Goal: Information Seeking & Learning: Learn about a topic

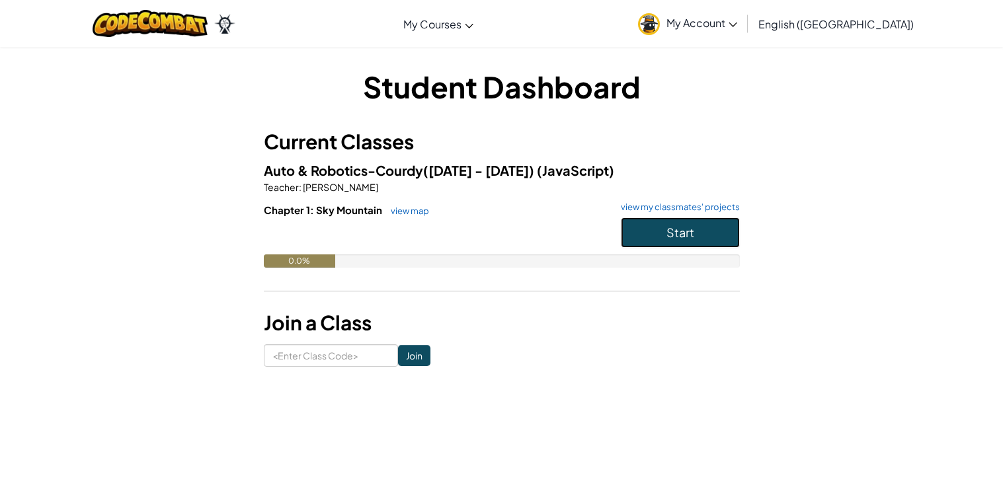
click at [710, 228] on button "Start" at bounding box center [680, 233] width 119 height 30
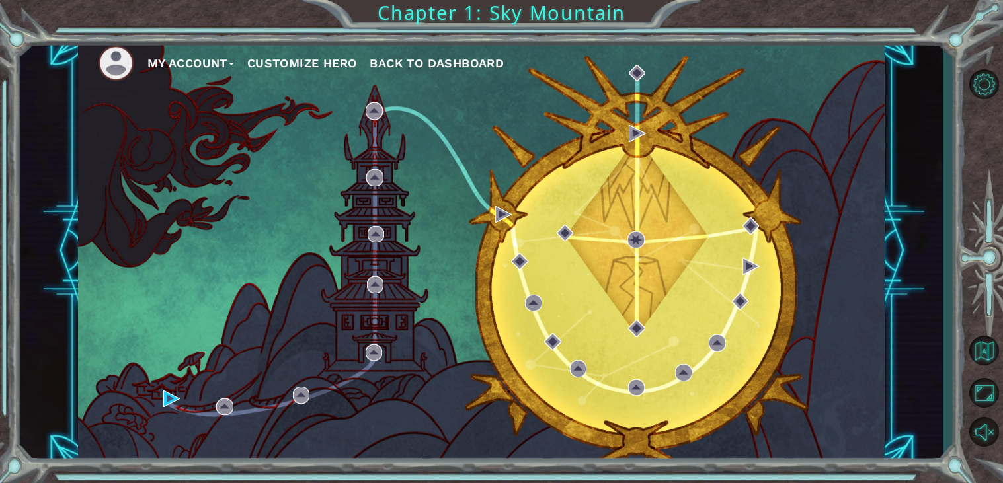
click at [317, 68] on button "Customize Hero" at bounding box center [302, 64] width 110 height 20
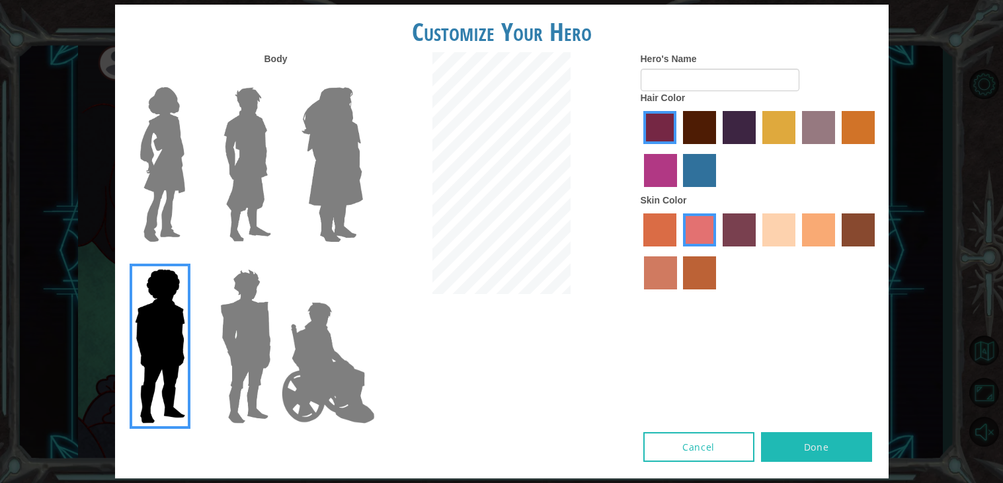
click at [840, 126] on div at bounding box center [760, 151] width 238 height 86
click at [854, 133] on label "gold drop hair color" at bounding box center [858, 127] width 33 height 33
click at [837, 149] on input "gold drop hair color" at bounding box center [837, 149] width 0 height 0
click at [704, 128] on label "maroon hair color" at bounding box center [699, 127] width 33 height 33
click at [678, 149] on input "maroon hair color" at bounding box center [678, 149] width 0 height 0
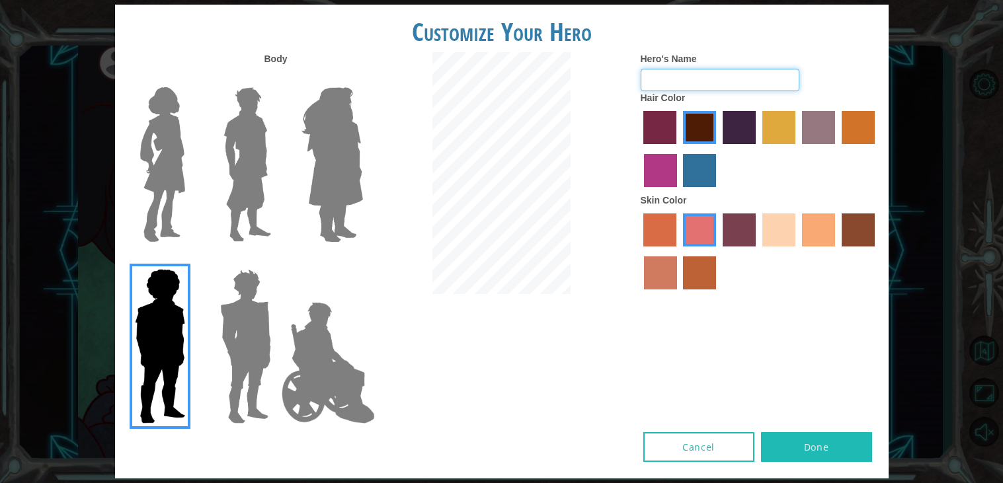
click at [742, 87] on input "Hero's Name" at bounding box center [720, 80] width 159 height 22
type input "g"
type input "[PERSON_NAME]"
click at [671, 237] on label "sorbus skin color" at bounding box center [659, 230] width 33 height 33
click at [639, 251] on input "sorbus skin color" at bounding box center [639, 251] width 0 height 0
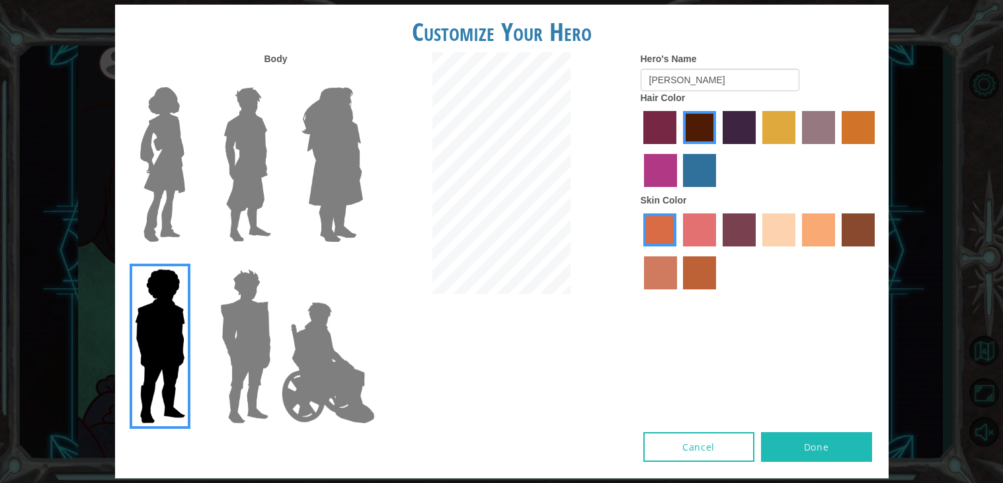
click at [822, 240] on label "tacao skin color" at bounding box center [818, 230] width 33 height 33
click at [797, 251] on input "tacao skin color" at bounding box center [797, 251] width 0 height 0
click at [698, 274] on label "smoke tree skin color" at bounding box center [699, 273] width 33 height 33
click at [679, 294] on input "smoke tree skin color" at bounding box center [679, 294] width 0 height 0
click at [657, 243] on label "sorbus skin color" at bounding box center [659, 230] width 33 height 33
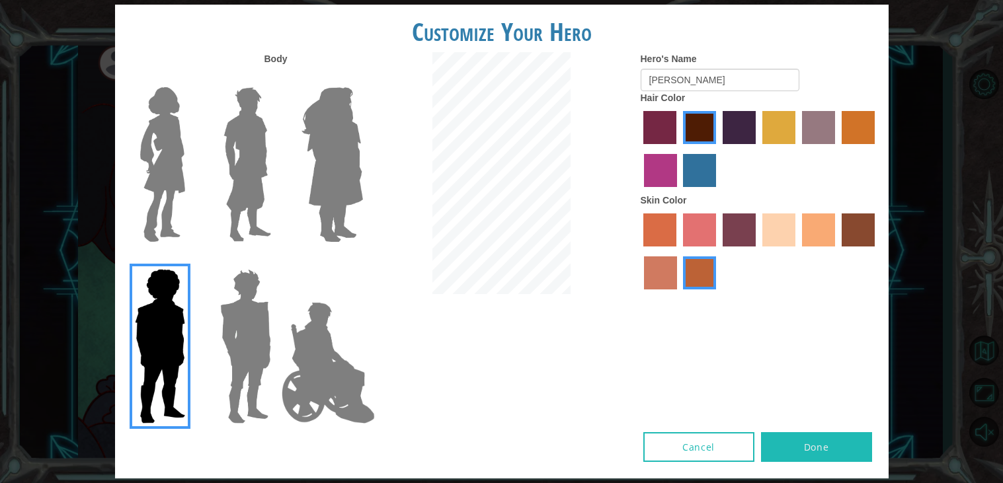
click at [639, 251] on input "sorbus skin color" at bounding box center [639, 251] width 0 height 0
click at [246, 210] on img at bounding box center [247, 164] width 59 height 165
click at [276, 79] on input "Hero Lars" at bounding box center [276, 79] width 0 height 0
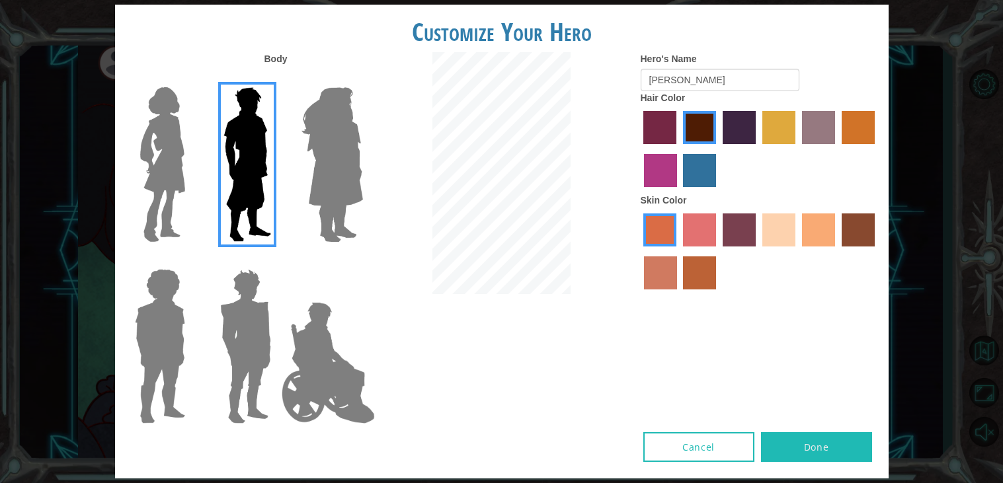
click at [340, 125] on img at bounding box center [332, 164] width 72 height 165
click at [362, 79] on input "Hero Amethyst" at bounding box center [362, 79] width 0 height 0
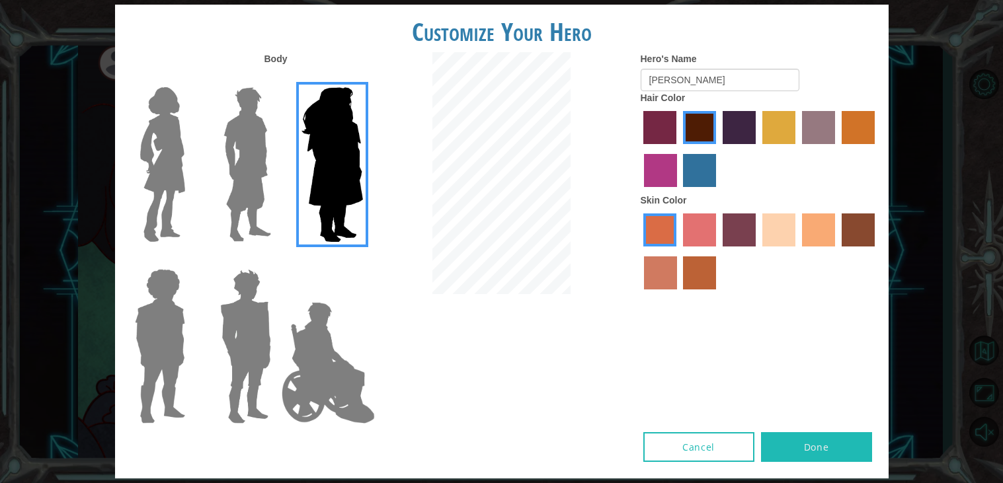
click at [253, 155] on img at bounding box center [247, 164] width 59 height 165
click at [276, 79] on input "Hero Lars" at bounding box center [276, 79] width 0 height 0
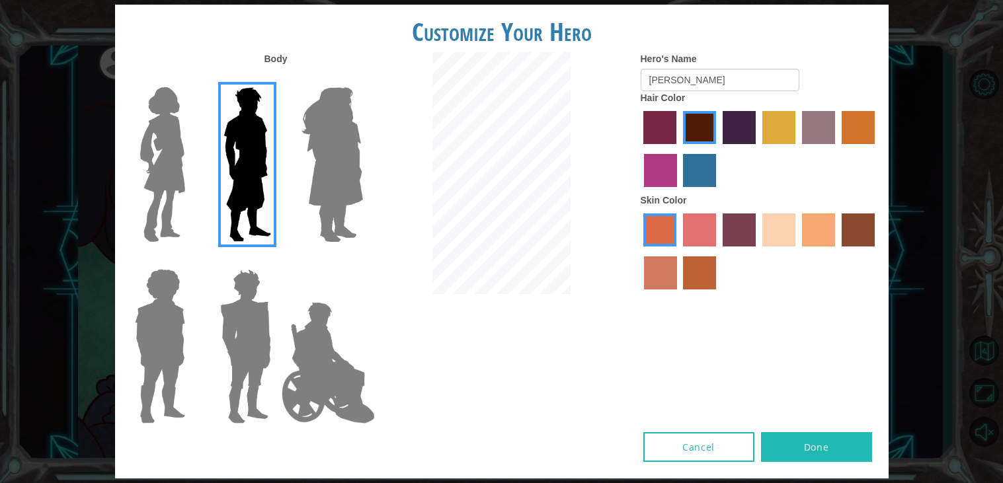
click at [807, 443] on button "Done" at bounding box center [816, 447] width 111 height 30
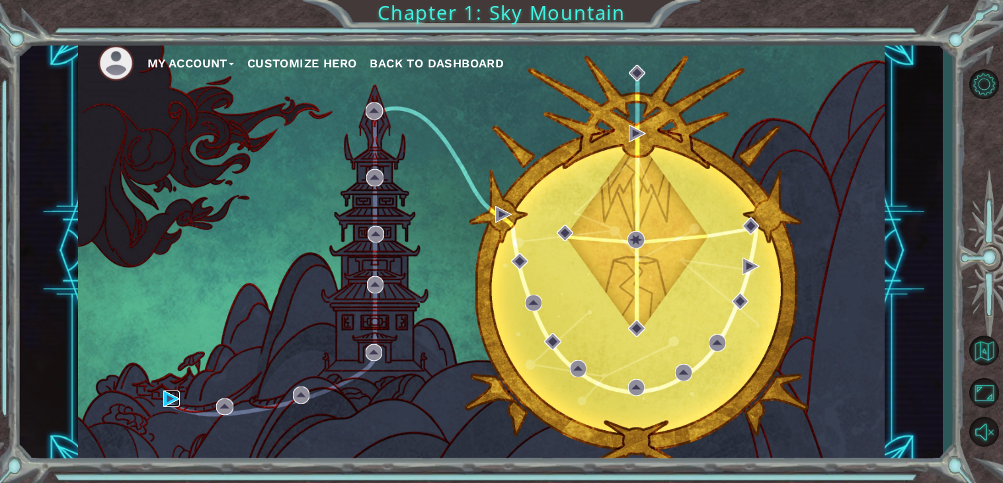
click at [169, 401] on img at bounding box center [171, 399] width 17 height 17
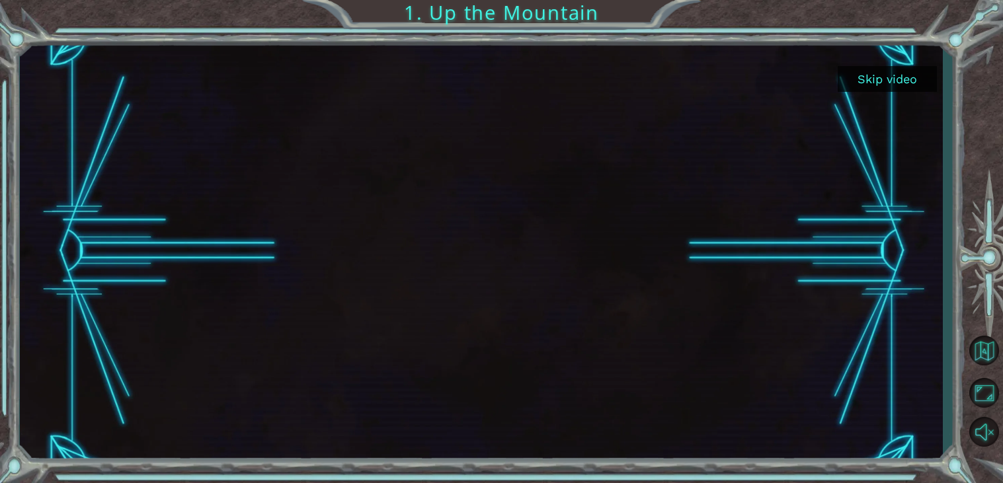
click at [867, 85] on button "Skip video" at bounding box center [887, 79] width 99 height 26
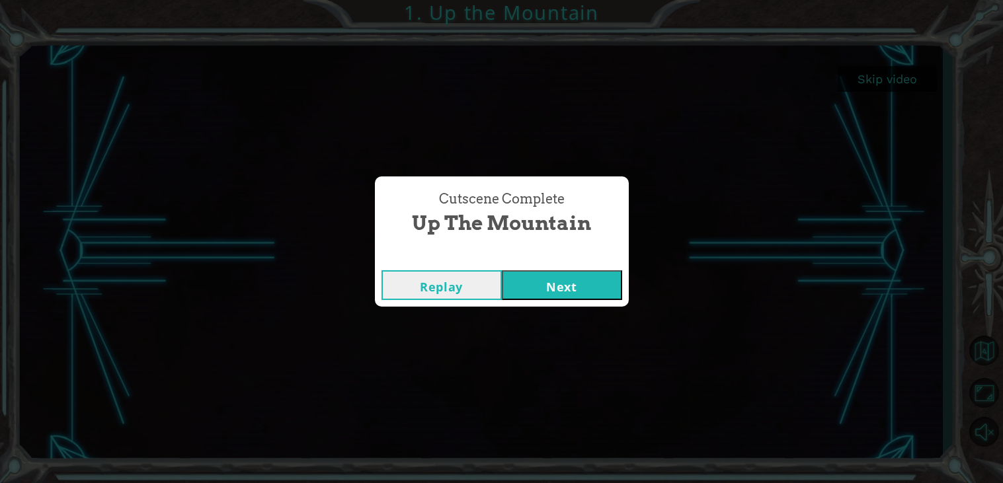
click at [554, 292] on button "Next" at bounding box center [562, 285] width 120 height 30
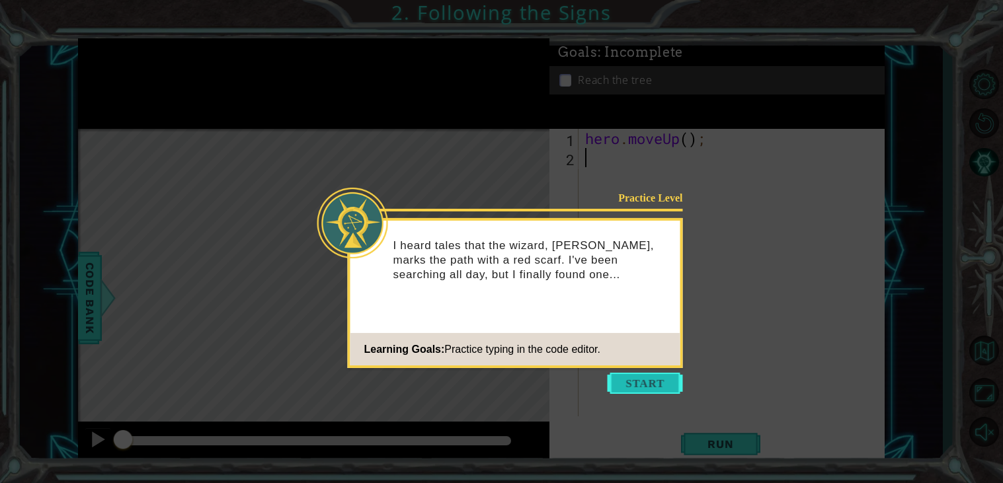
click at [647, 392] on button "Start" at bounding box center [645, 383] width 75 height 21
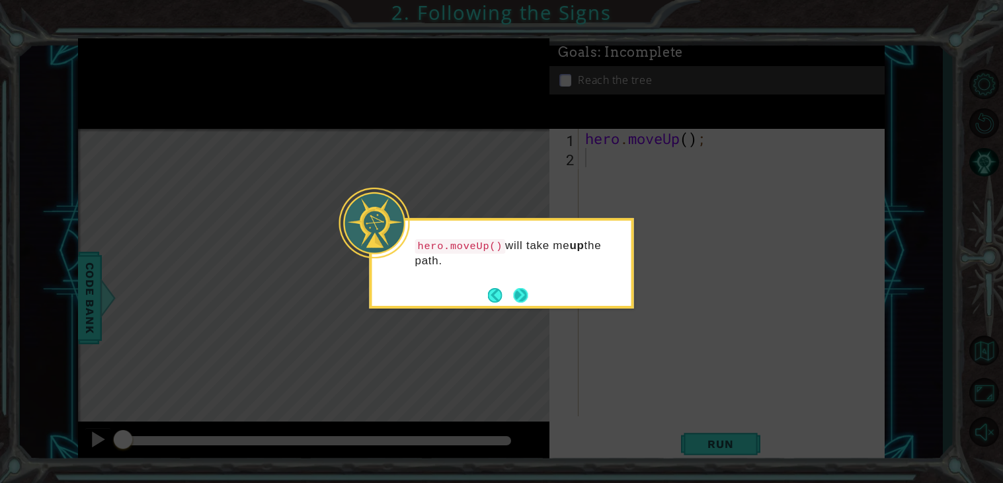
click at [518, 293] on button "Next" at bounding box center [520, 295] width 15 height 15
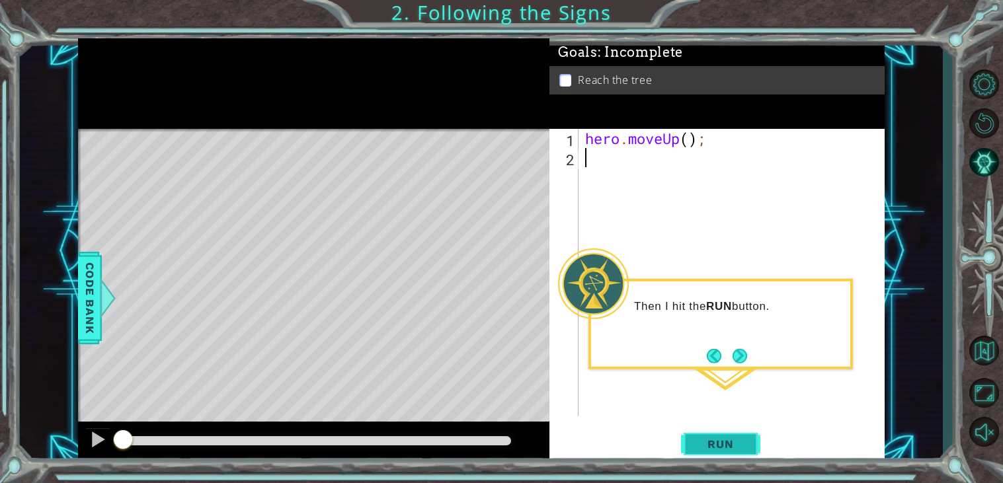
click at [715, 452] on button "Run" at bounding box center [720, 445] width 79 height 34
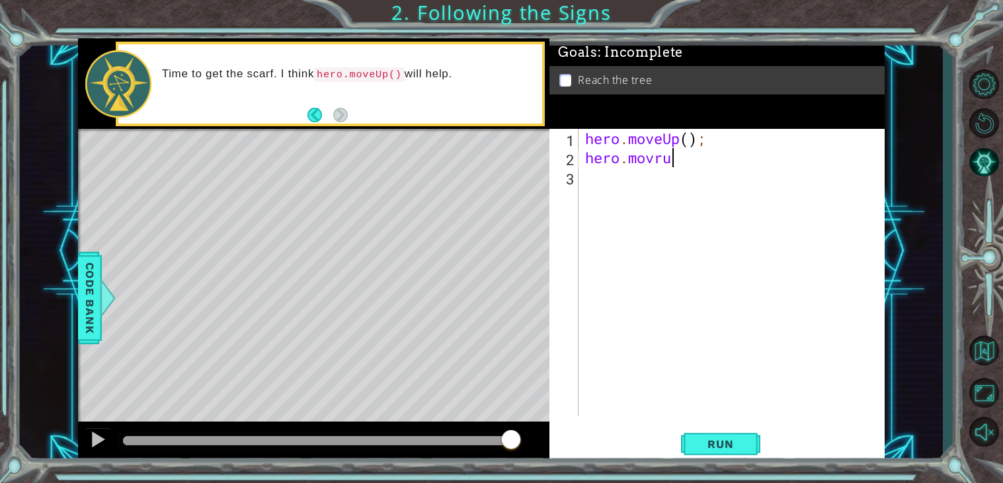
scroll to position [0, 3]
click at [688, 450] on button "Run" at bounding box center [720, 445] width 79 height 34
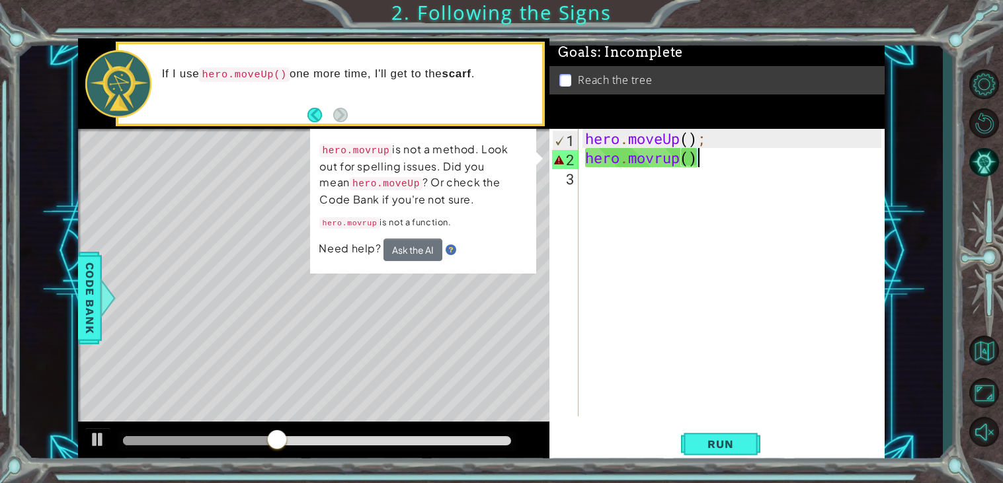
click at [661, 163] on div "hero . moveUp ( ) ; hero . [GEOGRAPHIC_DATA] ( )" at bounding box center [735, 292] width 305 height 326
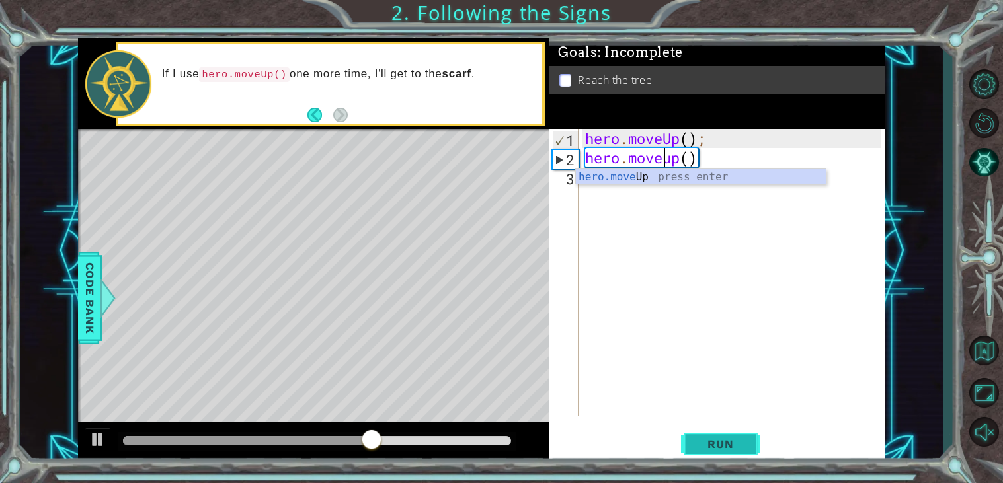
click at [706, 455] on button "Run" at bounding box center [720, 445] width 79 height 34
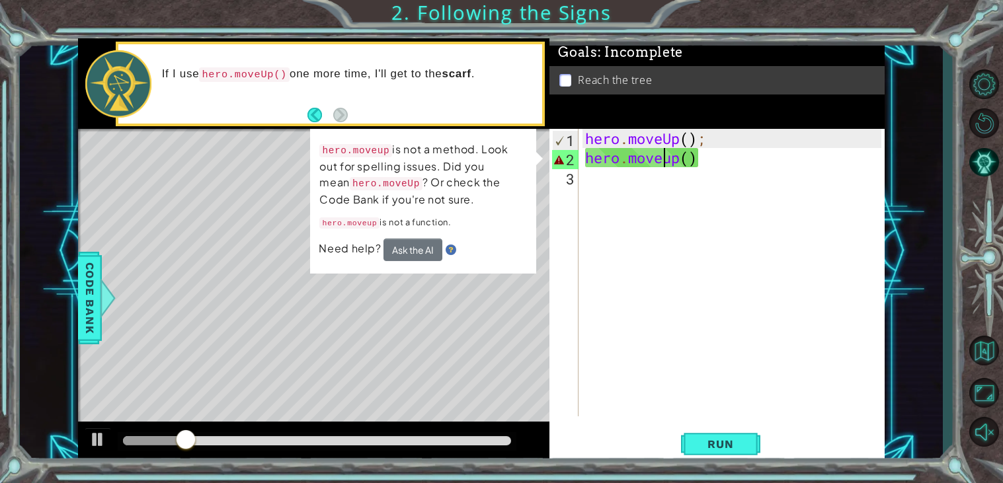
click at [674, 165] on div "hero . moveUp ( ) ; hero . moveup ( )" at bounding box center [735, 292] width 305 height 326
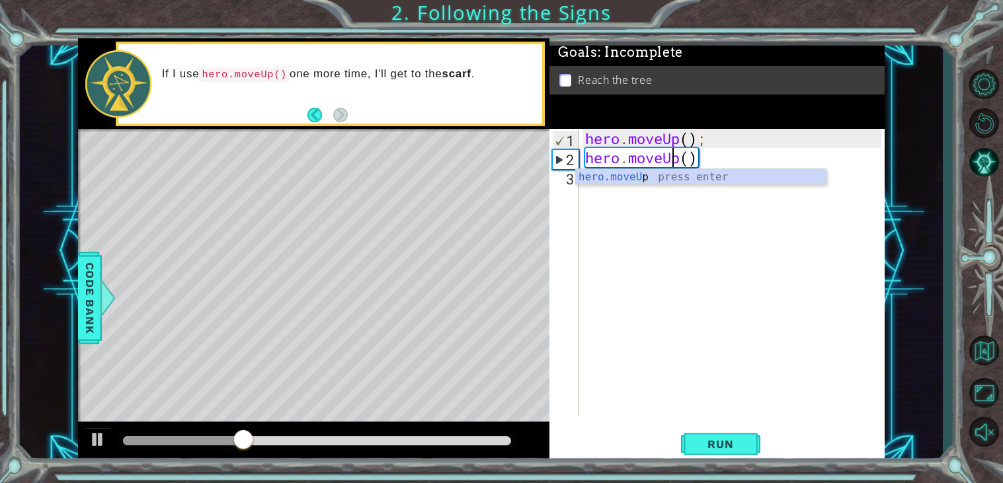
scroll to position [0, 4]
type textarea "hero.moveUp()"
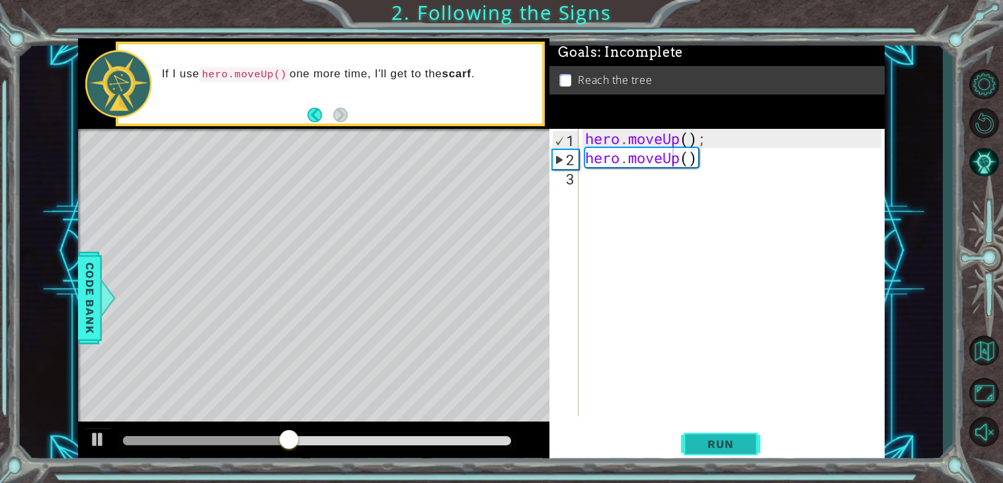
click at [711, 444] on span "Run" at bounding box center [720, 444] width 52 height 13
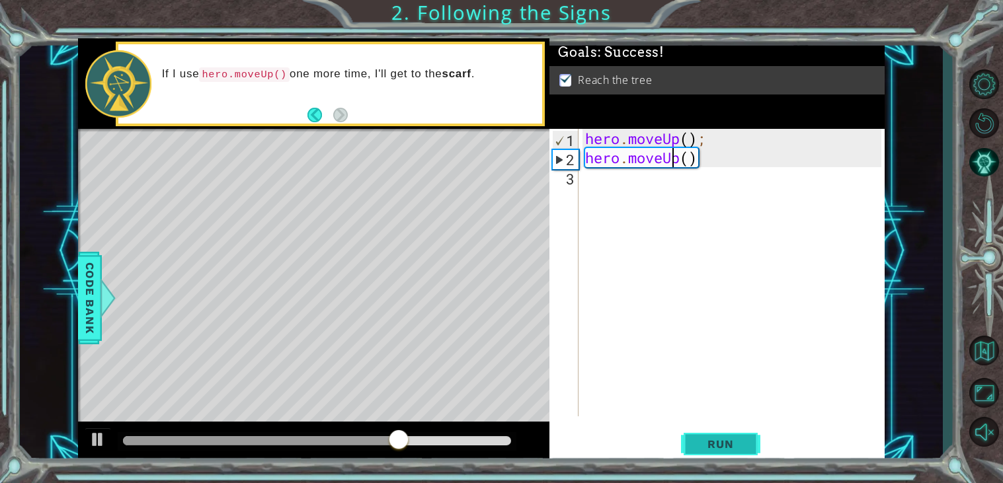
click at [711, 444] on span "Run" at bounding box center [720, 444] width 52 height 13
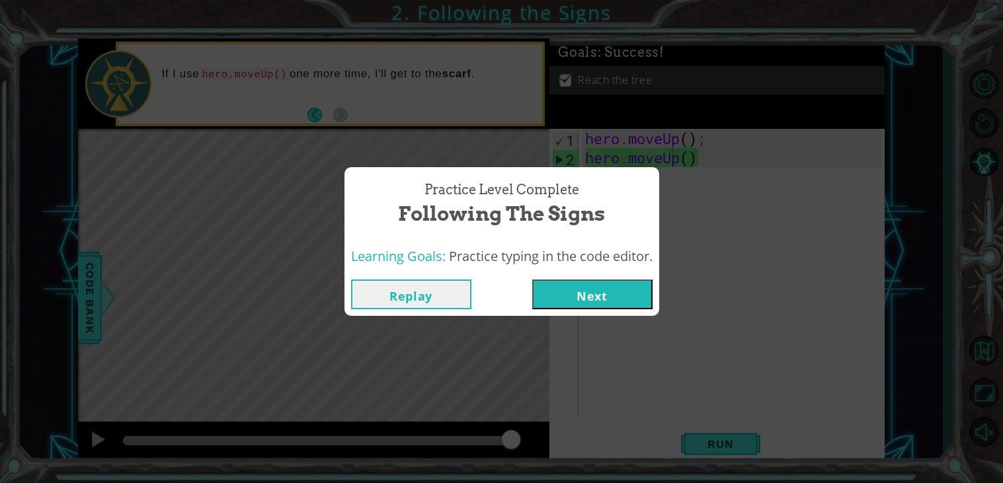
click at [567, 306] on button "Next" at bounding box center [592, 295] width 120 height 30
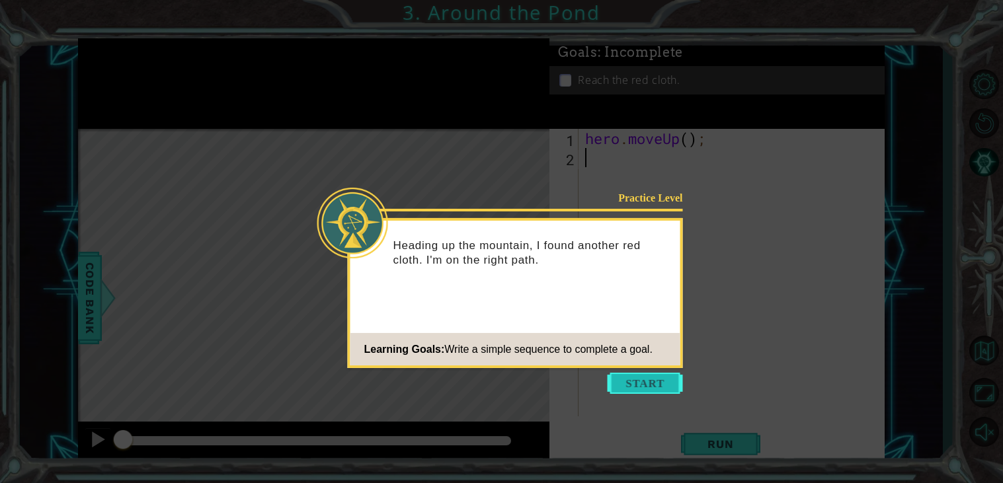
click at [643, 385] on button "Start" at bounding box center [645, 383] width 75 height 21
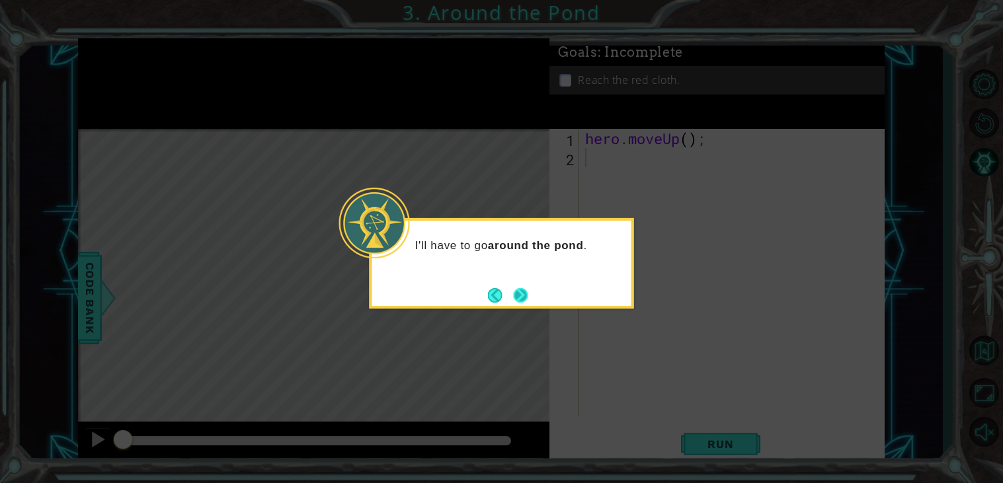
click at [523, 289] on button "Next" at bounding box center [520, 295] width 15 height 15
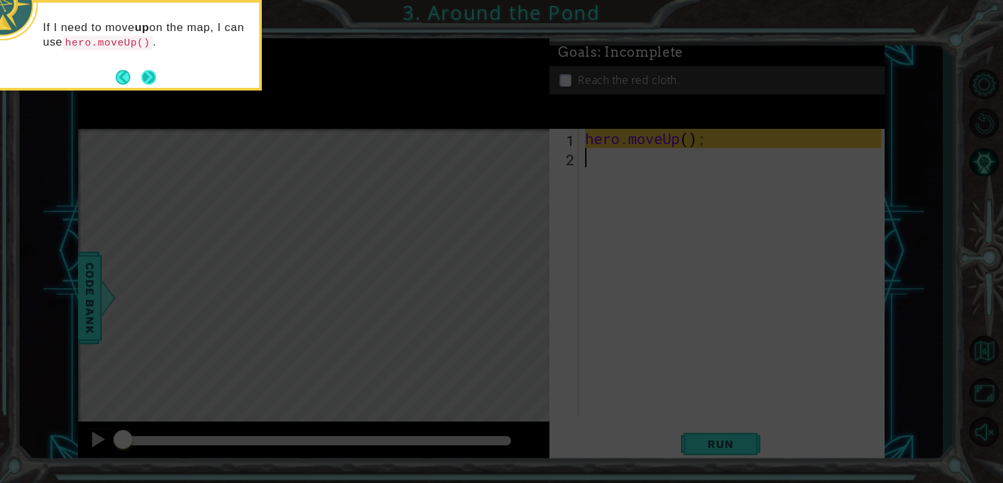
click at [147, 87] on div "If I need to move up on the map, I can use hero.moveUp() ." at bounding box center [129, 45] width 264 height 91
click at [146, 79] on button "Next" at bounding box center [149, 77] width 15 height 15
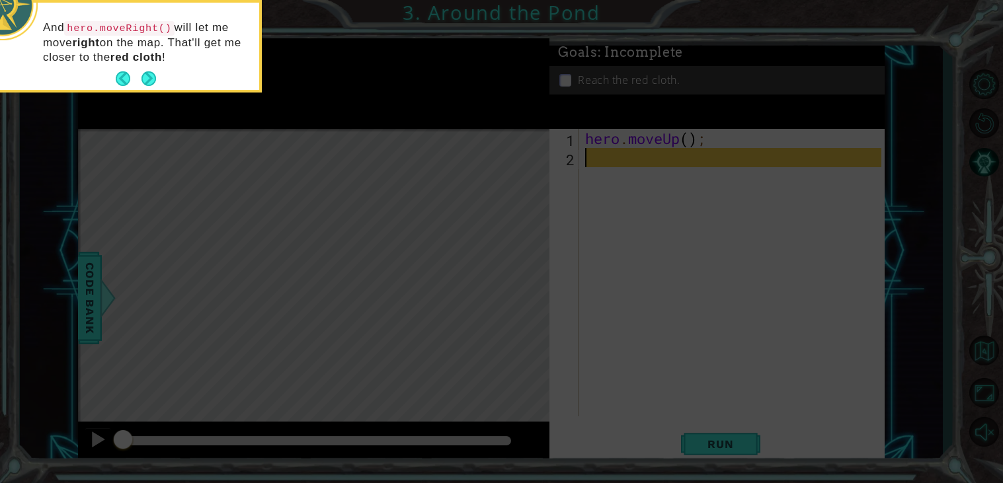
click at [616, 168] on icon at bounding box center [501, 72] width 1003 height 823
click at [153, 77] on button "Next" at bounding box center [149, 78] width 15 height 15
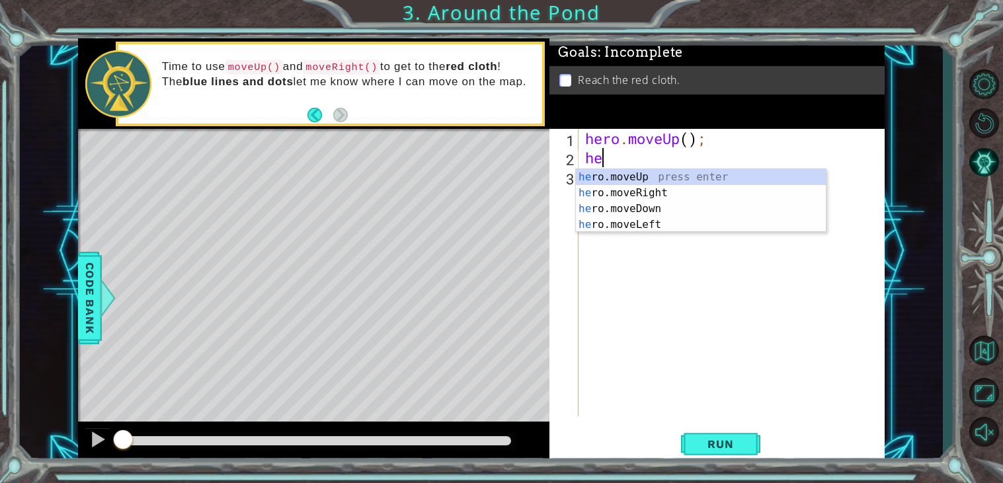
scroll to position [0, 1]
type textarea "hero."
click at [616, 179] on div "hero. moveUp press enter hero. moveRight press enter hero. moveDown press enter…" at bounding box center [701, 216] width 250 height 95
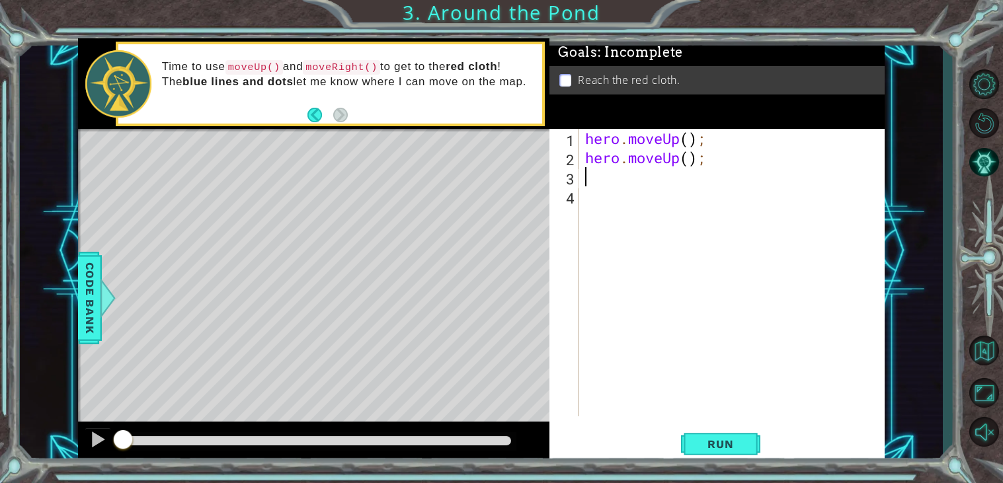
click at [618, 183] on div "hero . moveUp ( ) ; hero . moveUp ( ) ;" at bounding box center [735, 292] width 305 height 326
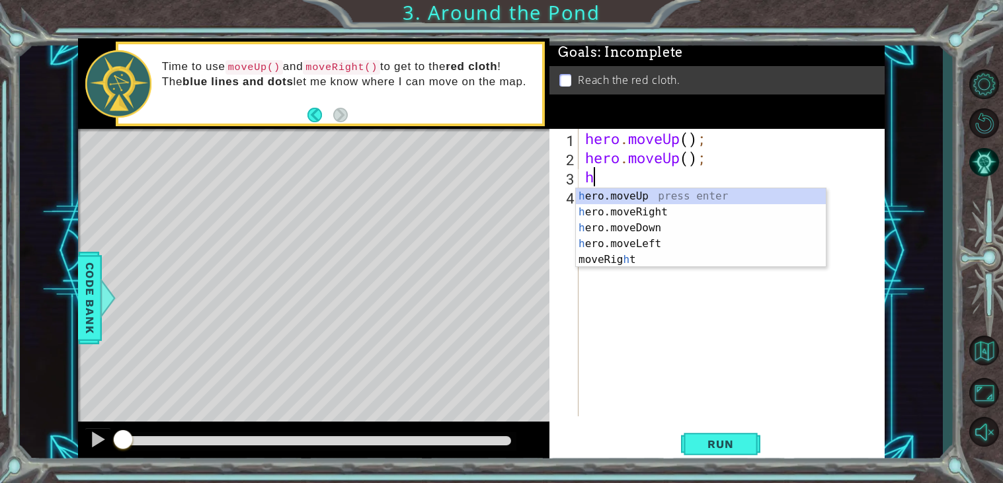
type textarea "he"
click at [617, 208] on div "he ro.moveUp press enter he ro.moveRight press enter he ro.moveDown press enter…" at bounding box center [701, 235] width 250 height 95
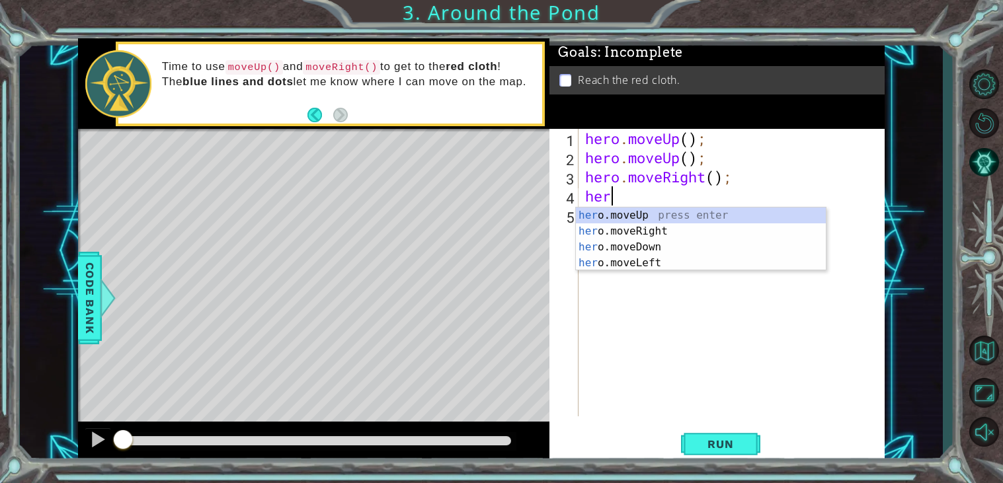
type textarea "hero"
click at [600, 219] on div "hero .moveUp press enter hero .moveRight press enter hero .moveDown press enter…" at bounding box center [701, 255] width 250 height 95
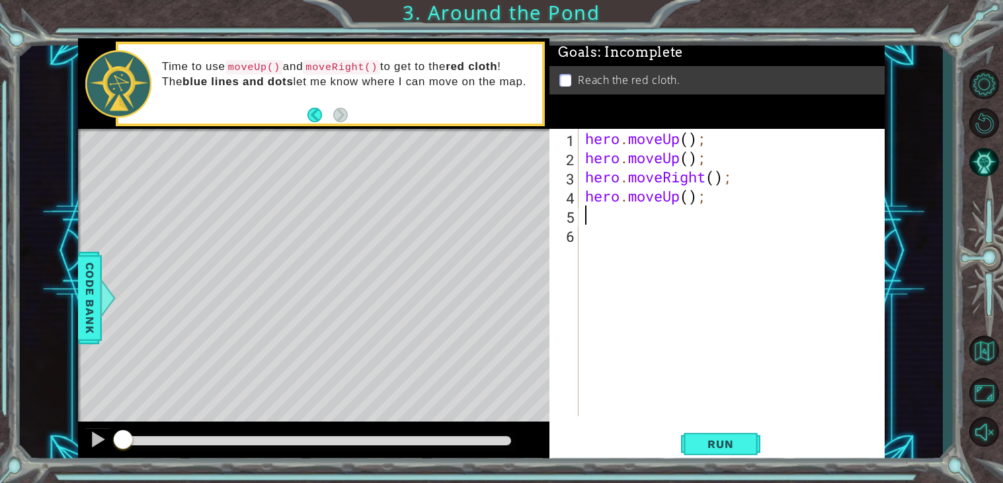
scroll to position [0, 0]
click at [595, 223] on div "hero . moveUp ( ) ; hero . moveUp ( ) ; hero . moveRight ( ) ; hero . moveUp ( …" at bounding box center [735, 292] width 305 height 326
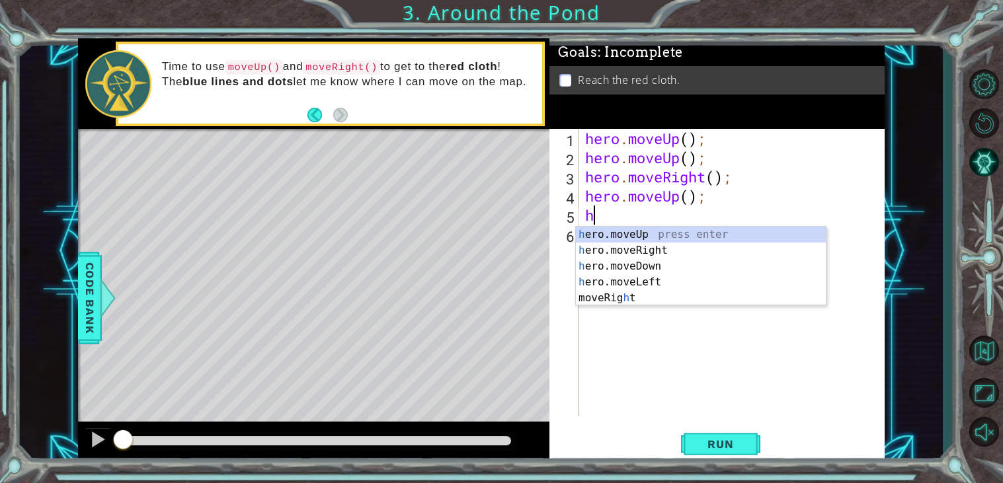
type textarea "her"
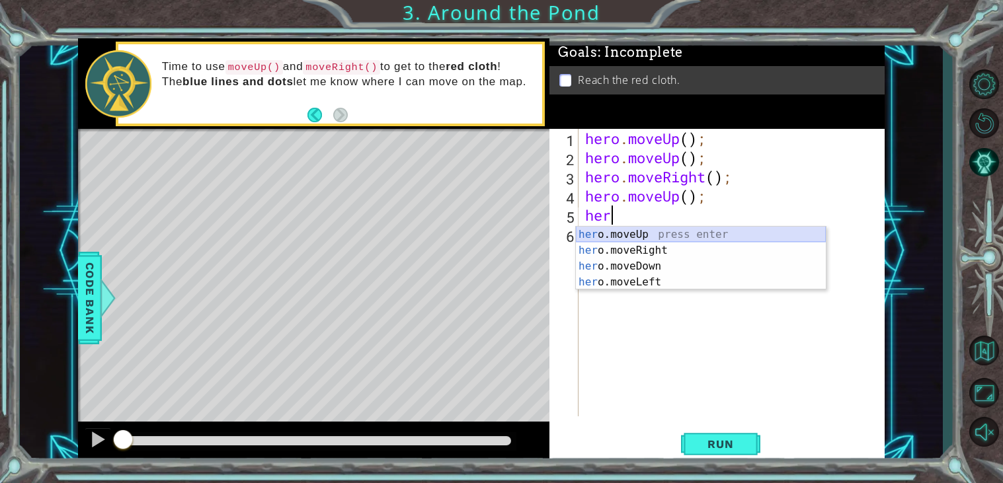
click at [603, 236] on div "her o.moveUp press enter her o.moveRight press enter her o.moveDown press enter…" at bounding box center [701, 274] width 250 height 95
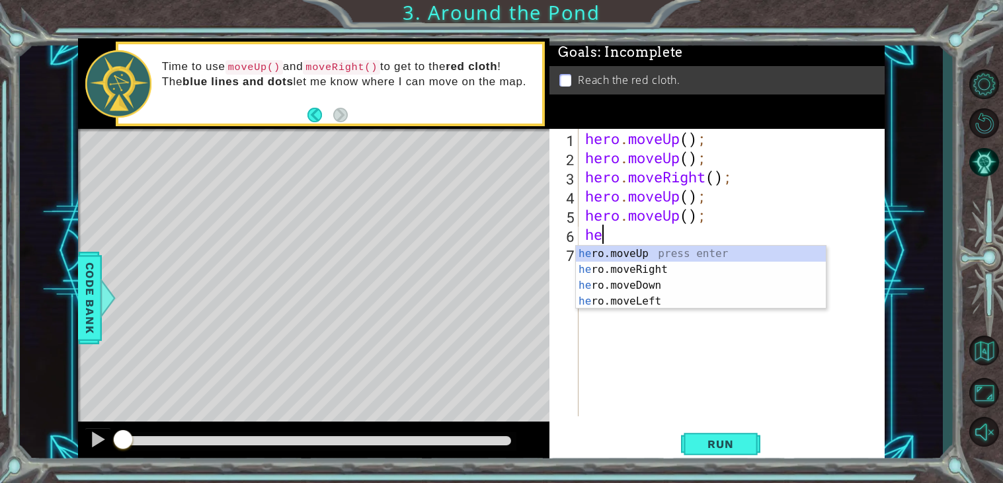
type textarea "her"
click at [612, 255] on div "her o.moveUp press enter her o.moveRight press enter her o.moveDown press enter…" at bounding box center [701, 293] width 250 height 95
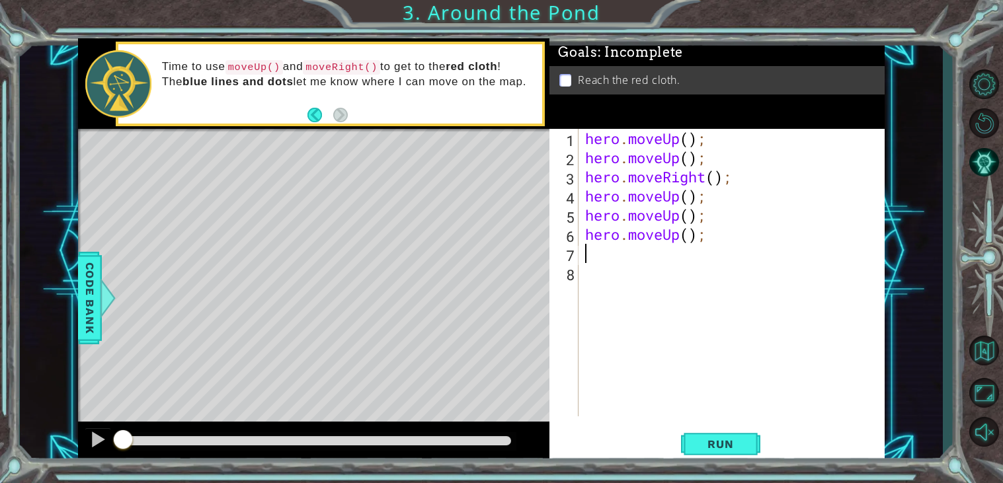
click at [723, 245] on div "hero . moveUp ( ) ; hero . moveUp ( ) ; hero . moveRight ( ) ; hero . moveUp ( …" at bounding box center [735, 292] width 305 height 326
click at [677, 244] on div "hero . moveUp ( ) ; hero . moveUp ( ) ; hero . moveRight ( ) ; hero . moveUp ( …" at bounding box center [735, 292] width 305 height 326
click at [739, 216] on div "hero . moveUp ( ) ; hero . moveUp ( ) ; hero . moveRight ( ) ; hero . moveUp ( …" at bounding box center [735, 292] width 305 height 326
type textarea "hero.moveUp();"
click at [719, 434] on button "Run" at bounding box center [720, 445] width 79 height 34
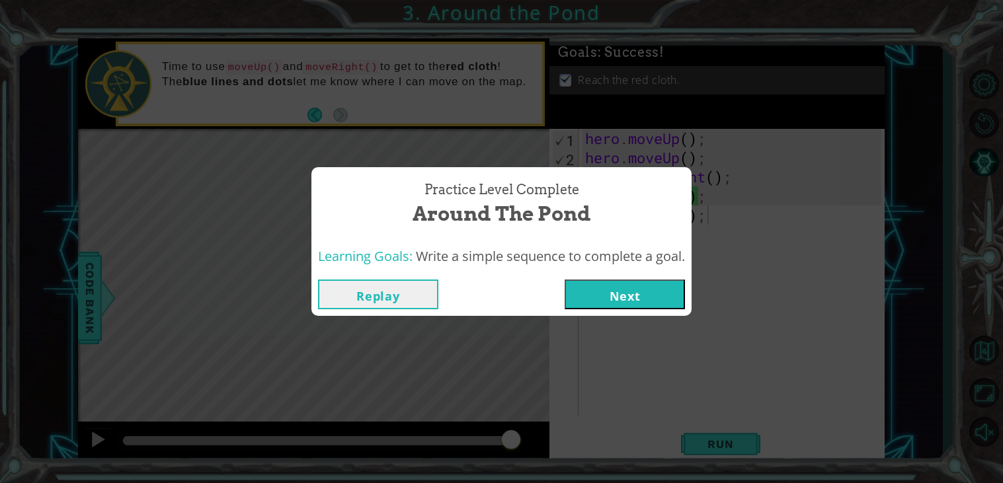
click at [600, 291] on button "Next" at bounding box center [625, 295] width 120 height 30
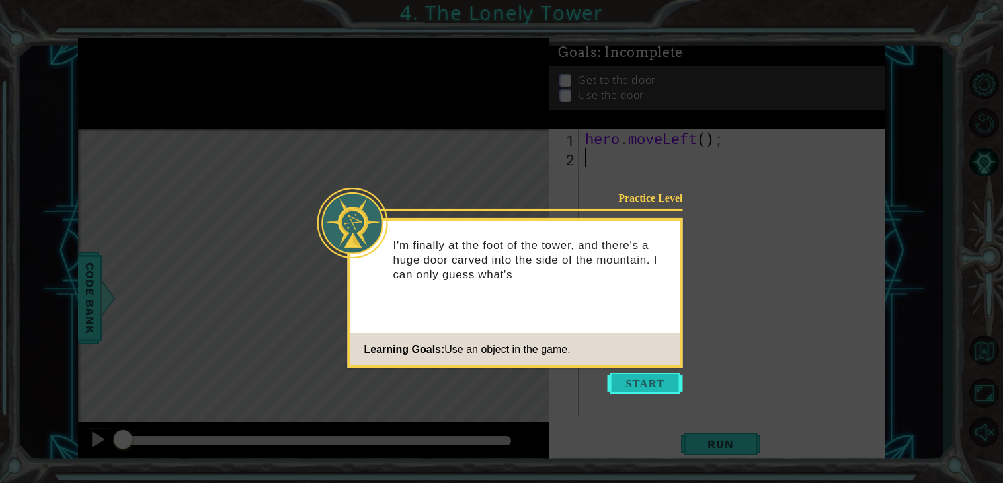
click at [641, 382] on button "Start" at bounding box center [645, 383] width 75 height 21
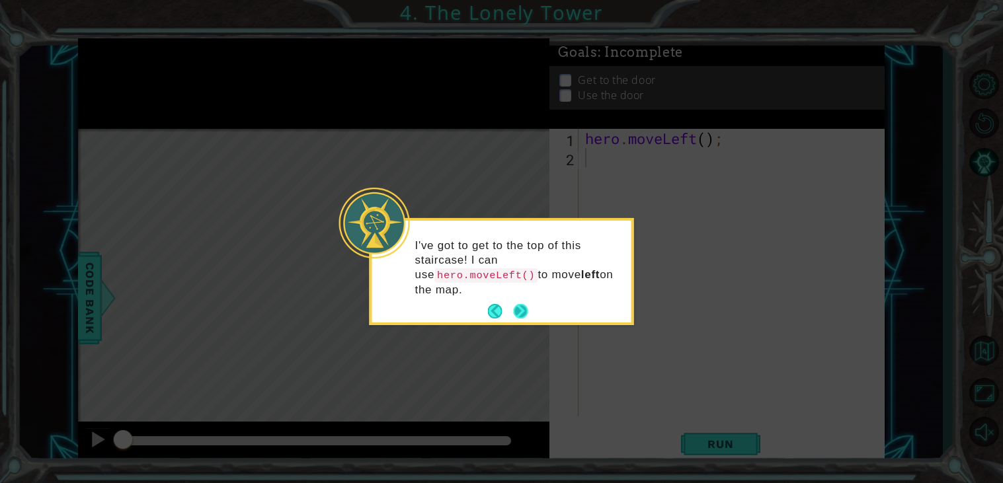
click at [515, 313] on button "Next" at bounding box center [521, 311] width 15 height 15
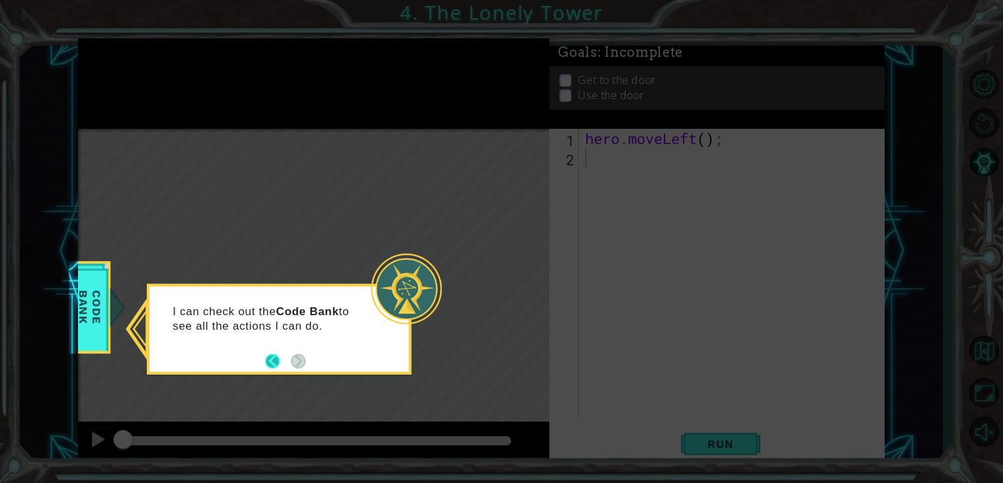
click at [274, 362] on button "Back" at bounding box center [278, 361] width 26 height 15
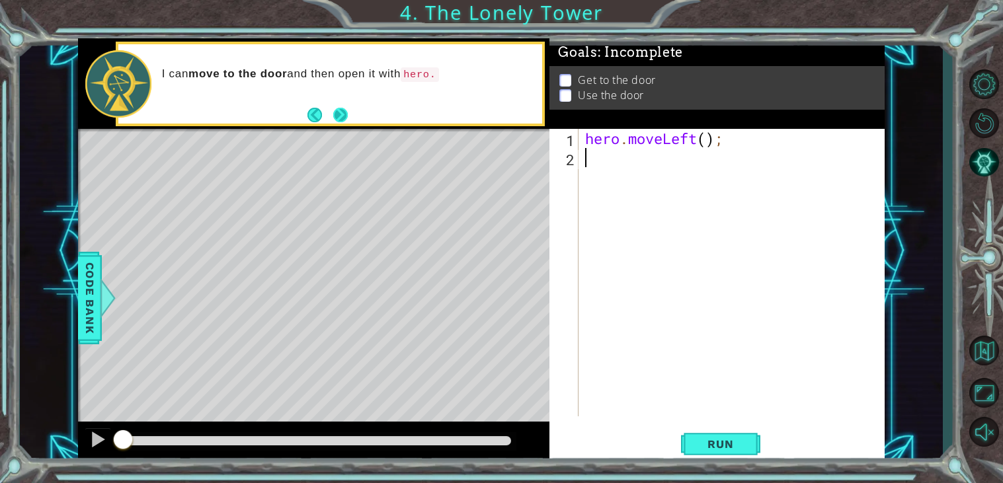
click at [333, 112] on button "Next" at bounding box center [340, 115] width 15 height 15
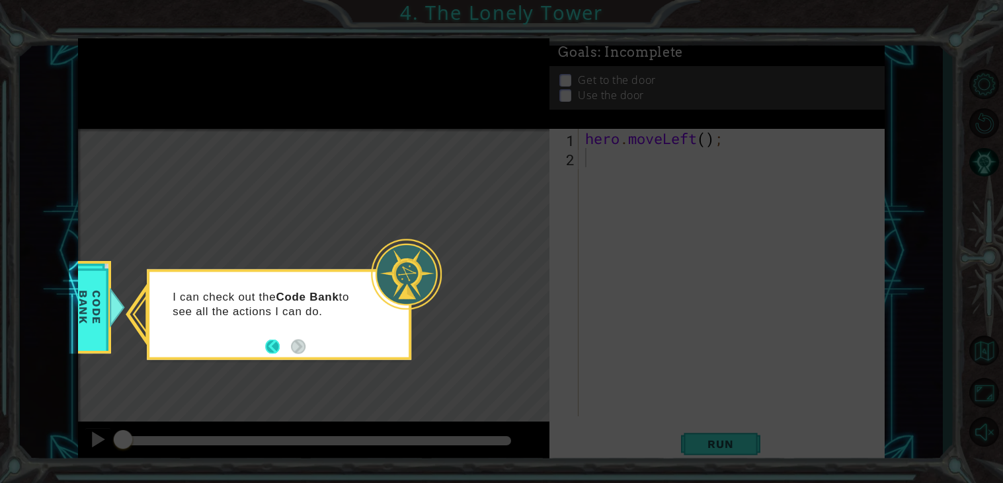
click at [272, 345] on button "Back" at bounding box center [278, 346] width 26 height 15
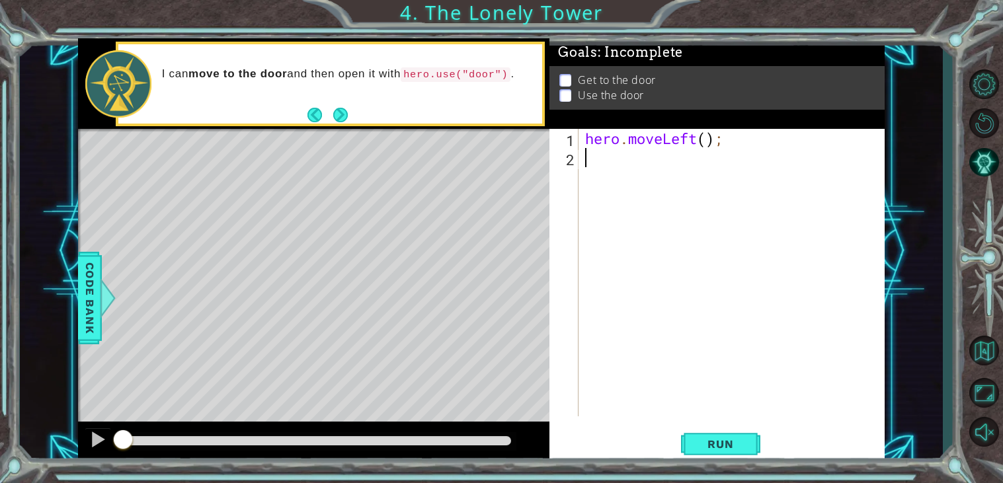
click at [708, 138] on div "hero . moveLeft ( ) ;" at bounding box center [735, 292] width 305 height 326
type textarea "hero.moveLeft(2);"
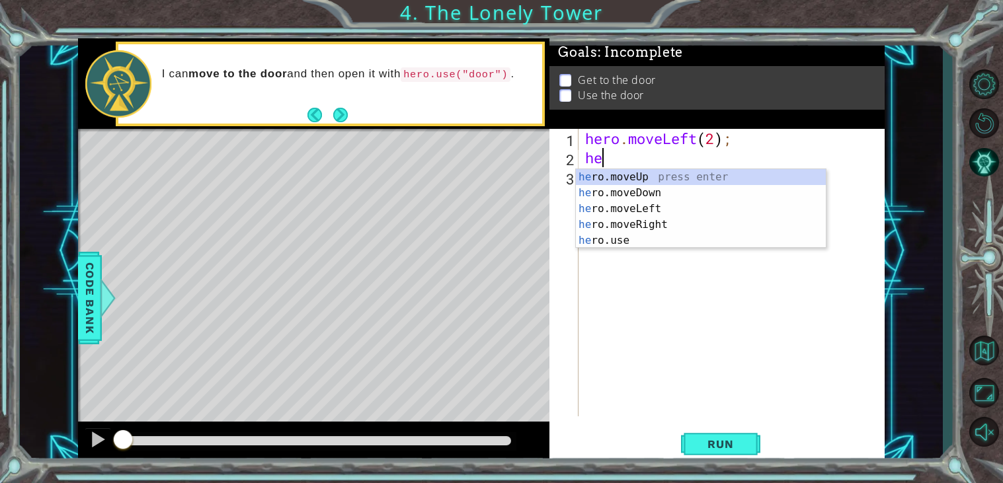
type textarea "her"
click at [704, 177] on div "her o.moveUp press enter her o.moveDown press enter her o.moveLeft press enter …" at bounding box center [701, 224] width 250 height 111
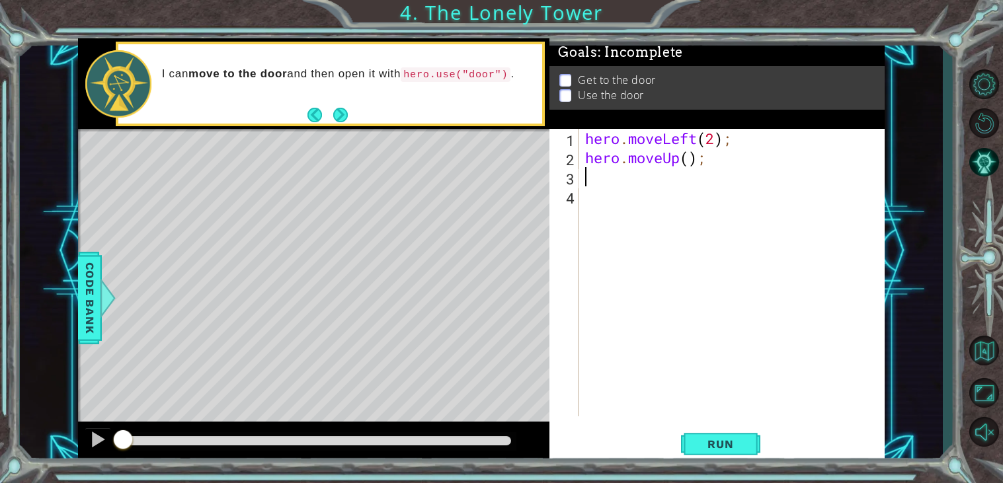
click at [690, 161] on div "hero . moveLeft ( 2 ) ; hero . moveUp ( ) ;" at bounding box center [735, 292] width 305 height 326
type textarea "hero.moveUp(2);"
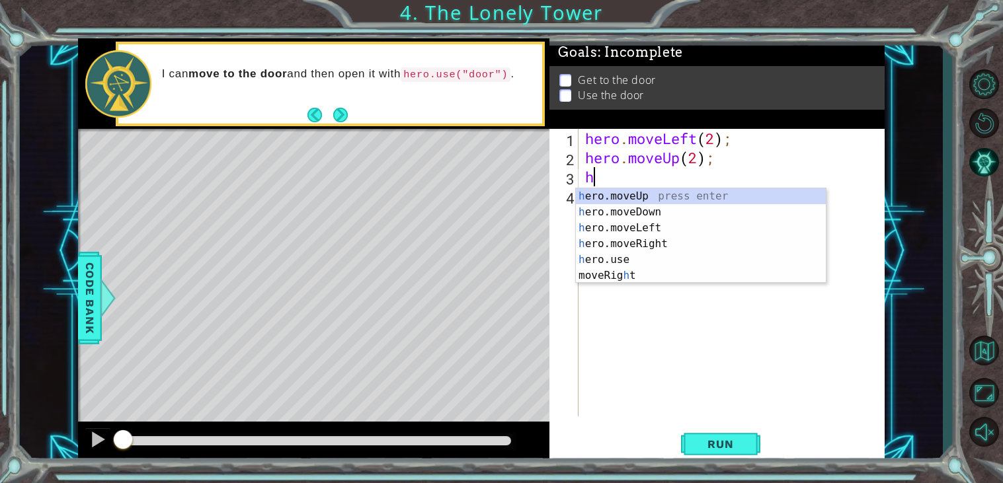
type textarea "her"
click at [676, 249] on div "her o.moveUp press enter her o.moveDown press enter her o.moveLeft press enter …" at bounding box center [701, 243] width 250 height 111
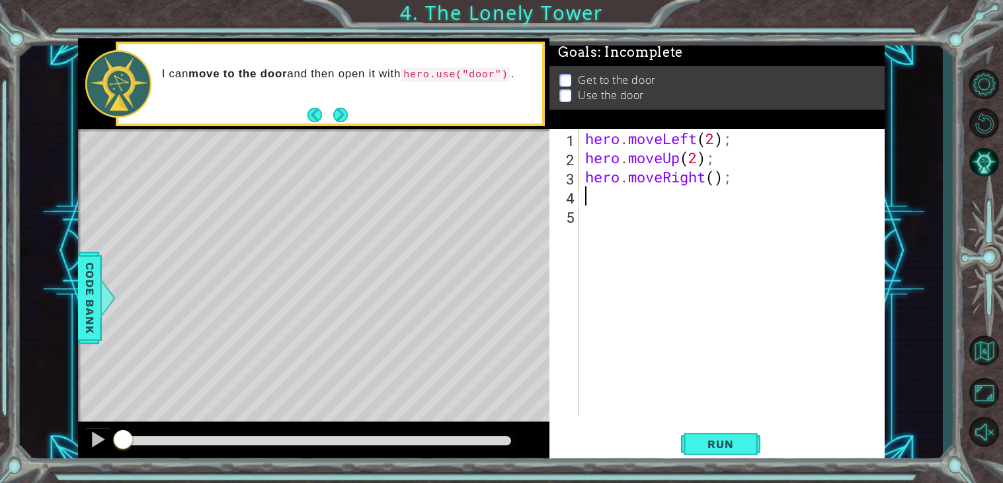
click at [718, 179] on div "hero . moveLeft ( 2 ) ; hero . moveUp ( 2 ) ; hero . moveRight ( ) ;" at bounding box center [735, 292] width 305 height 326
type textarea "hero.moveRight(2);"
click at [599, 210] on div "hero . moveLeft ( 2 ) ; hero . moveUp ( 2 ) ; hero . moveRight ( 2 ) ;" at bounding box center [735, 292] width 305 height 326
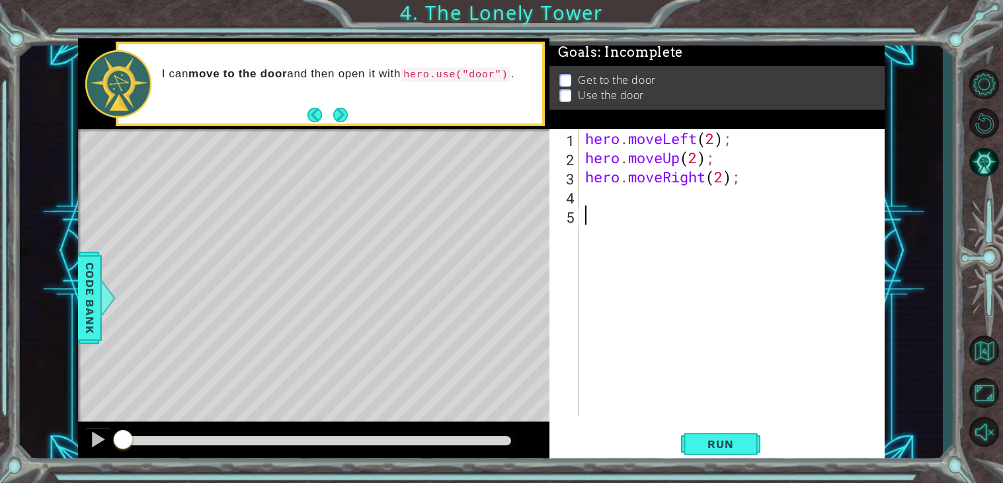
click at [596, 203] on div "hero . moveLeft ( 2 ) ; hero . moveUp ( 2 ) ; hero . moveRight ( 2 ) ;" at bounding box center [735, 292] width 305 height 326
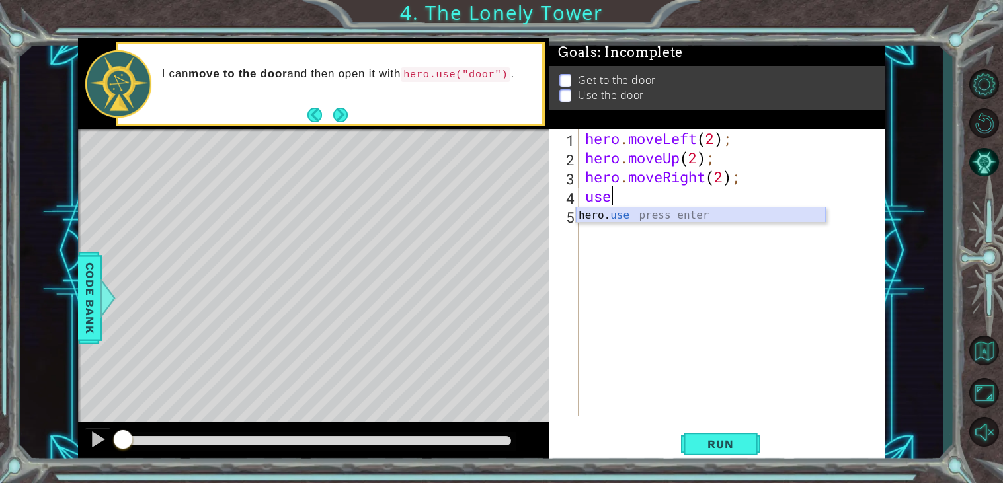
click at [610, 216] on div "hero. use press enter" at bounding box center [701, 232] width 250 height 48
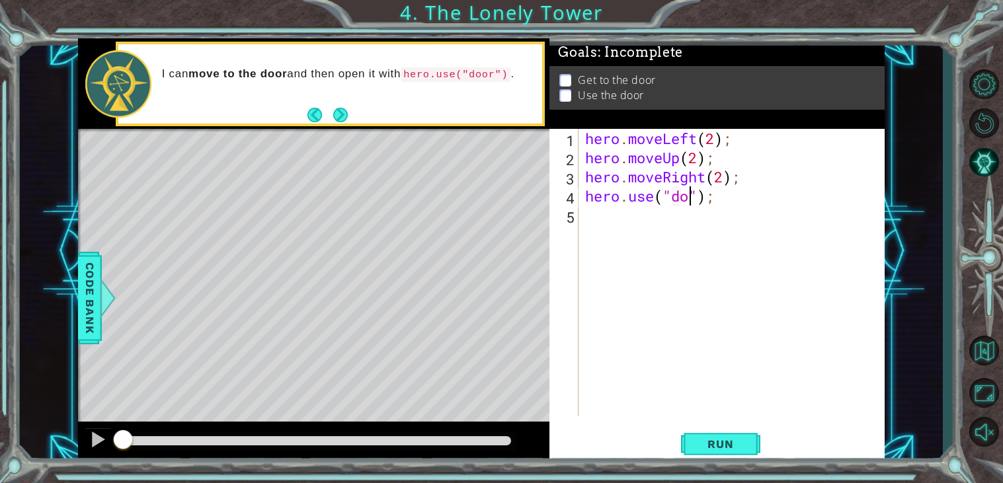
type textarea "hero.use("door");"
click at [710, 452] on button "Run" at bounding box center [720, 445] width 79 height 34
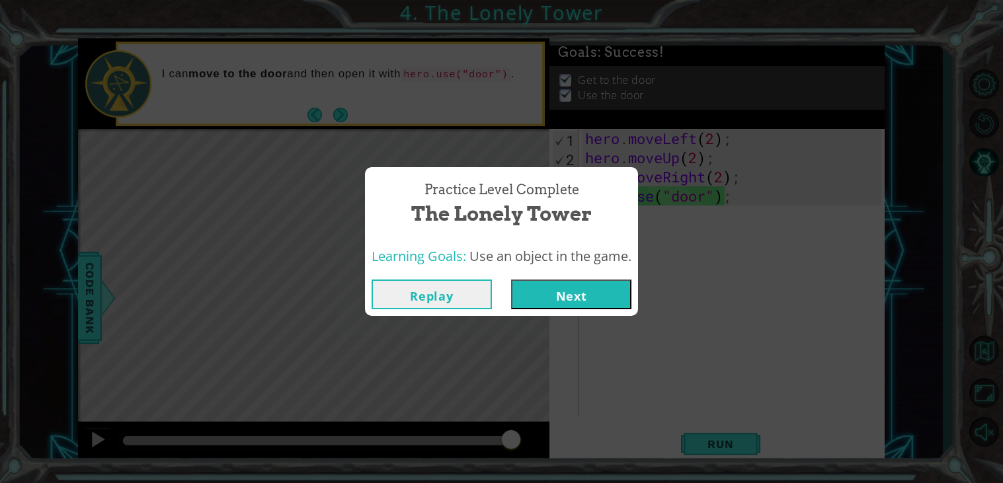
click at [542, 286] on button "Next" at bounding box center [571, 295] width 120 height 30
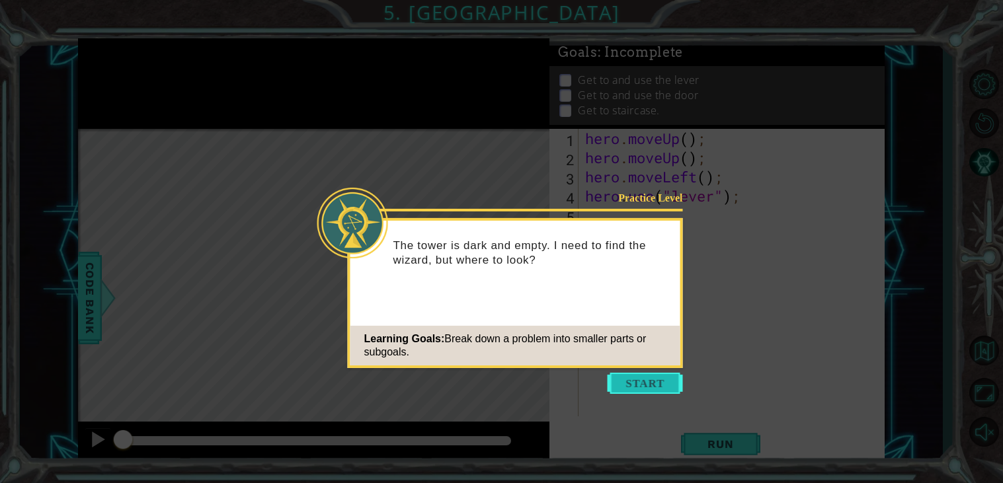
click at [661, 384] on button "Start" at bounding box center [645, 383] width 75 height 21
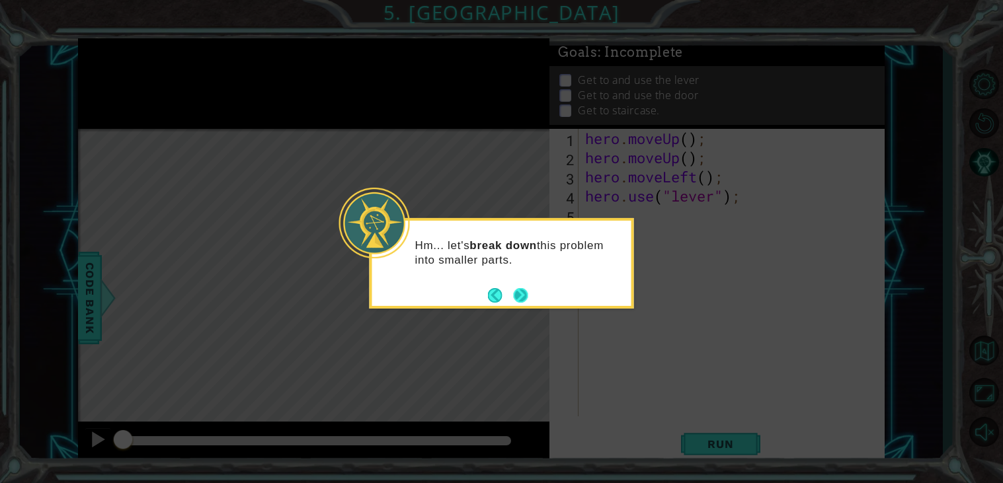
click at [518, 294] on button "Next" at bounding box center [521, 295] width 15 height 15
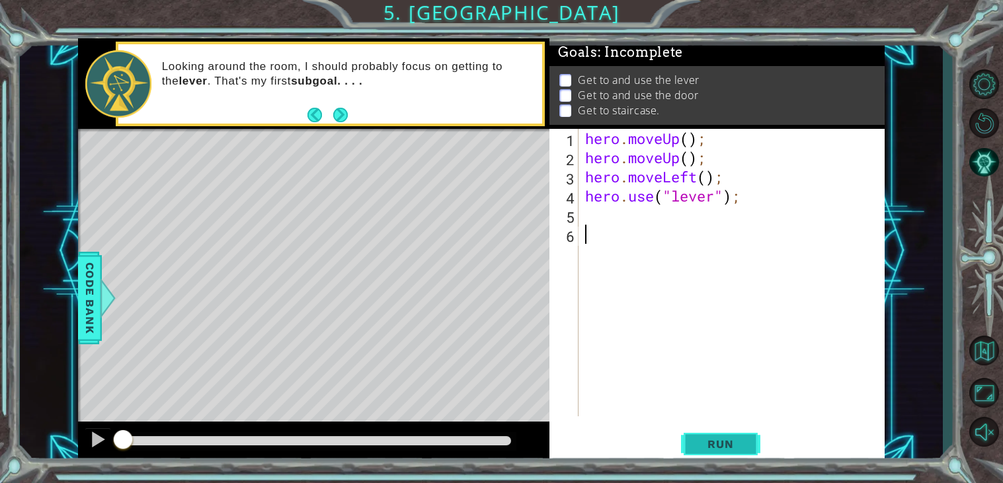
click at [710, 442] on span "Run" at bounding box center [720, 444] width 52 height 13
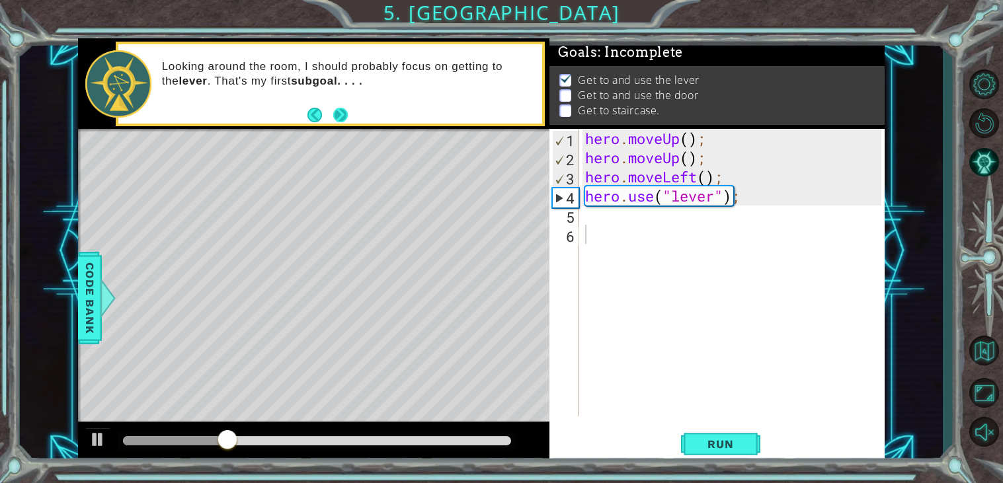
click at [346, 110] on button "Next" at bounding box center [340, 115] width 15 height 15
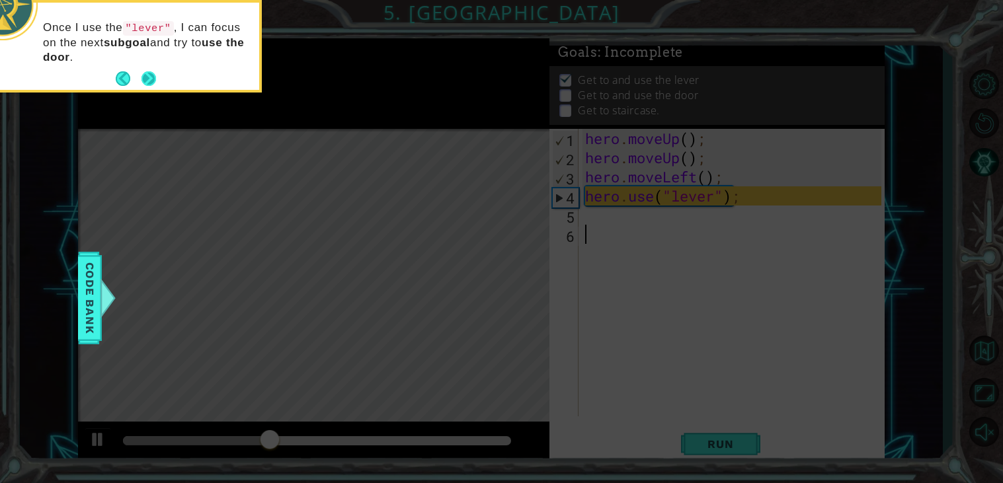
click at [145, 81] on button "Next" at bounding box center [149, 78] width 15 height 15
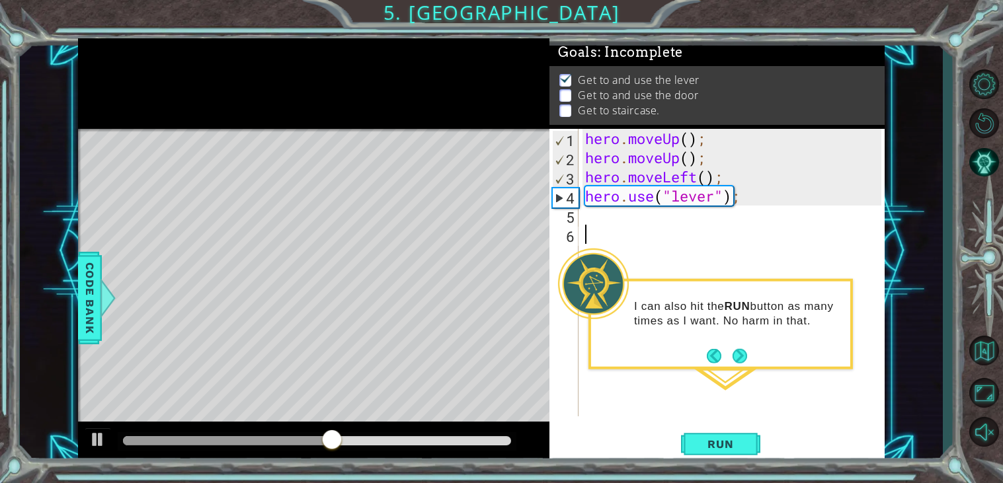
click at [579, 215] on div "1 2 3 4 5 6 hero . moveUp ( ) ; hero . moveUp ( ) ; hero . moveLeft ( ) ; hero …" at bounding box center [715, 273] width 332 height 288
click at [595, 220] on div "hero . moveUp ( ) ; hero . moveUp ( ) ; hero . moveLeft ( ) ; hero . use ( "lev…" at bounding box center [735, 292] width 305 height 326
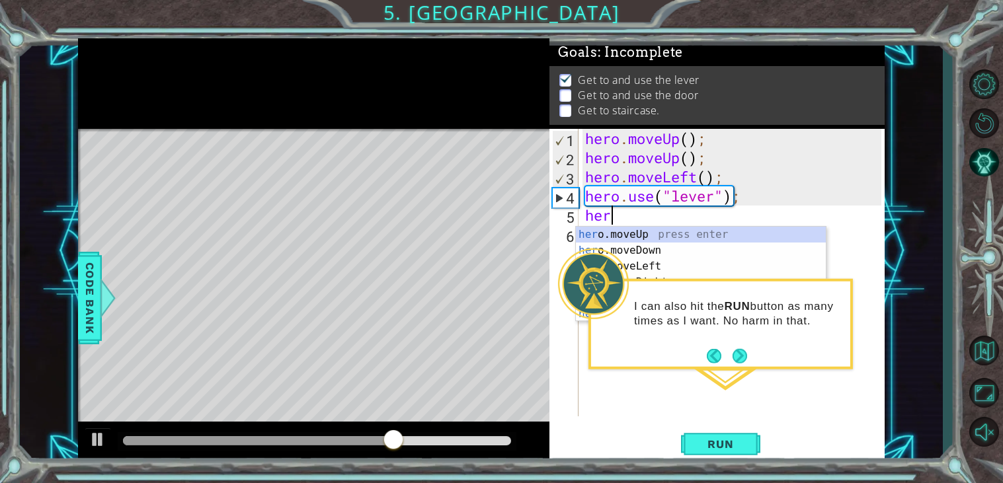
scroll to position [0, 1]
click at [737, 363] on button "Next" at bounding box center [740, 355] width 15 height 15
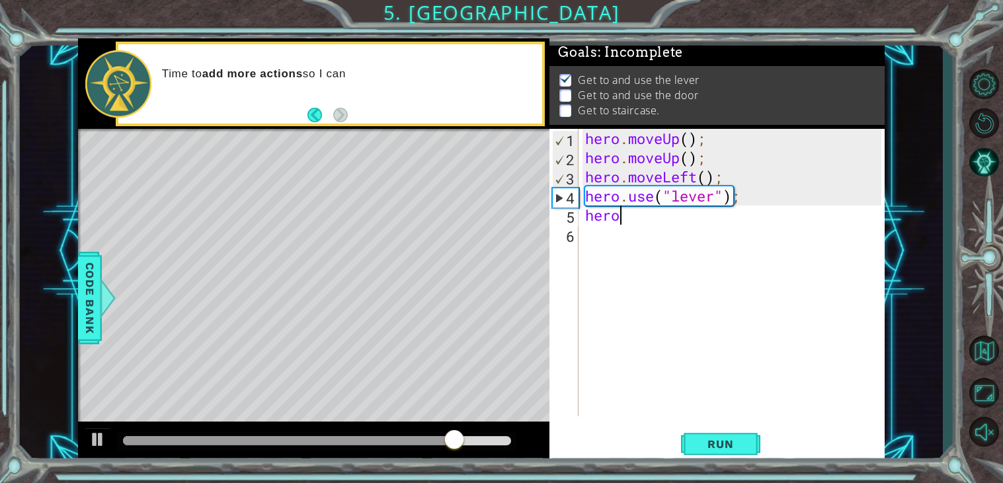
click at [630, 221] on div "hero . moveUp ( ) ; hero . moveUp ( ) ; hero . moveLeft ( ) ; hero . use ( "lev…" at bounding box center [735, 292] width 305 height 326
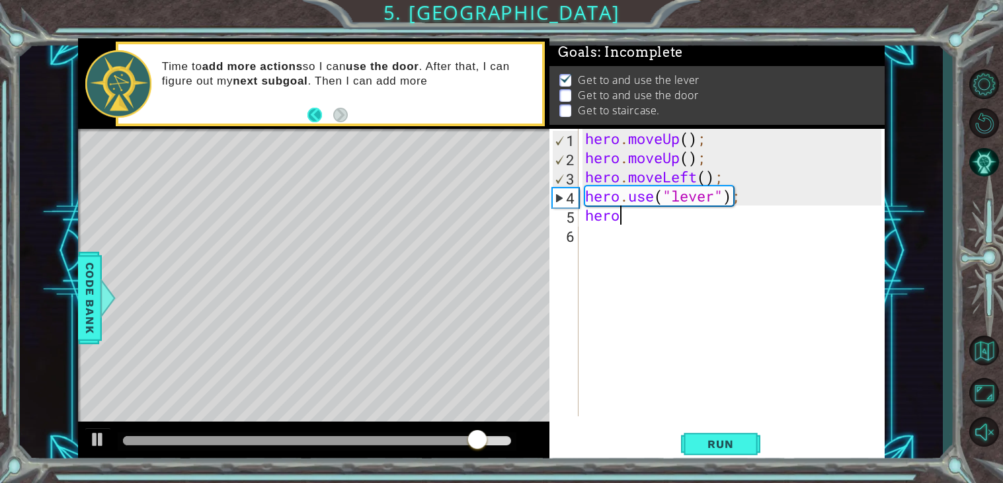
click at [313, 114] on button "Back" at bounding box center [320, 115] width 26 height 15
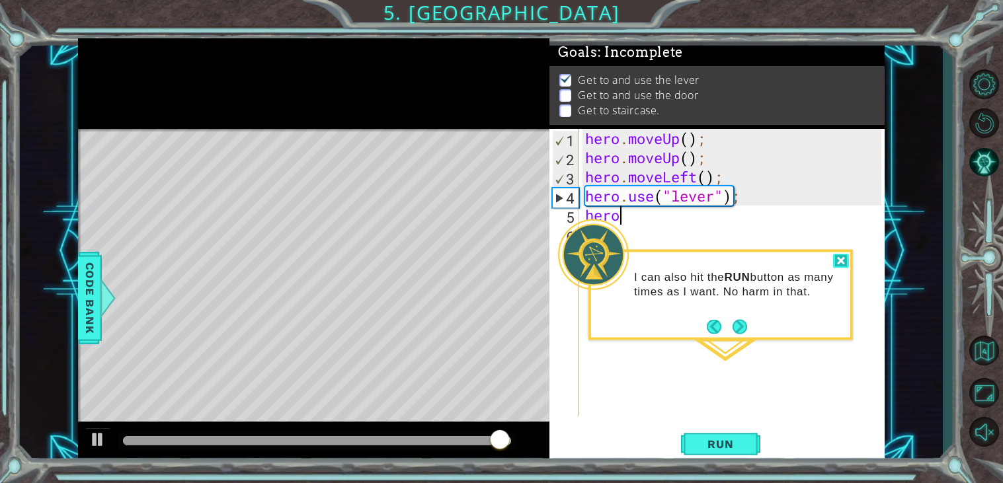
click at [840, 266] on div at bounding box center [841, 261] width 16 height 15
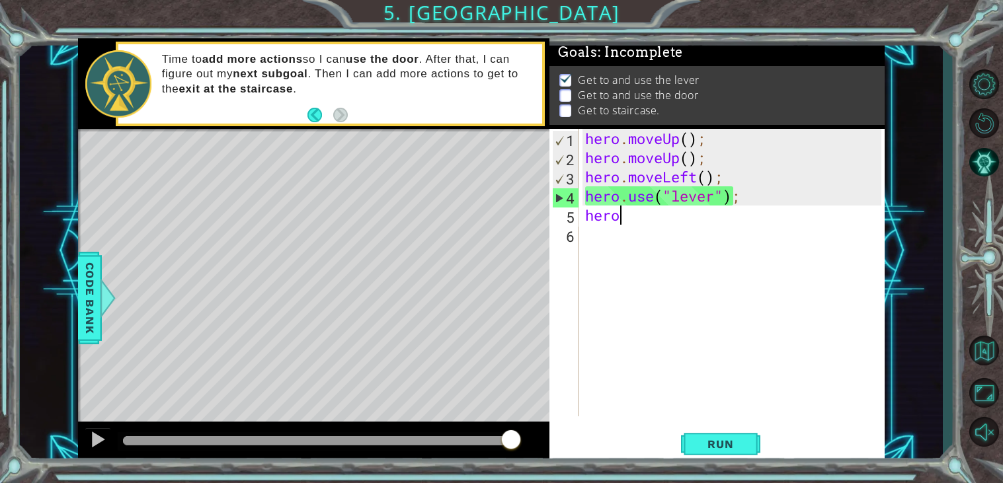
type textarea "hero."
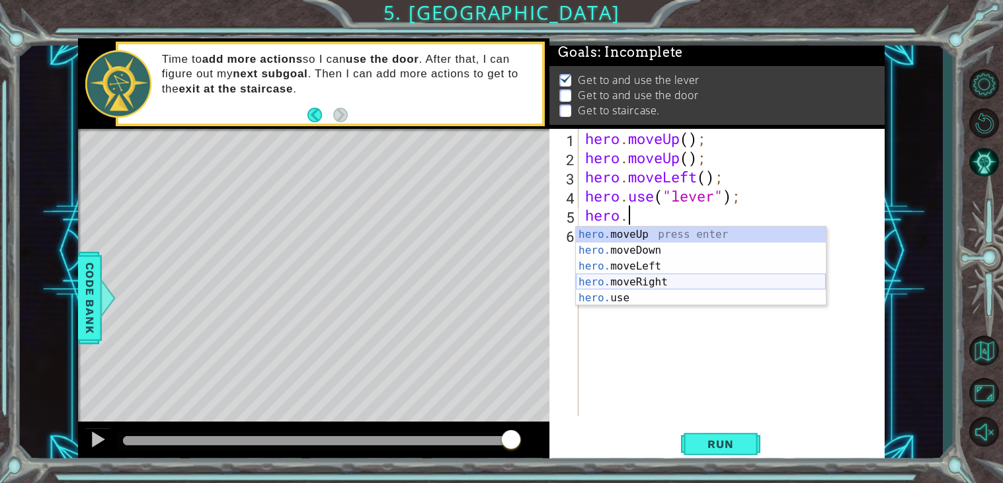
click at [610, 280] on div "hero. moveUp press enter hero. moveDown press enter hero. moveLeft press enter …" at bounding box center [701, 282] width 250 height 111
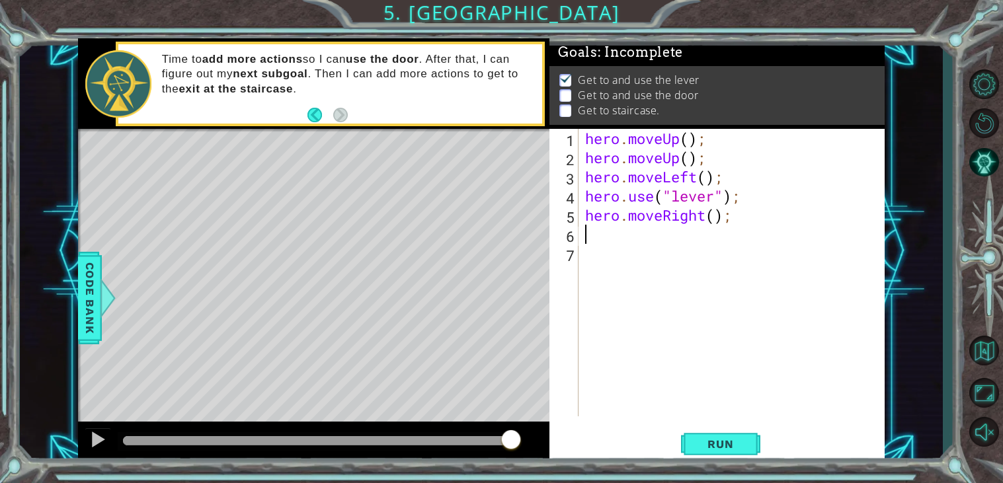
scroll to position [0, 0]
click at [717, 218] on div "hero . moveUp ( ) ; hero . moveUp ( ) ; hero . moveLeft ( ) ; hero . use ( "lev…" at bounding box center [735, 292] width 305 height 326
type textarea "hero.moveRight(3);"
click at [612, 239] on div "hero . moveUp ( ) ; hero . moveUp ( ) ; hero . moveLeft ( ) ; hero . use ( "lev…" at bounding box center [735, 292] width 305 height 326
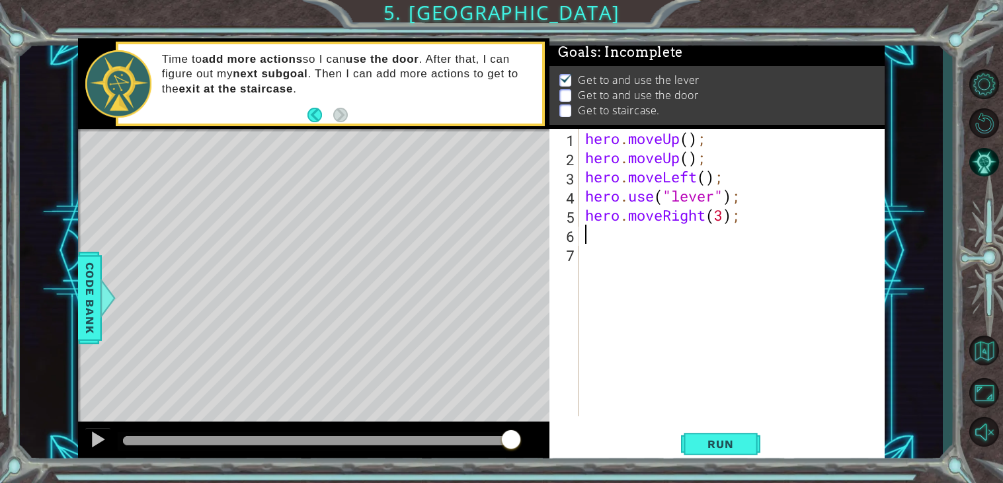
scroll to position [0, 0]
click at [626, 259] on div "hero. use press enter" at bounding box center [701, 270] width 250 height 48
type textarea "hero.use("door");"
click at [707, 445] on span "Run" at bounding box center [720, 444] width 52 height 13
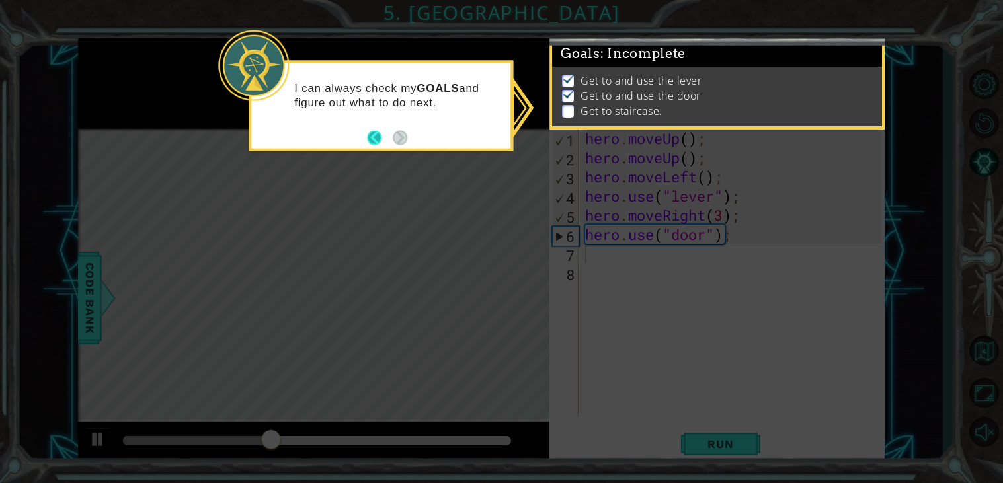
click at [382, 143] on button "Back" at bounding box center [380, 137] width 26 height 15
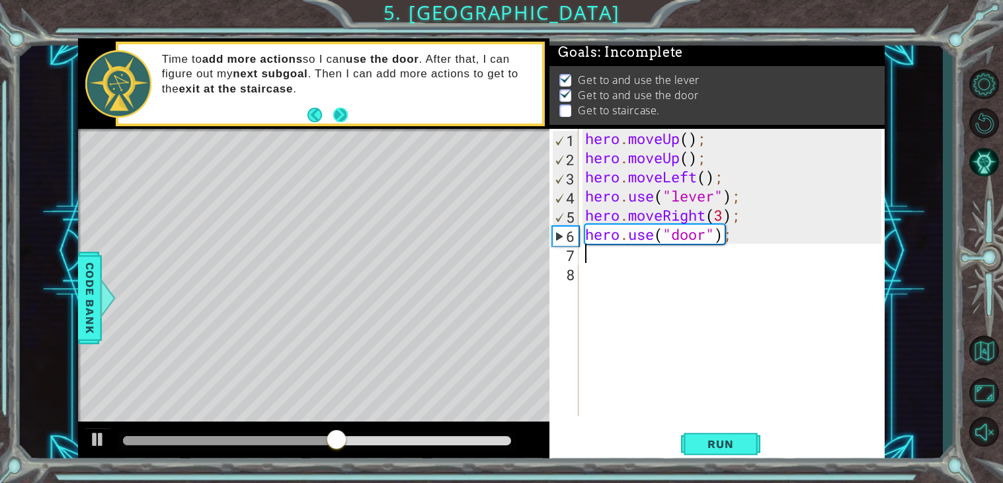
click at [342, 116] on button "Next" at bounding box center [340, 115] width 15 height 15
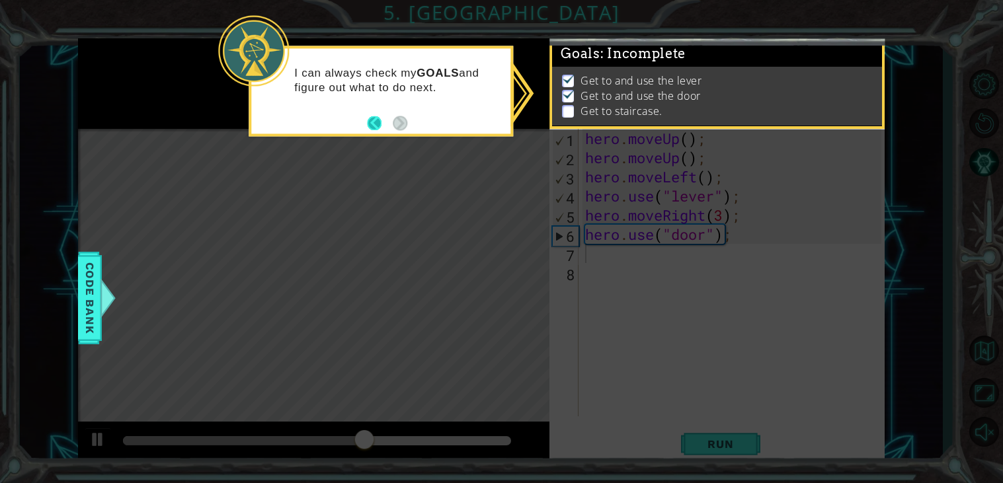
click at [372, 124] on button "Back" at bounding box center [380, 123] width 26 height 15
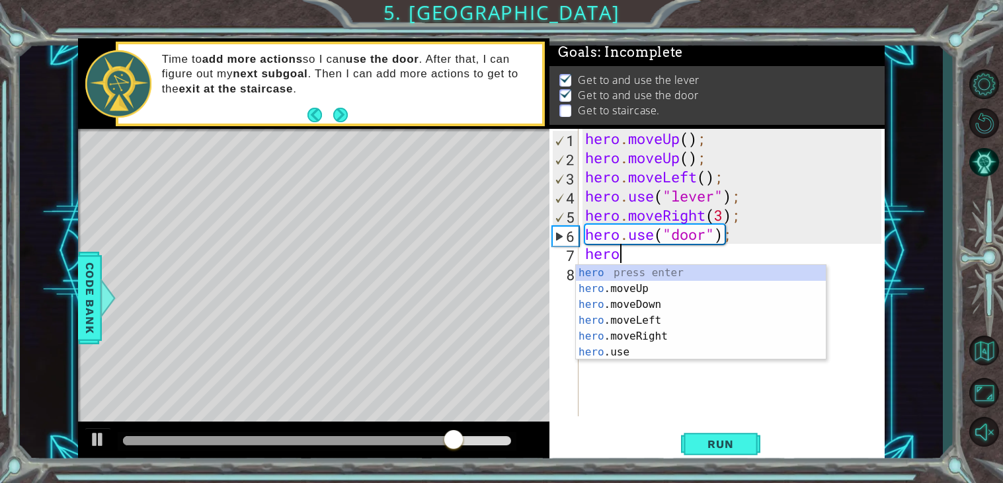
scroll to position [0, 1]
click at [640, 280] on div "hero press enter hero .moveUp press enter hero .moveDown press enter hero .move…" at bounding box center [701, 328] width 250 height 127
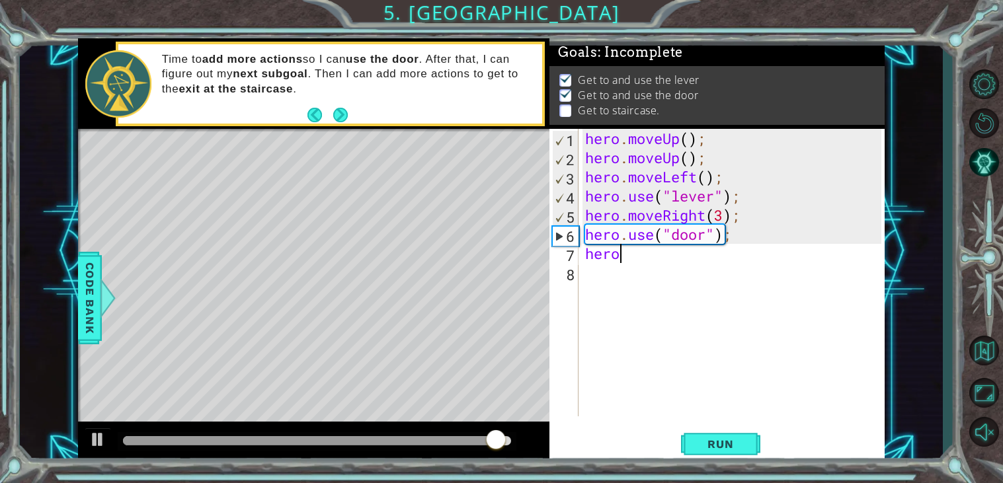
type textarea "hero."
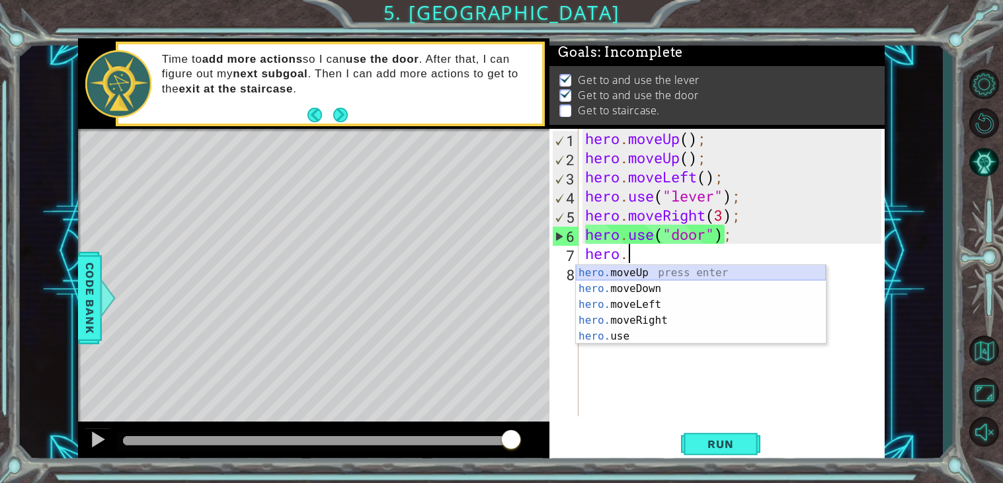
click at [638, 272] on div "hero. moveUp press enter hero. moveDown press enter hero. moveLeft press enter …" at bounding box center [701, 320] width 250 height 111
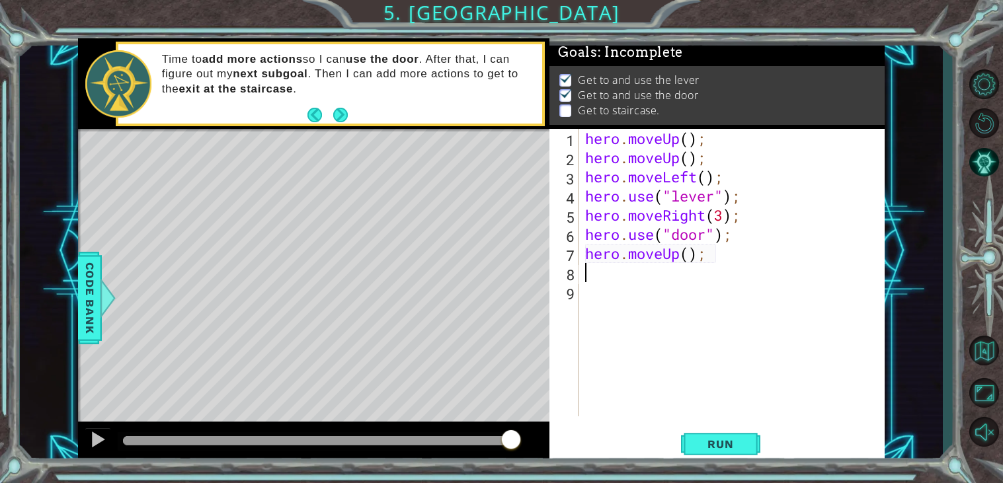
scroll to position [0, 0]
click at [691, 260] on div "hero . moveUp ( ) ; hero . moveUp ( ) ; hero . moveLeft ( ) ; hero . use ( "lev…" at bounding box center [735, 292] width 305 height 326
type textarea "hero.moveUp(2);"
click at [636, 278] on div "hero . moveUp ( ) ; hero . moveUp ( ) ; hero . moveLeft ( ) ; hero . use ( "lev…" at bounding box center [735, 292] width 305 height 326
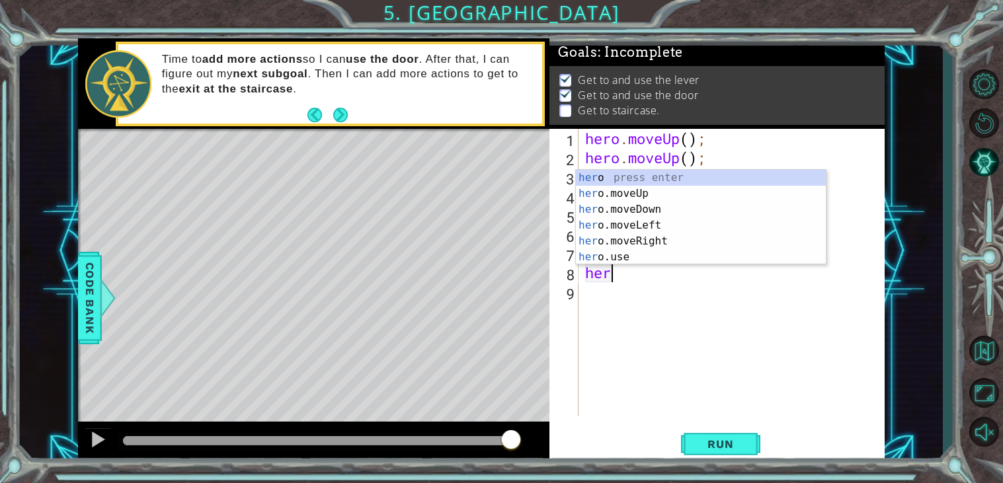
scroll to position [0, 1]
type textarea "hero."
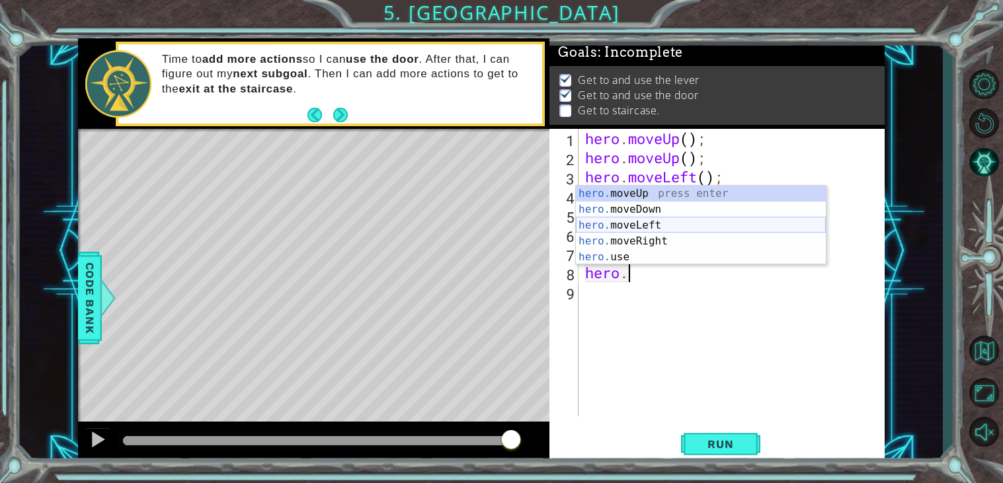
click at [669, 225] on div "hero. moveUp press enter hero. moveDown press enter hero. moveLeft press enter …" at bounding box center [701, 241] width 250 height 111
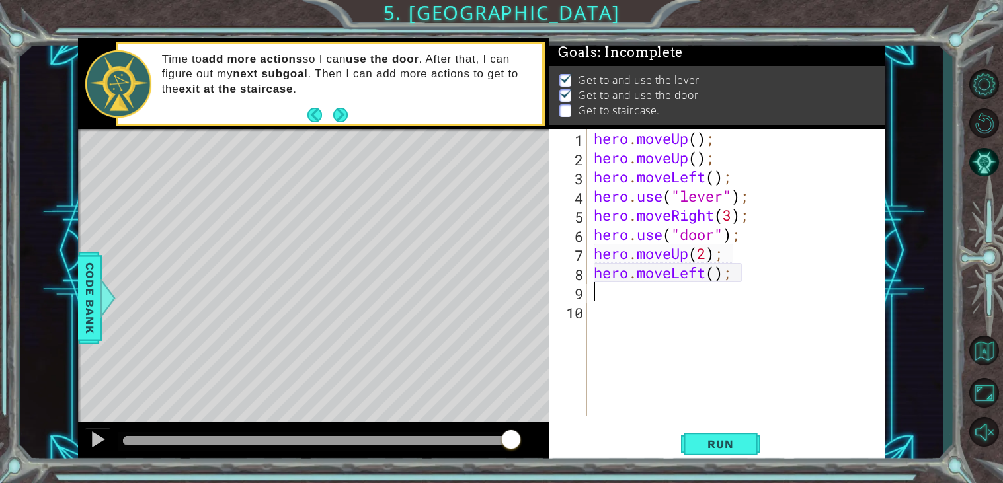
scroll to position [0, 0]
click at [717, 279] on div "hero . moveUp ( ) ; hero . moveUp ( ) ; hero . moveLeft ( ) ; hero . use ( "lev…" at bounding box center [740, 292] width 298 height 326
type textarea "hero.moveLeft(3);"
click at [719, 445] on span "Run" at bounding box center [720, 444] width 52 height 13
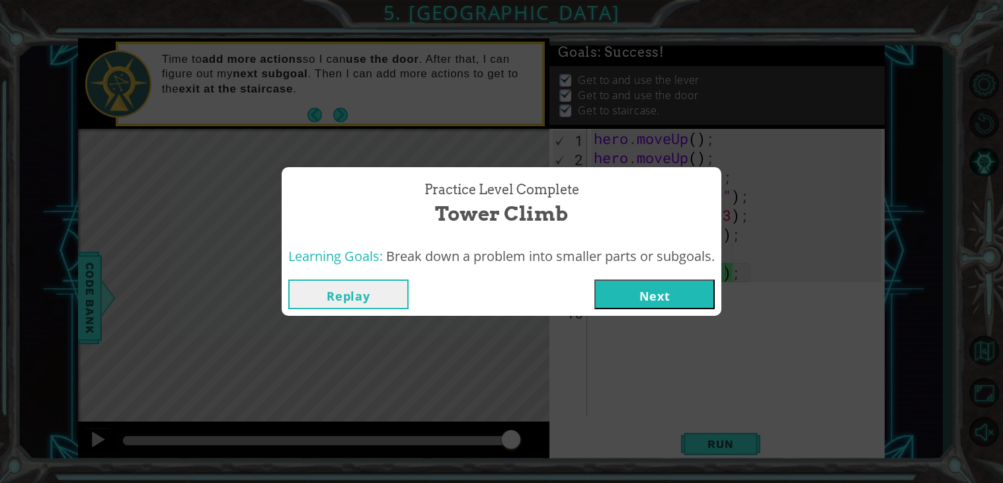
click at [709, 292] on button "Next" at bounding box center [654, 295] width 120 height 30
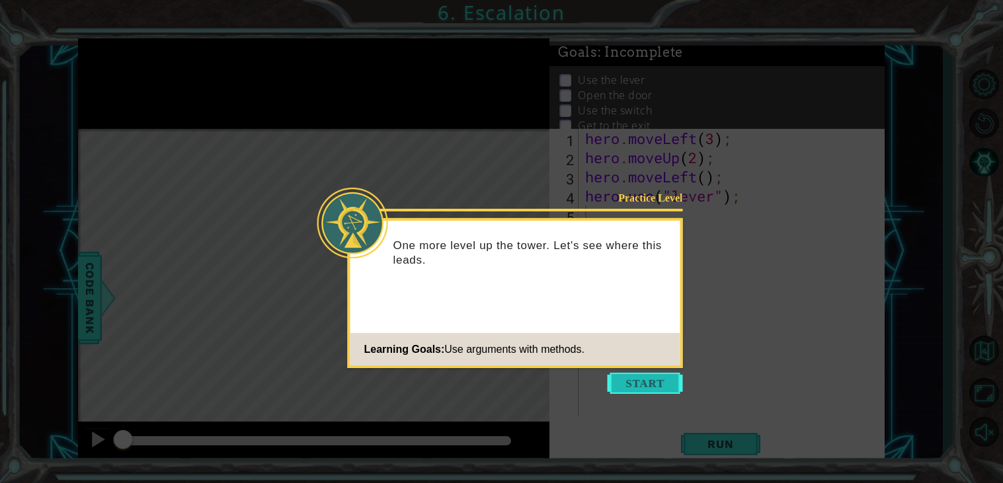
click at [649, 382] on button "Start" at bounding box center [645, 383] width 75 height 21
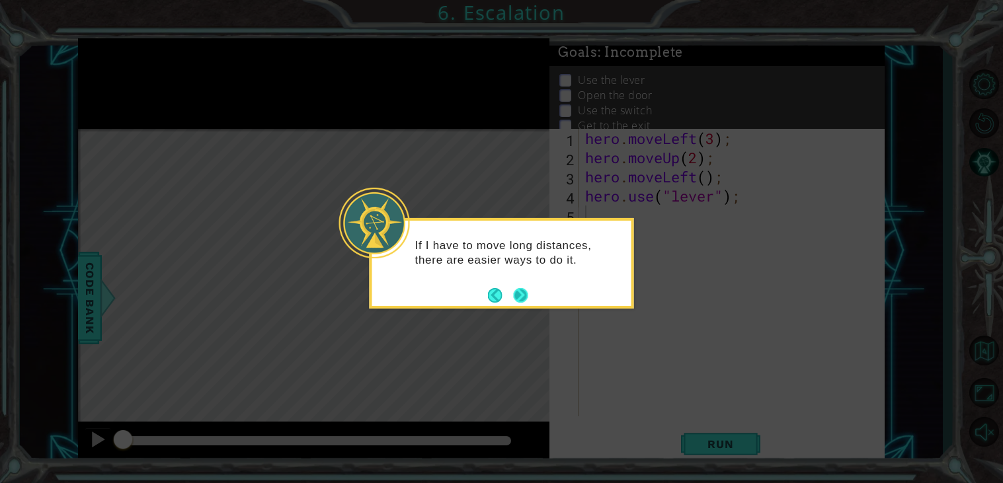
click at [528, 300] on button "Next" at bounding box center [520, 295] width 15 height 15
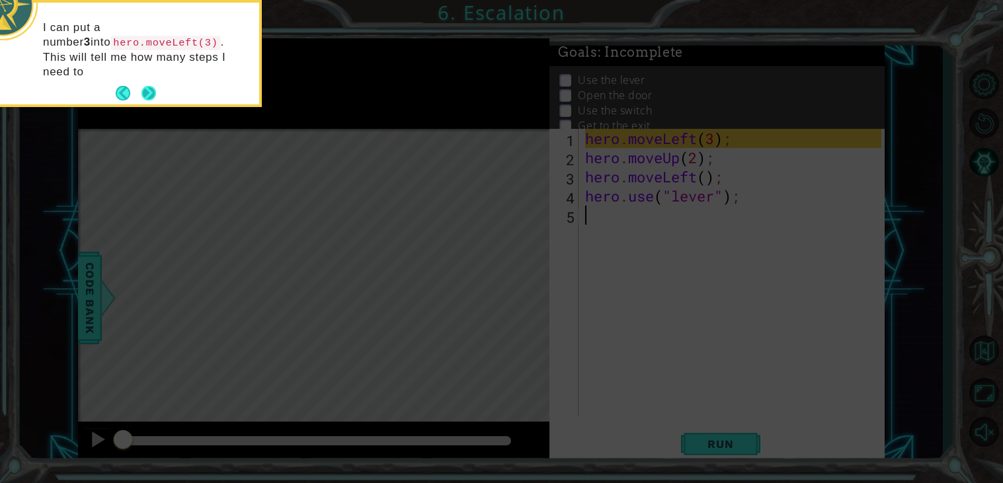
click at [152, 86] on button "Next" at bounding box center [149, 93] width 15 height 15
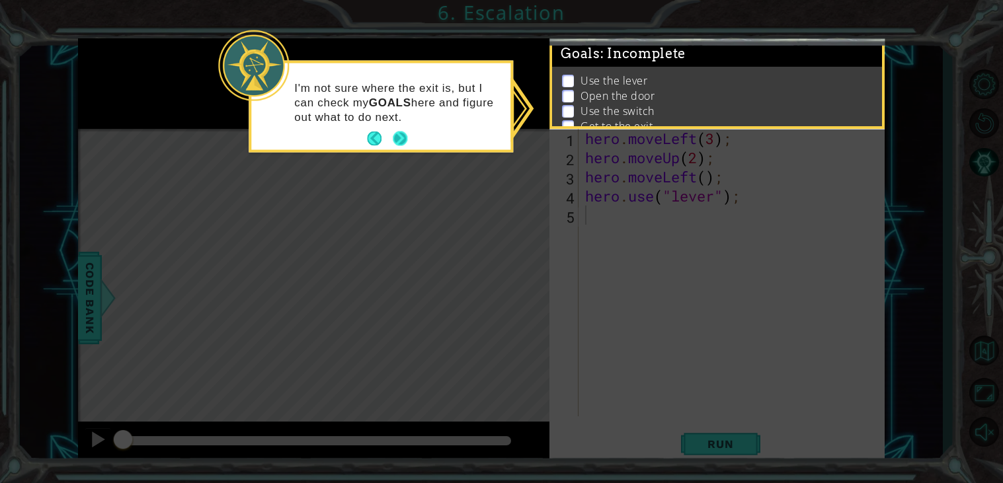
click at [407, 140] on button "Next" at bounding box center [400, 139] width 15 height 15
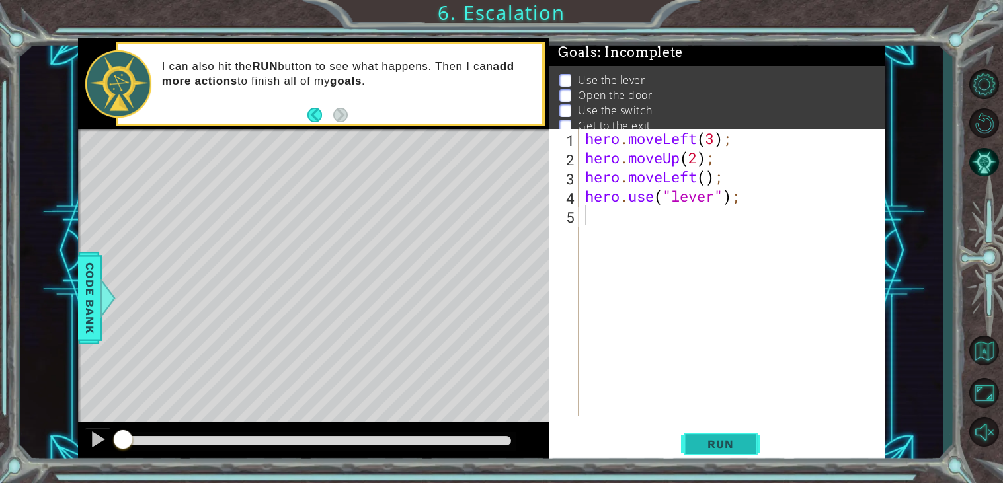
click at [717, 439] on span "Run" at bounding box center [720, 444] width 52 height 13
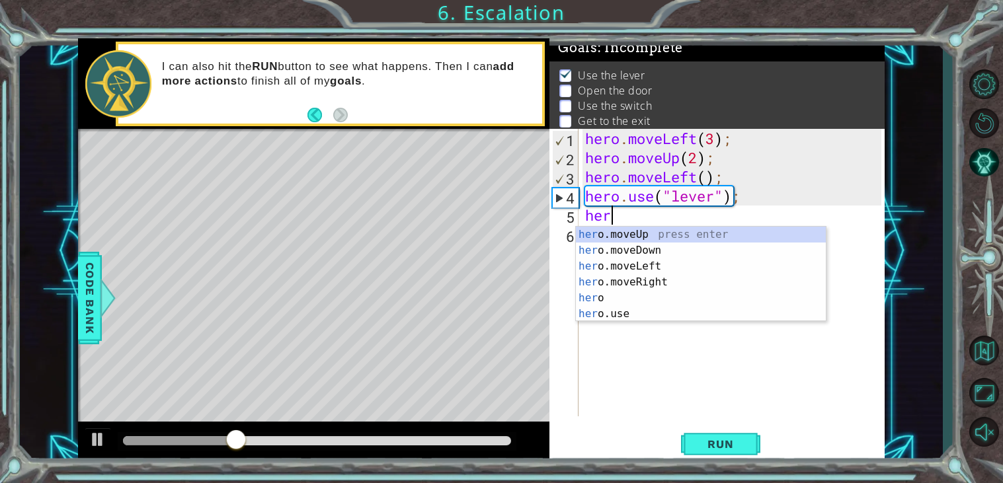
scroll to position [0, 1]
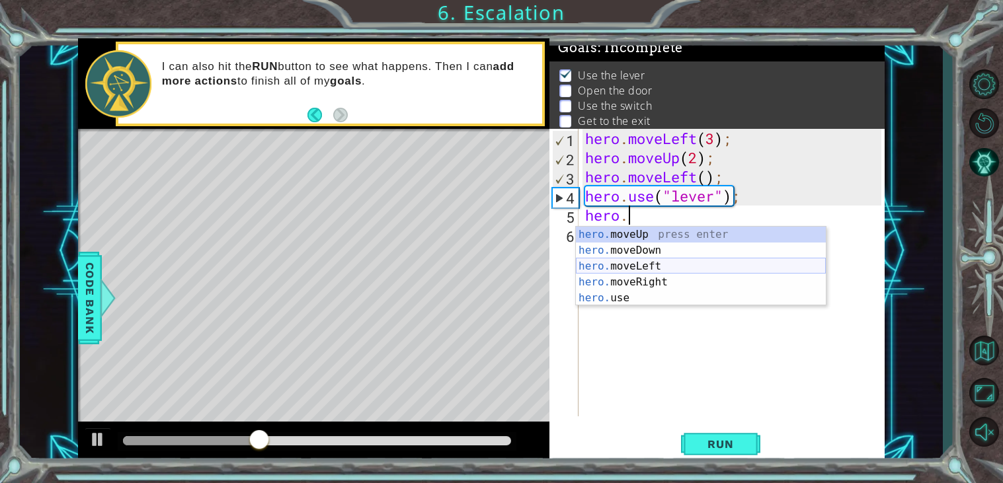
click at [664, 270] on div "hero. moveUp press enter hero. moveDown press enter hero. moveLeft press enter …" at bounding box center [701, 282] width 250 height 111
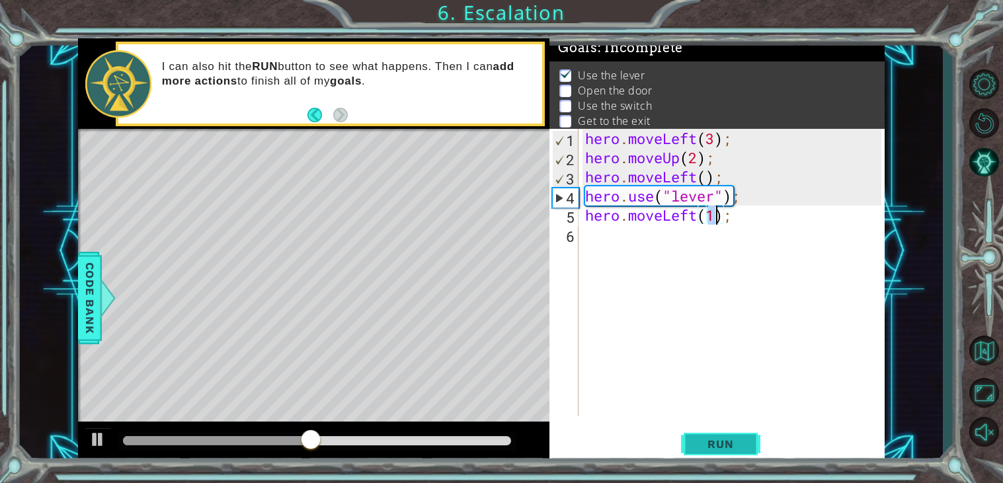
type textarea "hero.moveLeft(1);"
click at [705, 436] on button "Run" at bounding box center [720, 445] width 79 height 34
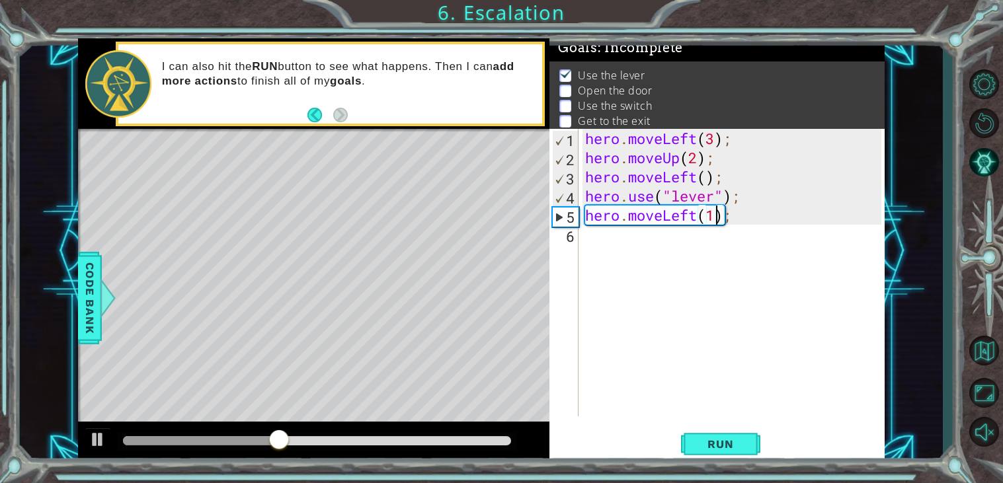
click at [604, 234] on div "hero . moveLeft ( 3 ) ; hero . moveUp ( 2 ) ; hero . moveLeft ( ) ; hero . use …" at bounding box center [735, 292] width 305 height 326
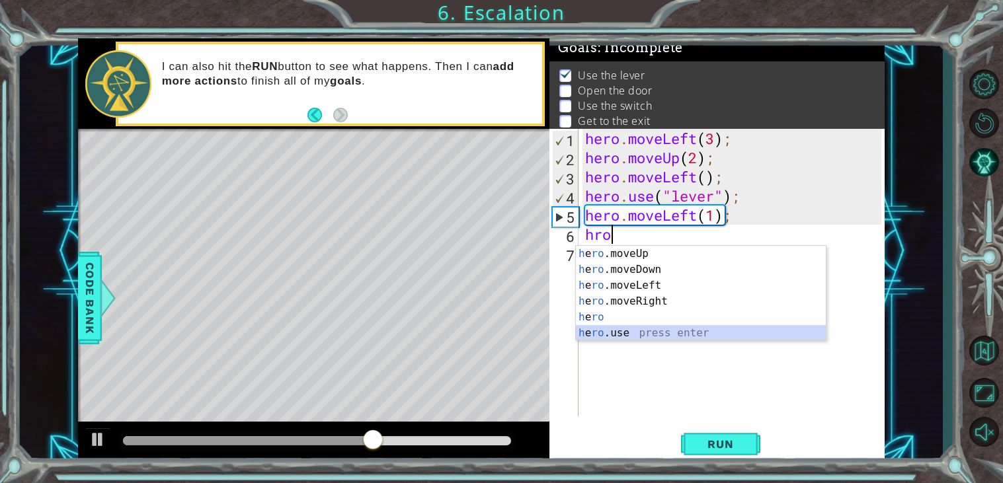
click at [622, 333] on div "h e ro .moveUp press enter h e ro .moveDown press enter h e ro .moveLeft press …" at bounding box center [701, 309] width 250 height 127
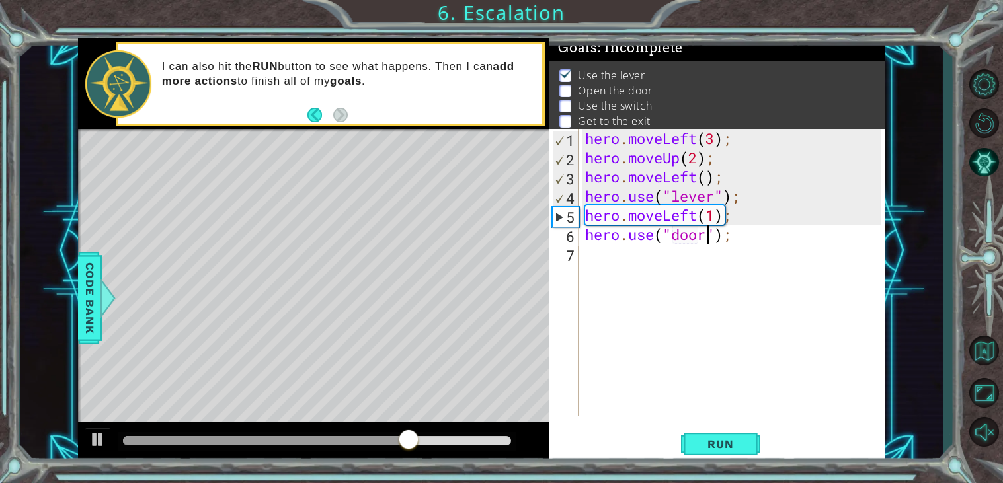
scroll to position [0, 5]
type textarea "hero.use("door");"
click at [721, 446] on span "Run" at bounding box center [720, 444] width 52 height 13
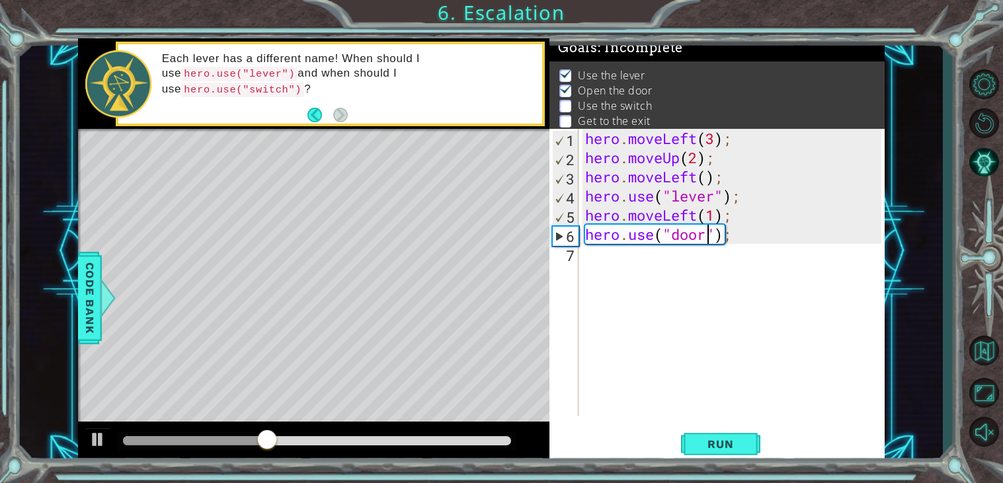
click at [628, 269] on div "hero . moveLeft ( 3 ) ; hero . moveUp ( 2 ) ; hero . moveLeft ( ) ; hero . use …" at bounding box center [735, 292] width 305 height 326
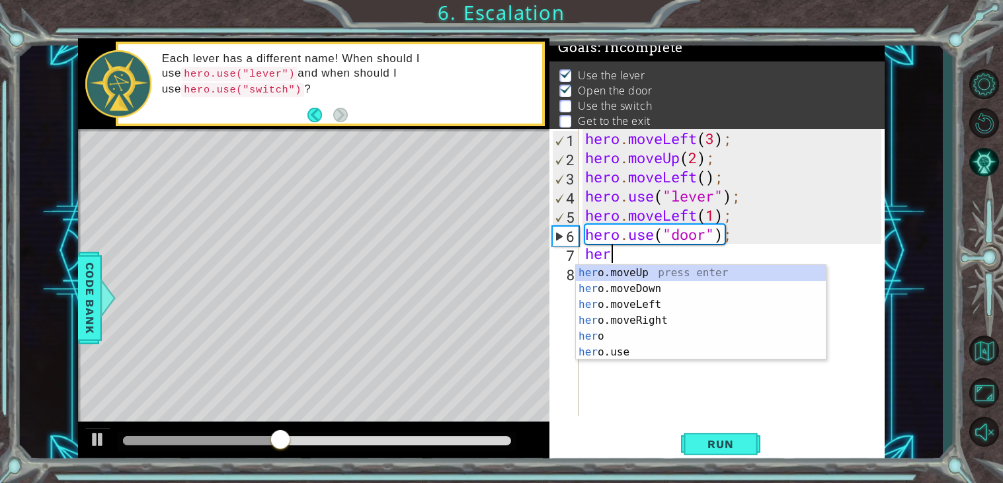
scroll to position [0, 1]
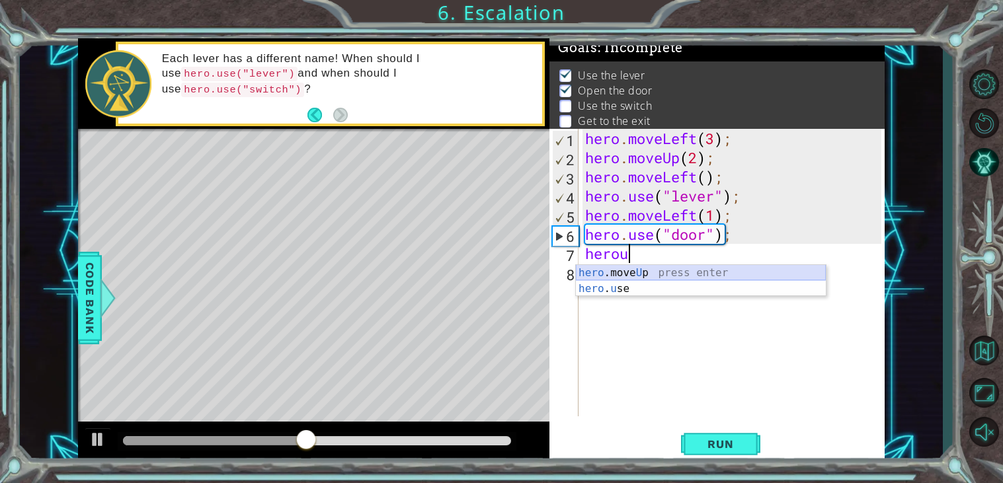
click at [628, 272] on div "hero .move U p press enter hero . u se press enter" at bounding box center [701, 296] width 250 height 63
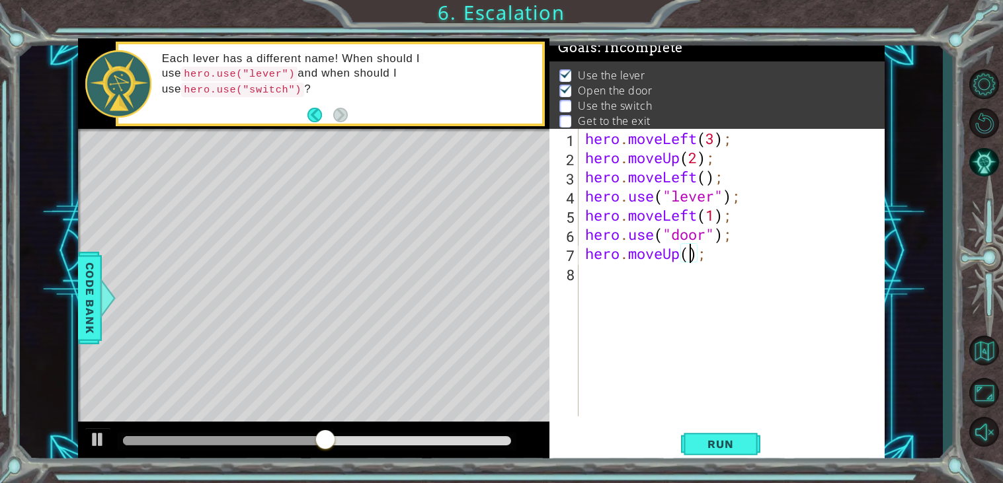
type textarea "hero.moveUp(2);"
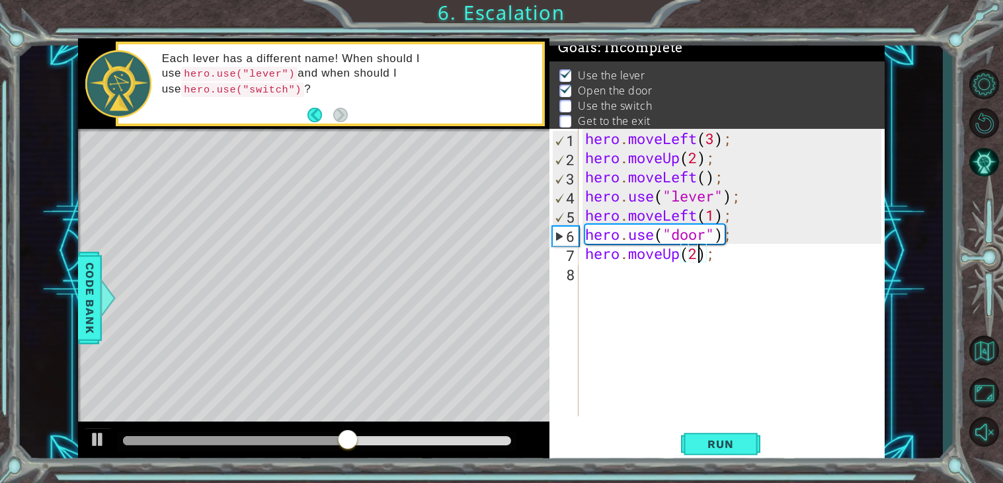
click at [637, 282] on div "hero . moveLeft ( 3 ) ; hero . moveUp ( 2 ) ; hero . moveLeft ( ) ; hero . use …" at bounding box center [735, 292] width 305 height 326
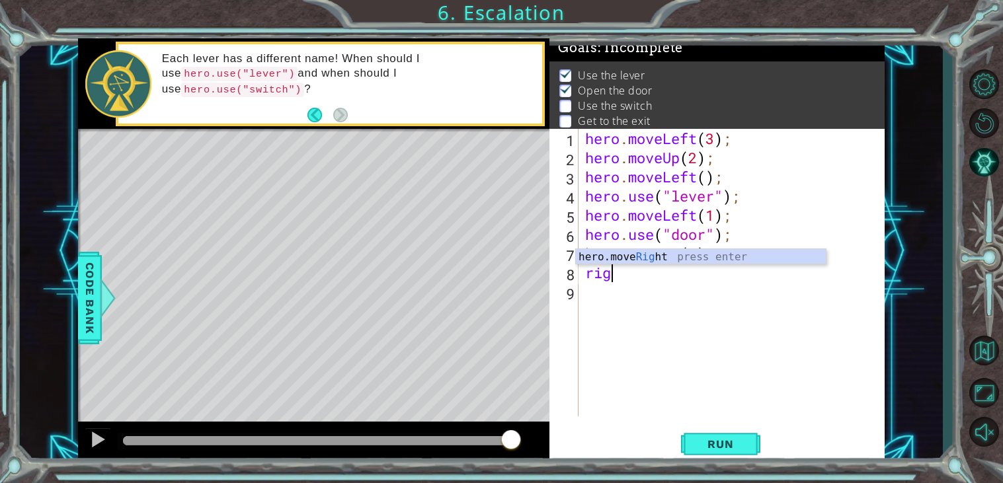
scroll to position [0, 1]
click at [622, 251] on div "hero.move Right press enter" at bounding box center [701, 273] width 250 height 48
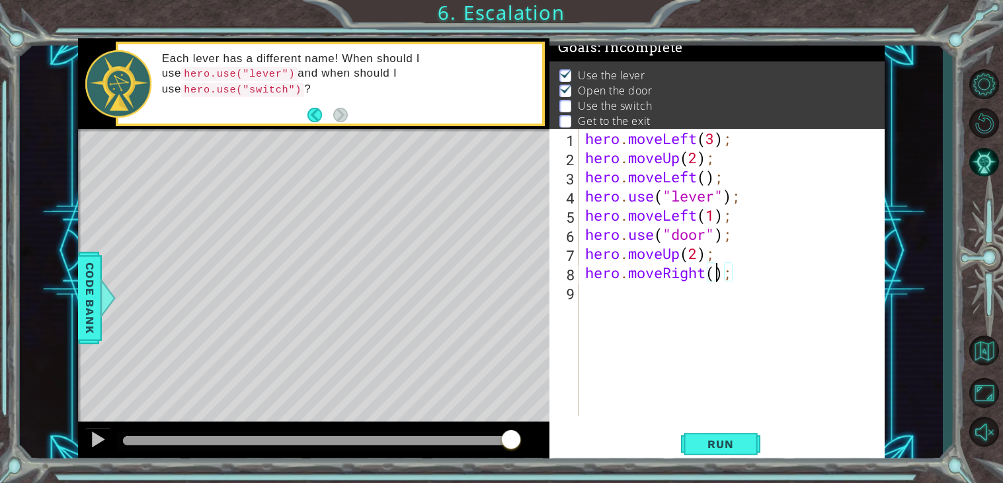
scroll to position [0, 5]
click at [725, 450] on span "Run" at bounding box center [720, 444] width 52 height 13
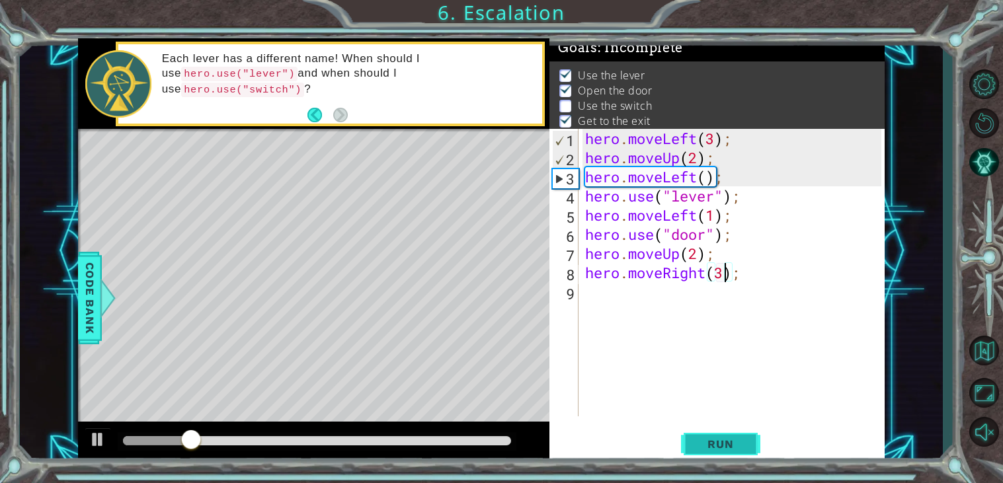
click at [725, 450] on span "Run" at bounding box center [720, 444] width 52 height 13
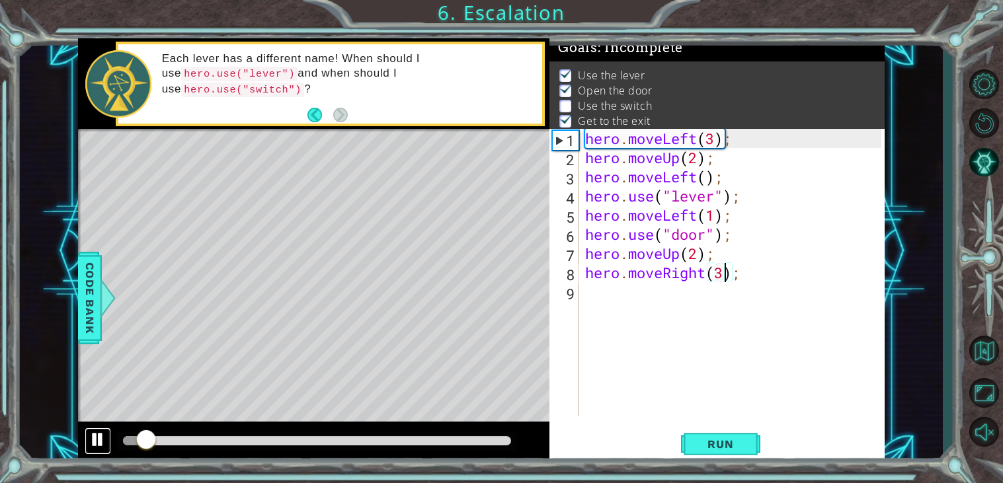
click at [100, 440] on div at bounding box center [97, 439] width 17 height 17
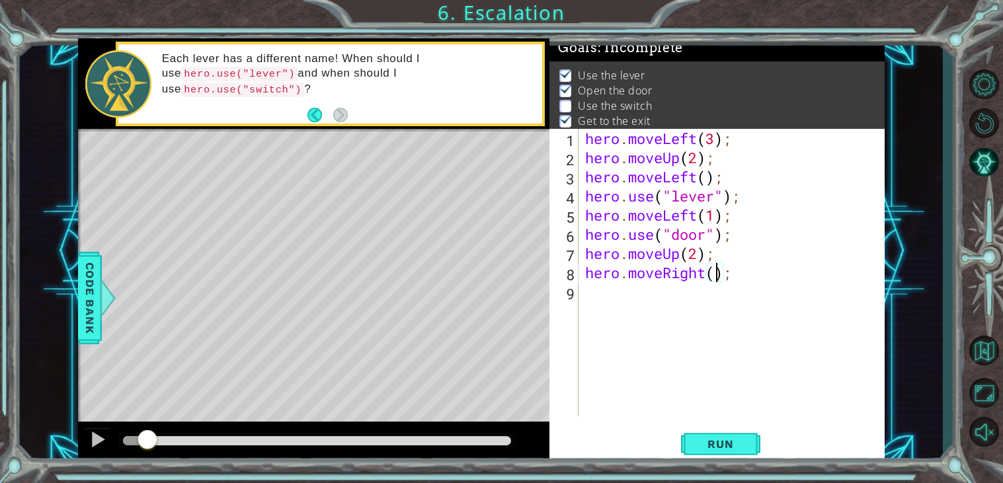
type textarea "hero.moveRight(2);"
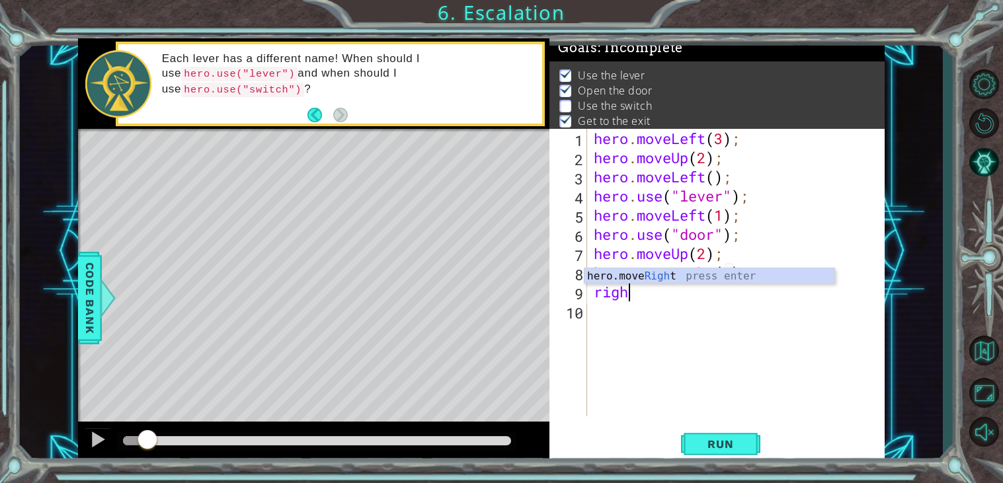
scroll to position [0, 1]
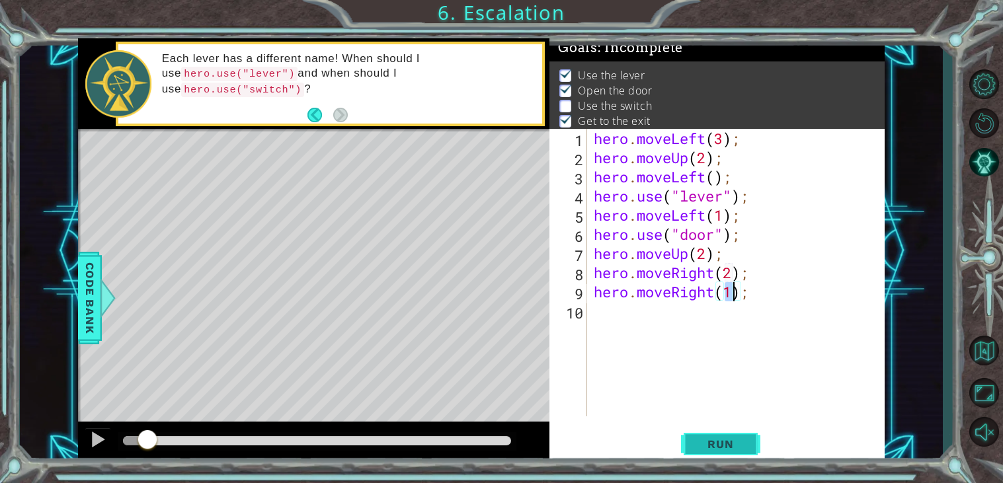
click at [701, 437] on button "Run" at bounding box center [720, 445] width 79 height 34
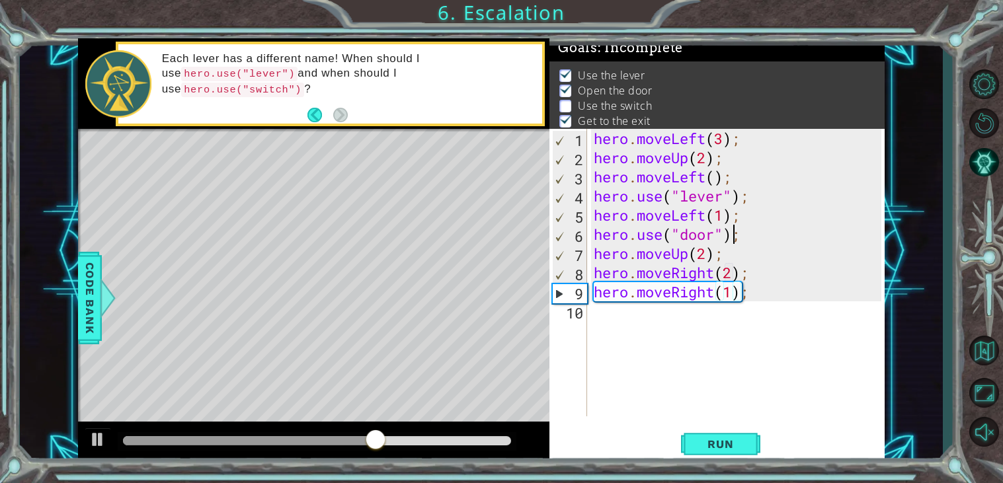
click at [731, 237] on div "hero . moveLeft ( 3 ) ; hero . moveUp ( 2 ) ; hero . moveLeft ( ) ; hero . use …" at bounding box center [740, 292] width 298 height 326
click at [741, 236] on div "hero . moveLeft ( 3 ) ; hero . moveUp ( 2 ) ; hero . moveLeft ( ) ; hero . use …" at bounding box center [740, 292] width 298 height 326
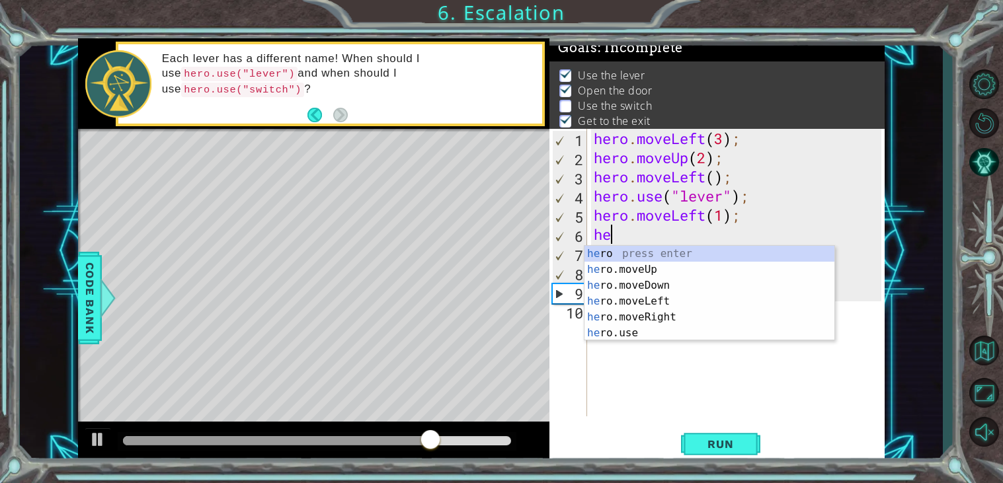
scroll to position [0, 0]
type textarea "h"
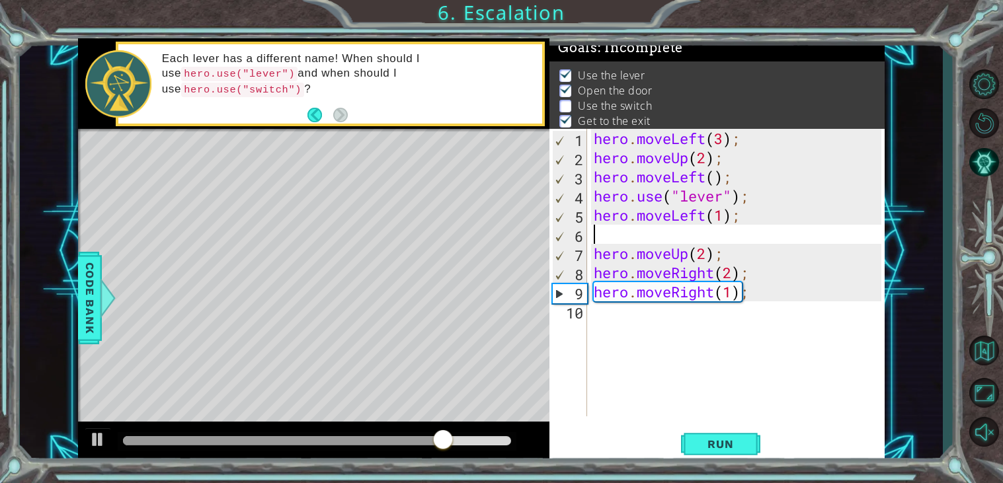
type textarea "hero.moveLeft(1);"
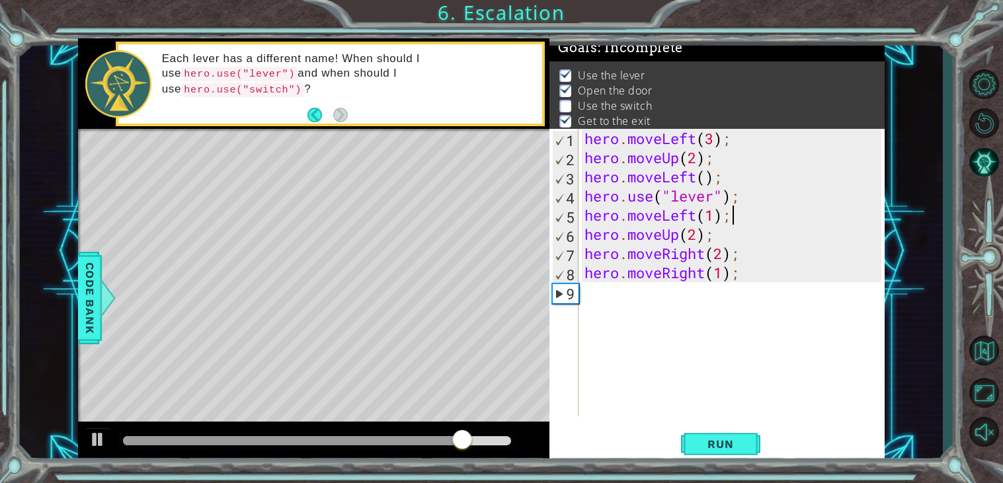
click at [673, 293] on div "hero . moveLeft ( 3 ) ; hero . moveUp ( 2 ) ; hero . moveLeft ( ) ; hero . use …" at bounding box center [735, 292] width 306 height 326
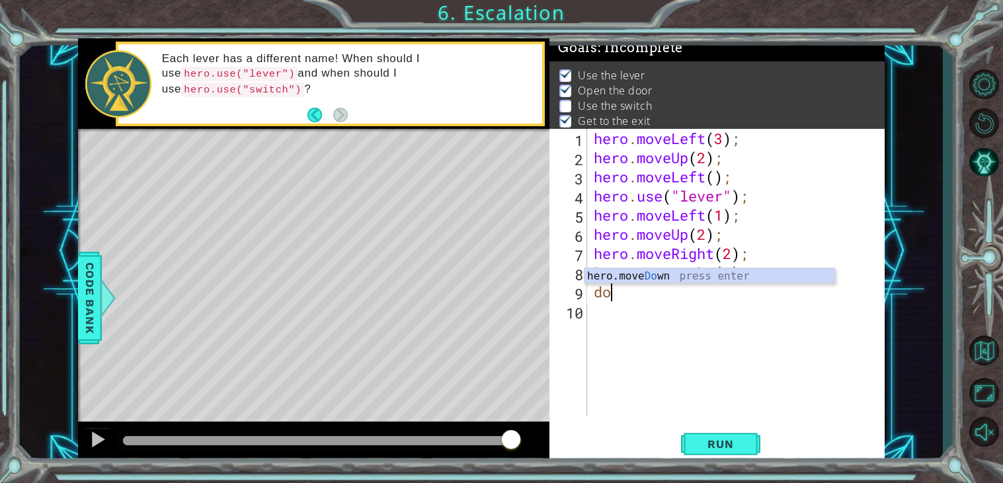
type textarea "d"
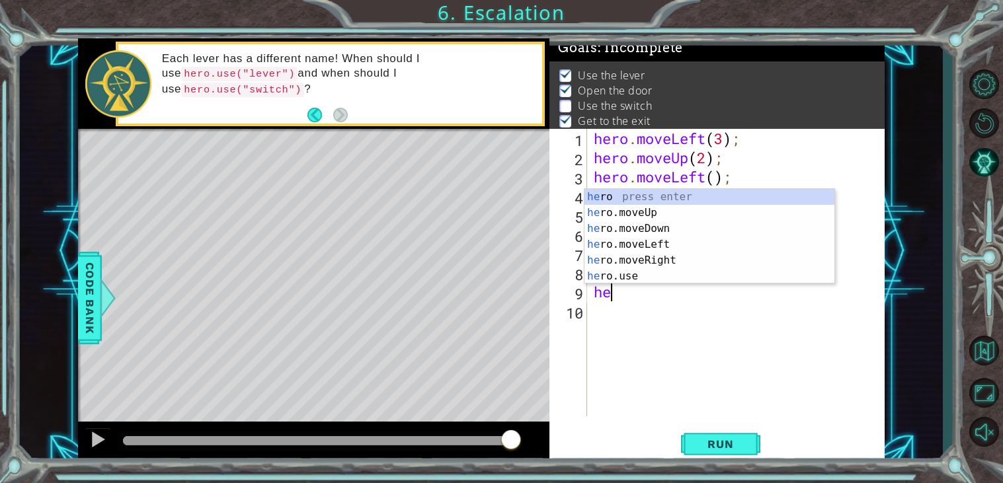
type textarea "h"
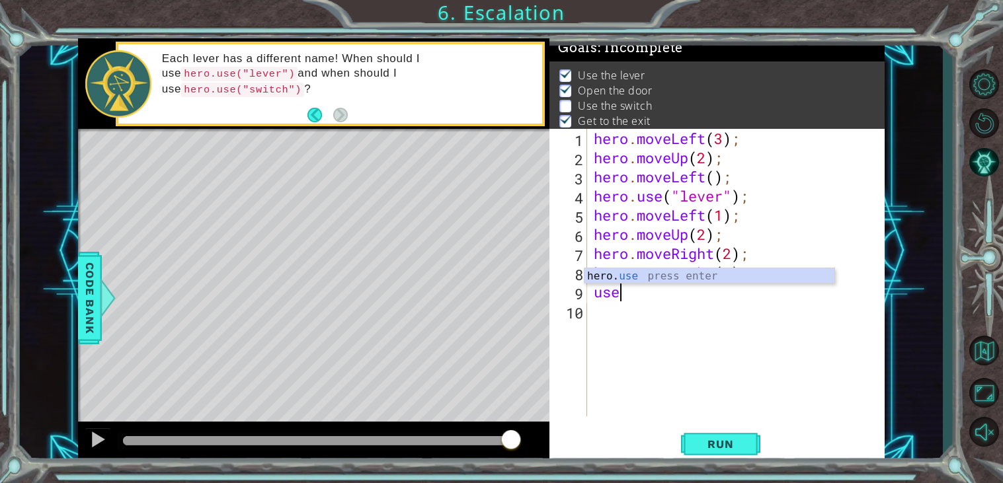
scroll to position [0, 1]
click at [671, 281] on div "hero. use press enter" at bounding box center [710, 292] width 250 height 48
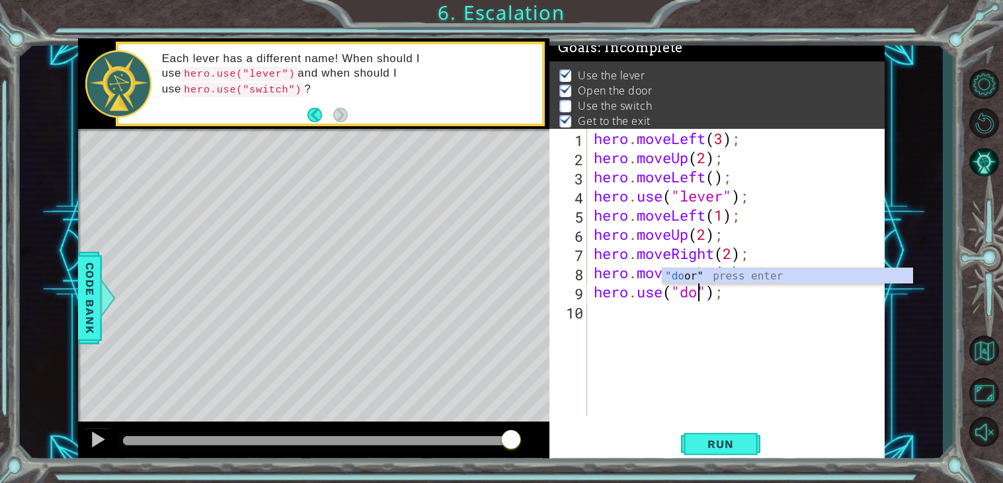
scroll to position [0, 5]
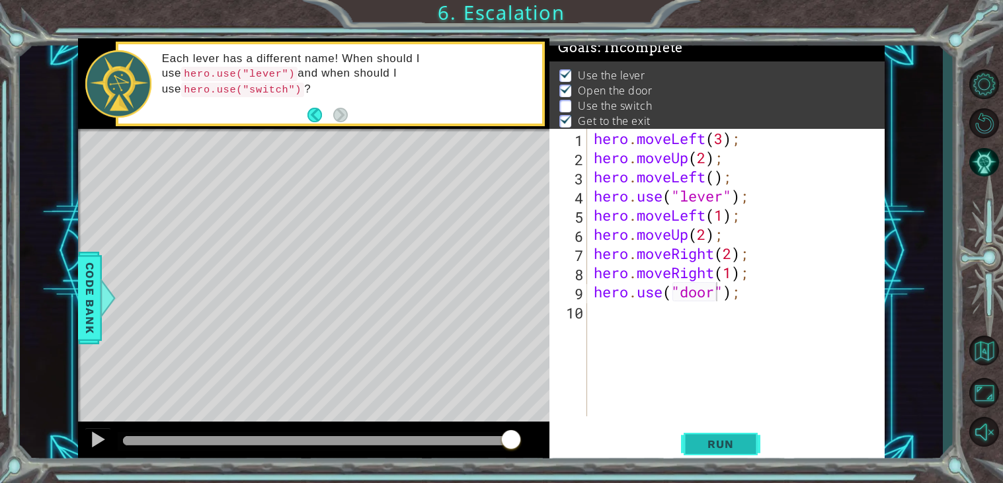
click at [747, 455] on button "Run" at bounding box center [720, 445] width 79 height 34
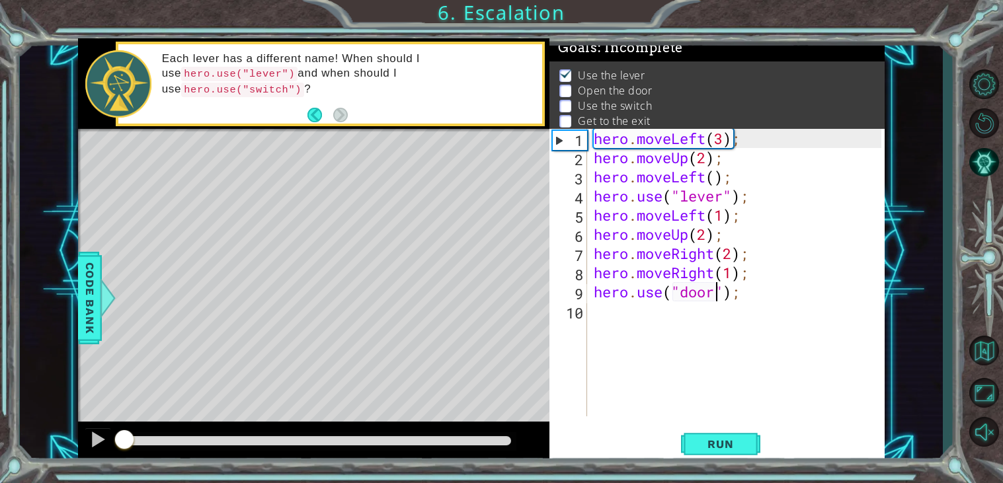
drag, startPoint x: 316, startPoint y: 440, endPoint x: 42, endPoint y: 440, distance: 274.4
click at [42, 440] on div "1 ההההההההההההההההההההההההההההההההההההההההההההההההההההההההההההההההההההההההההההה…" at bounding box center [481, 250] width 923 height 425
click at [101, 440] on div at bounding box center [97, 439] width 17 height 17
drag, startPoint x: 128, startPoint y: 445, endPoint x: 120, endPoint y: 446, distance: 8.0
click at [120, 446] on div at bounding box center [126, 441] width 24 height 24
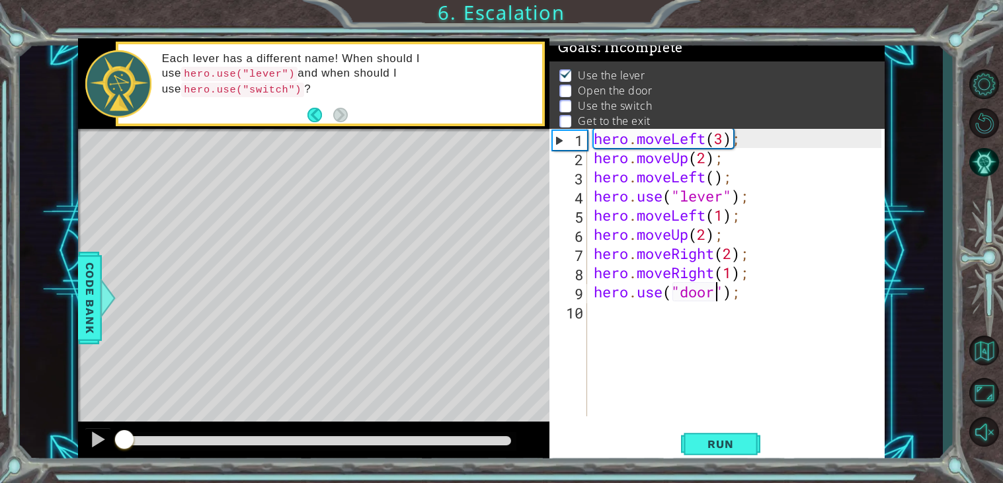
click at [83, 444] on div at bounding box center [313, 443] width 471 height 42
click at [95, 448] on div at bounding box center [97, 439] width 17 height 17
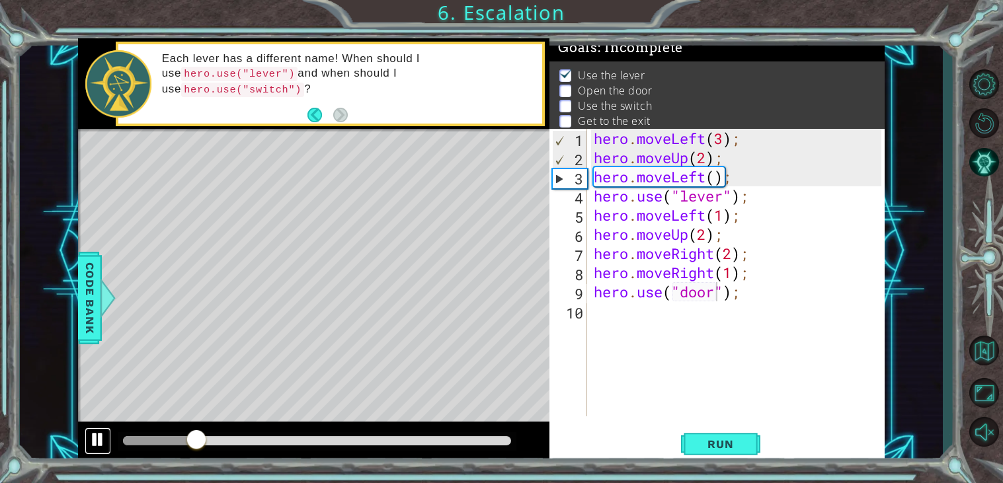
click at [95, 448] on div at bounding box center [97, 439] width 17 height 17
click at [767, 212] on div "hero . moveLeft ( 3 ) ; hero . moveUp ( 2 ) ; hero . moveLeft ( ) ; hero . use …" at bounding box center [740, 292] width 298 height 326
type textarea "hero.use("lever");"
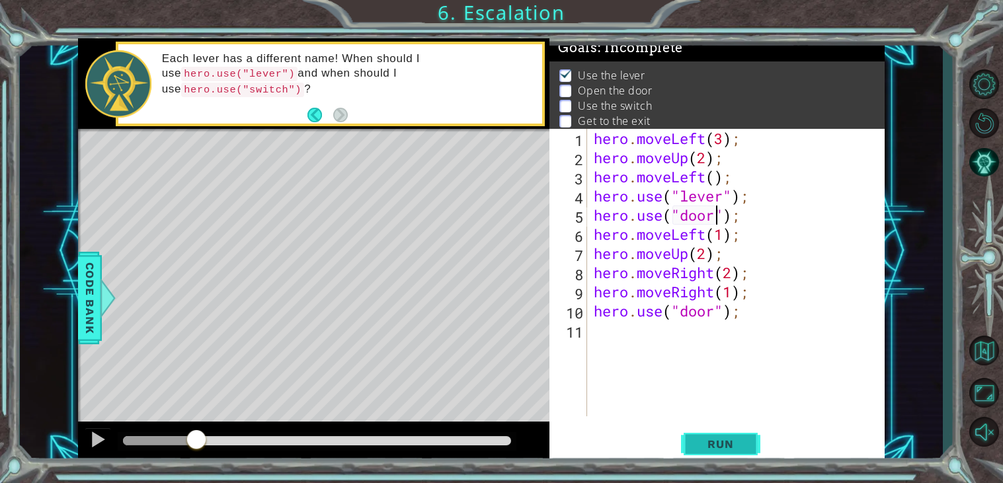
click at [752, 444] on button "Run" at bounding box center [720, 445] width 79 height 34
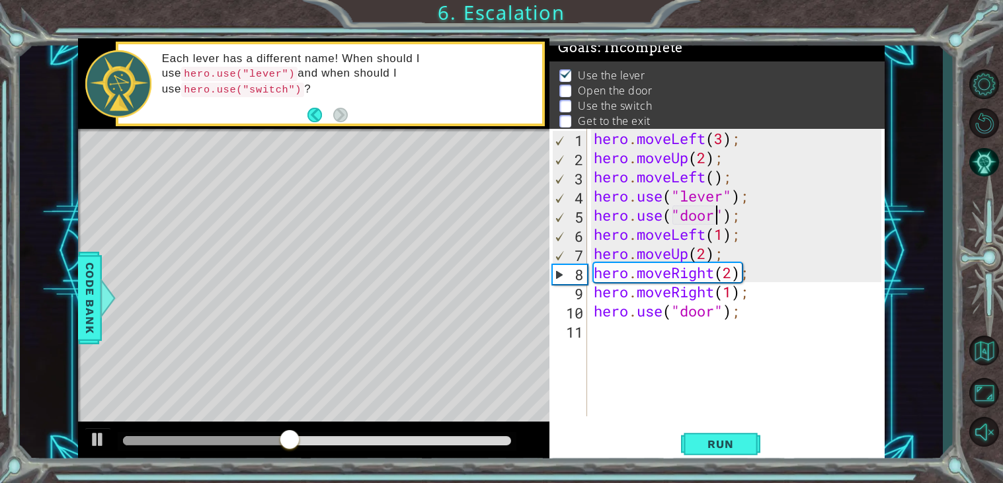
click at [749, 225] on div "hero . moveLeft ( 3 ) ; hero . moveUp ( 2 ) ; hero . moveLeft ( ) ; hero . use …" at bounding box center [740, 292] width 298 height 326
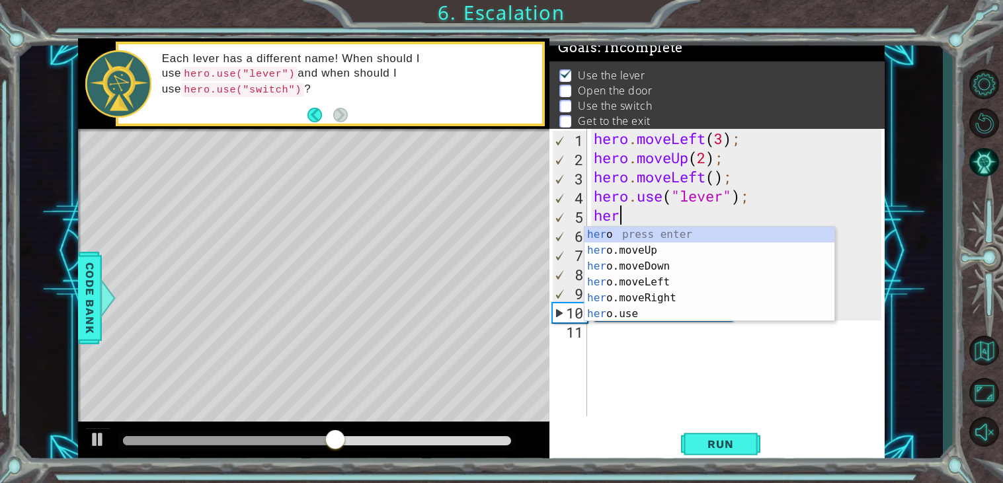
scroll to position [0, 0]
type textarea "h"
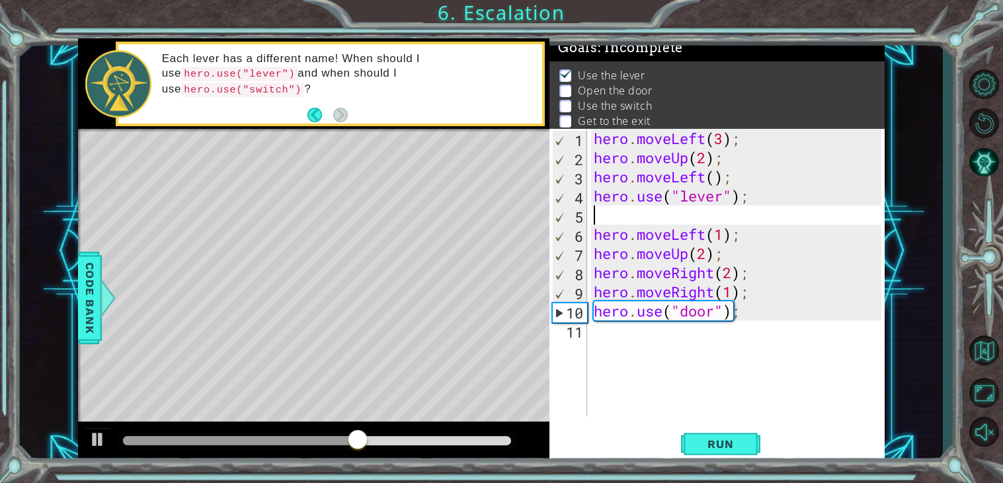
click at [760, 241] on div "hero . moveLeft ( 3 ) ; hero . moveUp ( 2 ) ; hero . moveLeft ( ) ; hero . use …" at bounding box center [740, 292] width 298 height 326
type textarea "hero.moveLeft(1);"
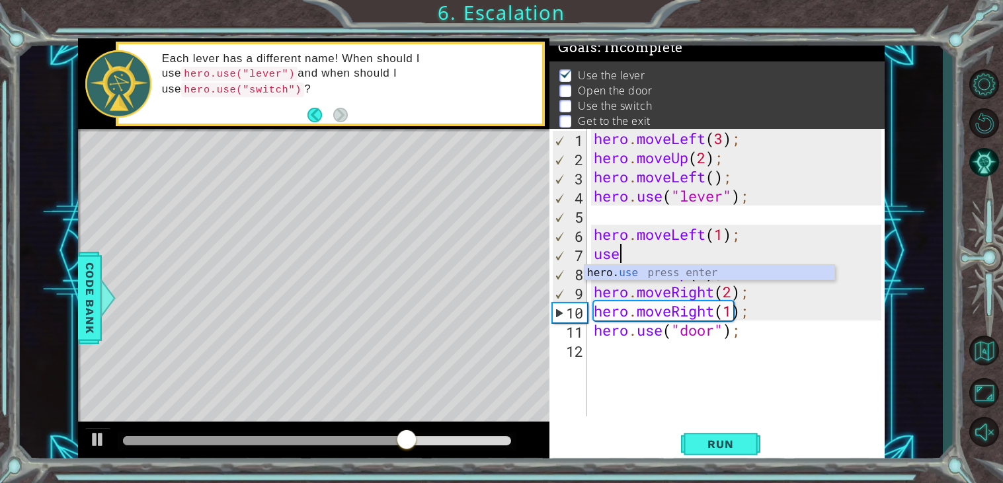
scroll to position [0, 1]
click at [720, 274] on div "hero. use press enter" at bounding box center [710, 289] width 250 height 48
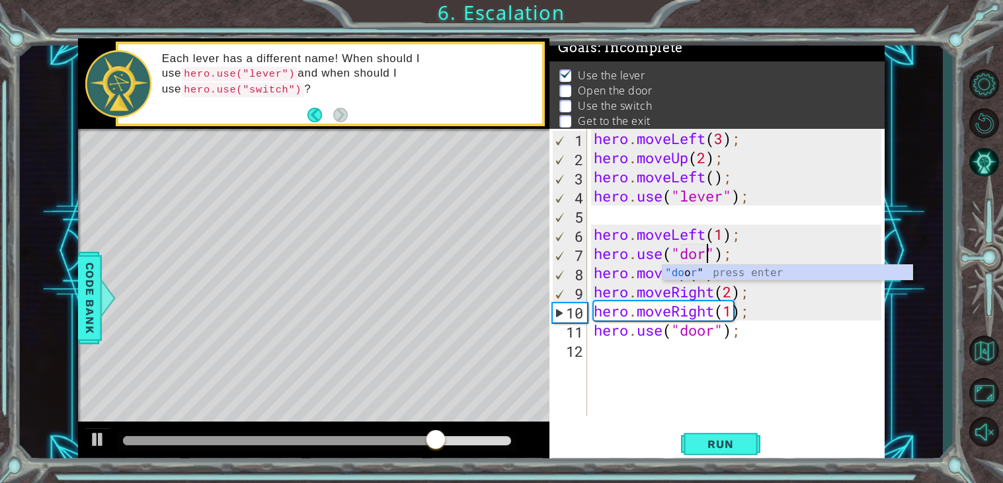
scroll to position [0, 5]
type textarea "hero.use("door");"
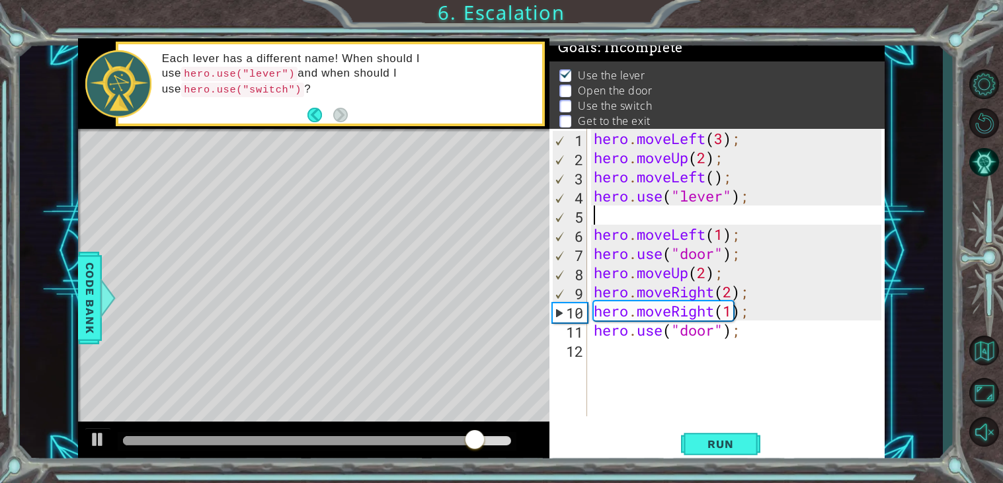
click at [703, 222] on div "hero . moveLeft ( 3 ) ; hero . moveUp ( 2 ) ; hero . moveLeft ( ) ; hero . use …" at bounding box center [740, 292] width 298 height 326
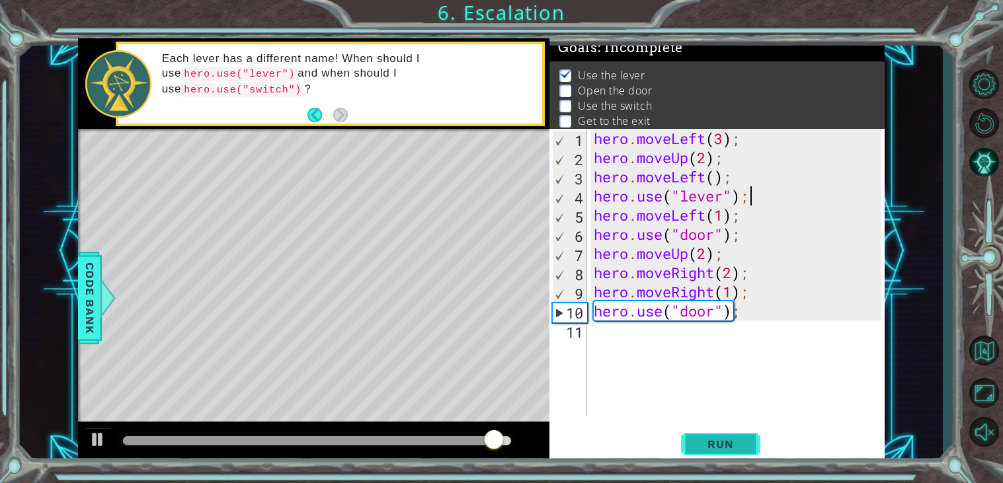
click at [715, 436] on button "Run" at bounding box center [720, 445] width 79 height 34
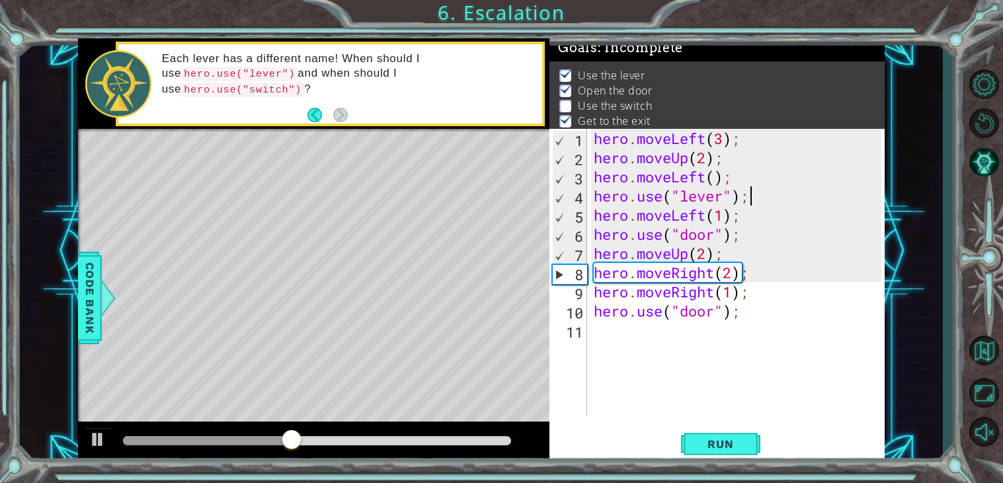
click at [766, 276] on div "hero . moveLeft ( 3 ) ; hero . moveUp ( 2 ) ; hero . moveLeft ( ) ; hero . use …" at bounding box center [740, 292] width 298 height 326
type textarea "hero.moveRight(2);"
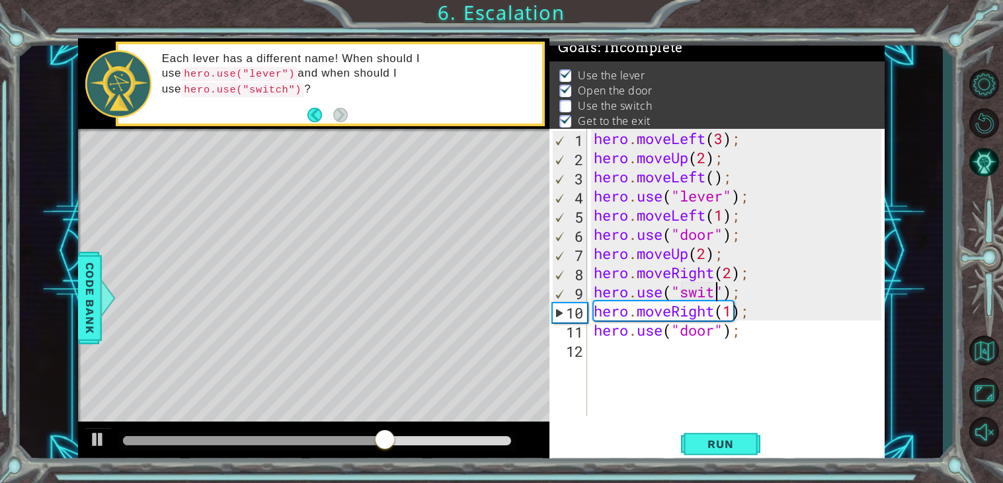
scroll to position [0, 6]
type textarea "hero.use("switch");"
click at [723, 442] on span "Run" at bounding box center [720, 444] width 52 height 13
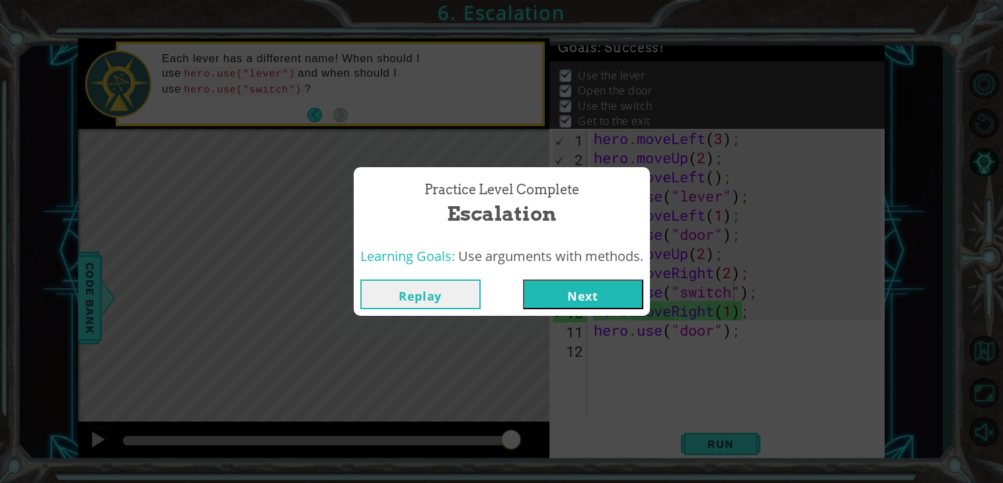
click at [582, 288] on button "Next" at bounding box center [583, 295] width 120 height 30
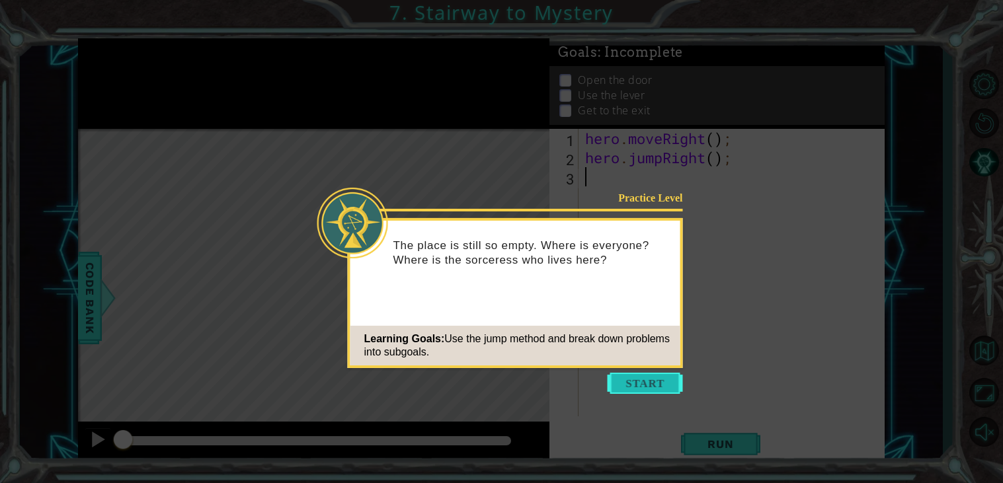
click at [631, 386] on button "Start" at bounding box center [645, 383] width 75 height 21
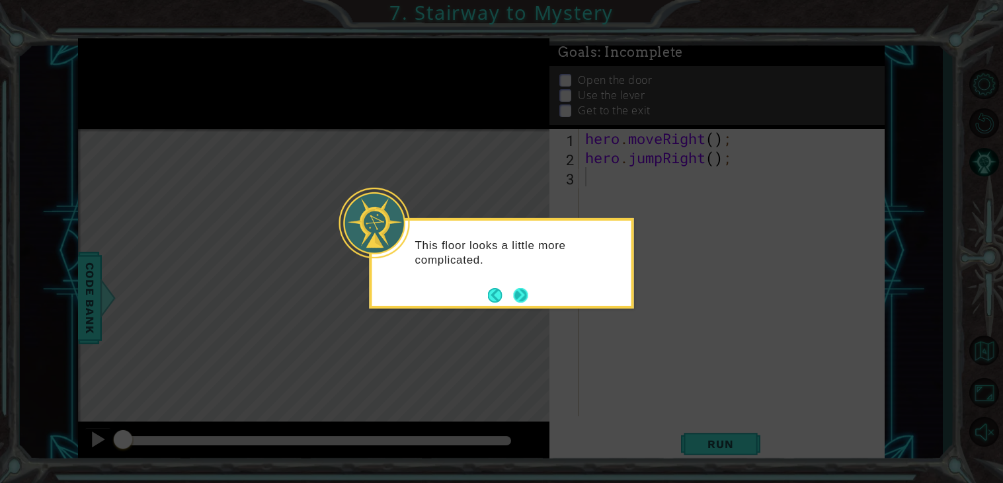
click at [516, 300] on button "Next" at bounding box center [521, 295] width 15 height 15
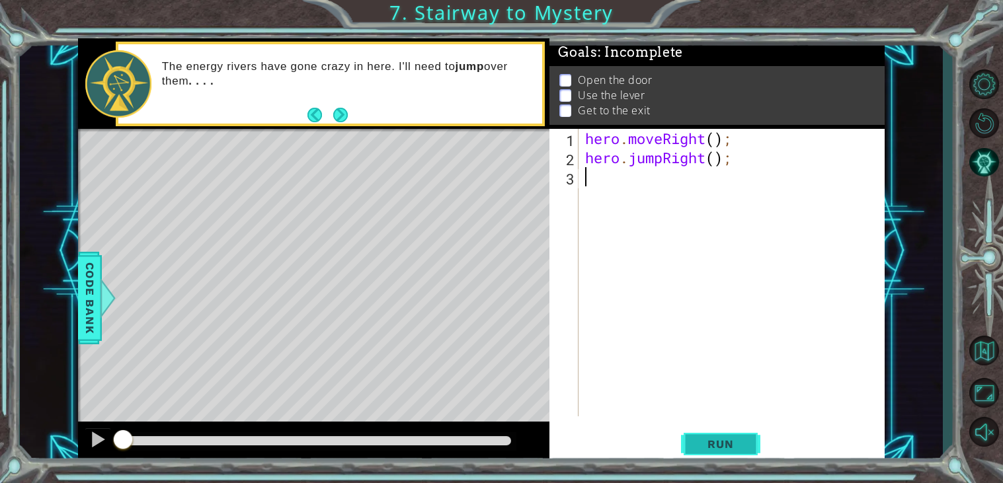
click at [718, 443] on span "Run" at bounding box center [720, 444] width 52 height 13
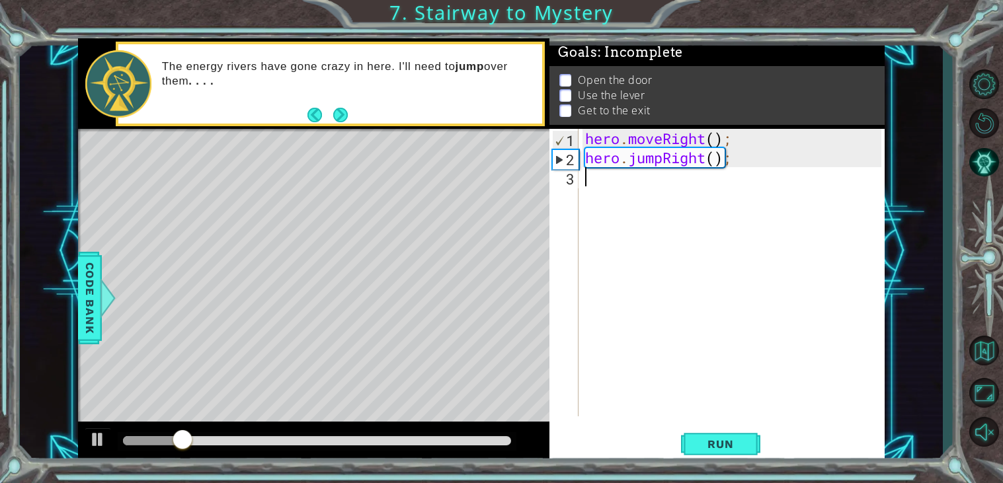
type textarea "m"
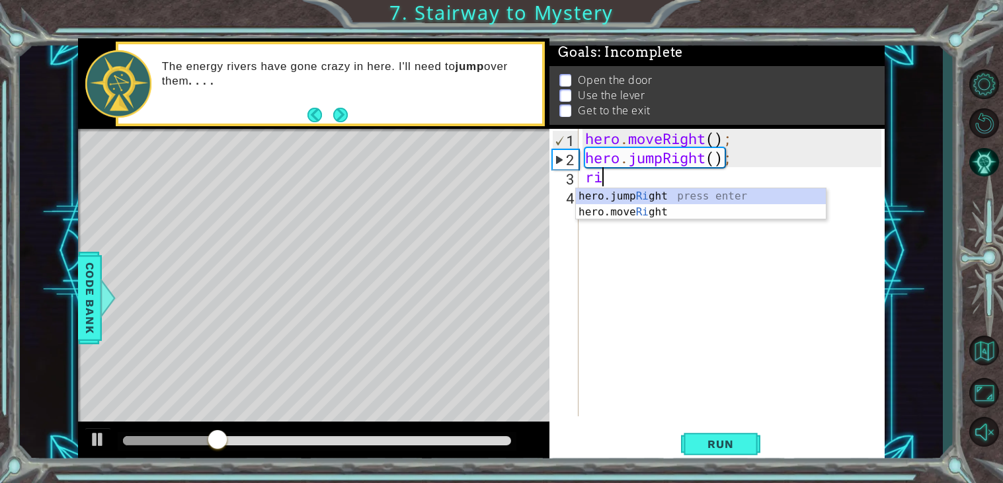
scroll to position [0, 1]
click at [656, 214] on div "hero.jump Right press enter hero.move Right press enter" at bounding box center [701, 219] width 250 height 63
type textarea "hero.moveRight(1);"
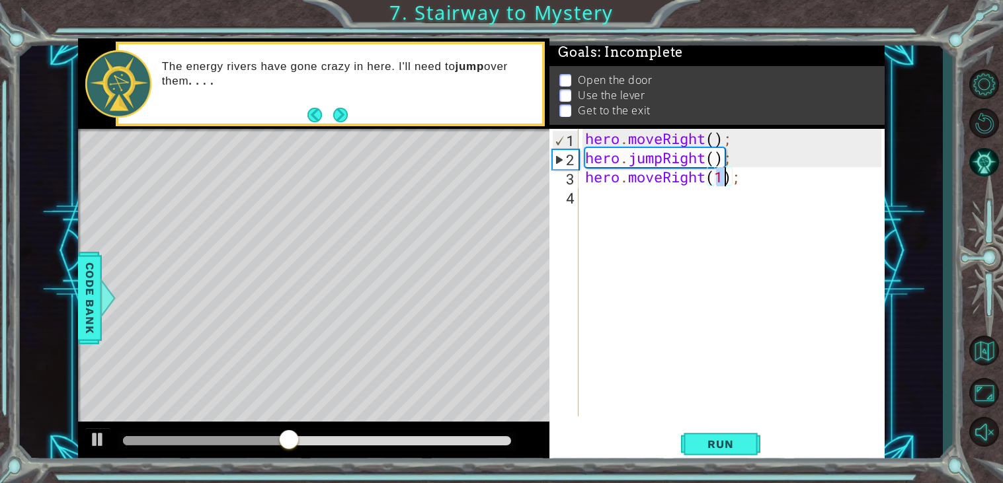
click at [625, 208] on div "hero . moveRight ( ) ; hero . jumpRight ( ) ; hero . moveRight ( 1 ) ;" at bounding box center [735, 292] width 305 height 326
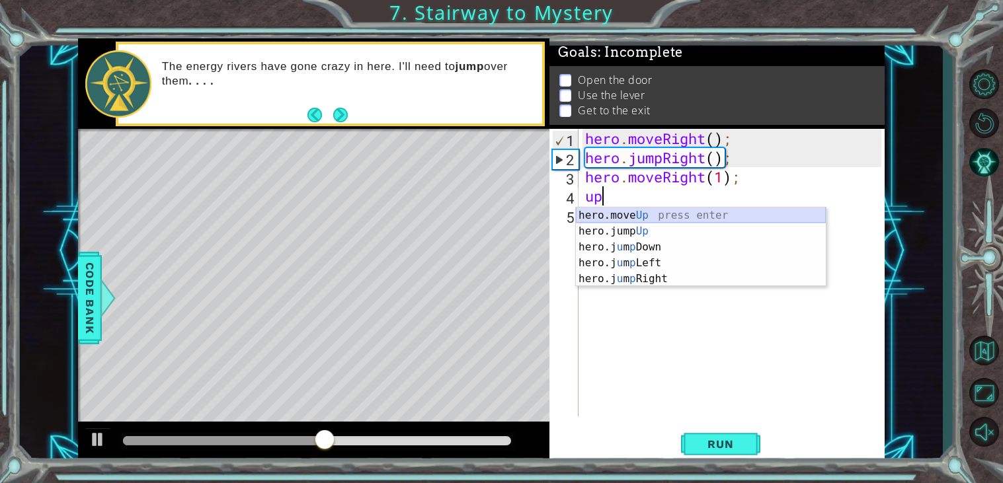
click at [655, 218] on div "hero.move Up press enter hero.jump Up press enter hero.j u m p Down press enter…" at bounding box center [701, 263] width 250 height 111
type textarea "hero.moveUp(1);"
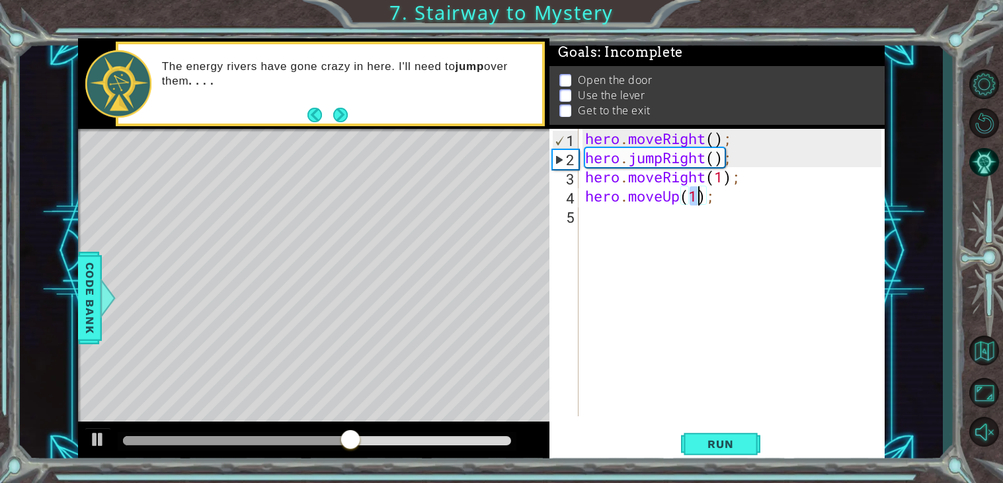
click at [637, 216] on div "hero . moveRight ( ) ; hero . jumpRight ( ) ; hero . moveRight ( 1 ) ; hero . m…" at bounding box center [735, 292] width 305 height 326
type textarea "hero.use("door");"
click at [620, 227] on div "hero . moveRight ( ) ; hero . jumpRight ( ) ; hero . moveRight ( 1 ) ; hero . m…" at bounding box center [735, 292] width 305 height 326
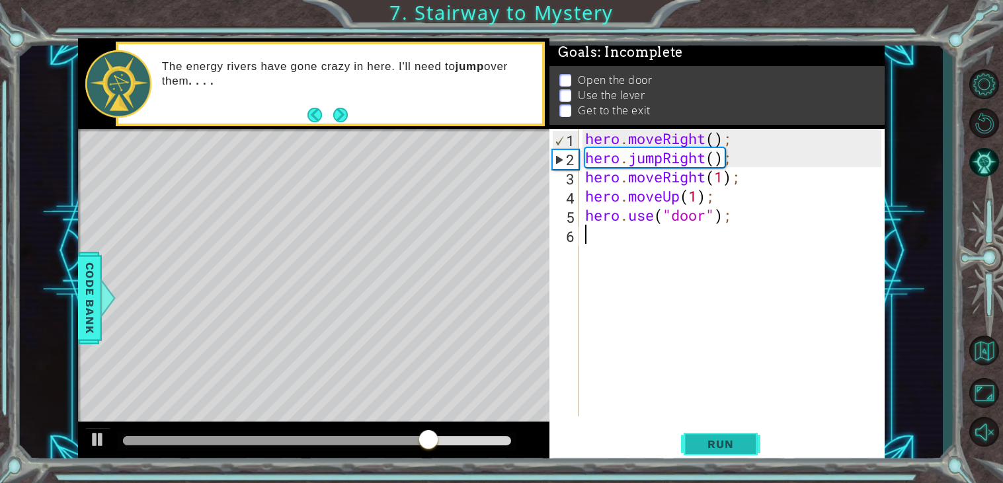
click at [714, 435] on button "Run" at bounding box center [720, 445] width 79 height 34
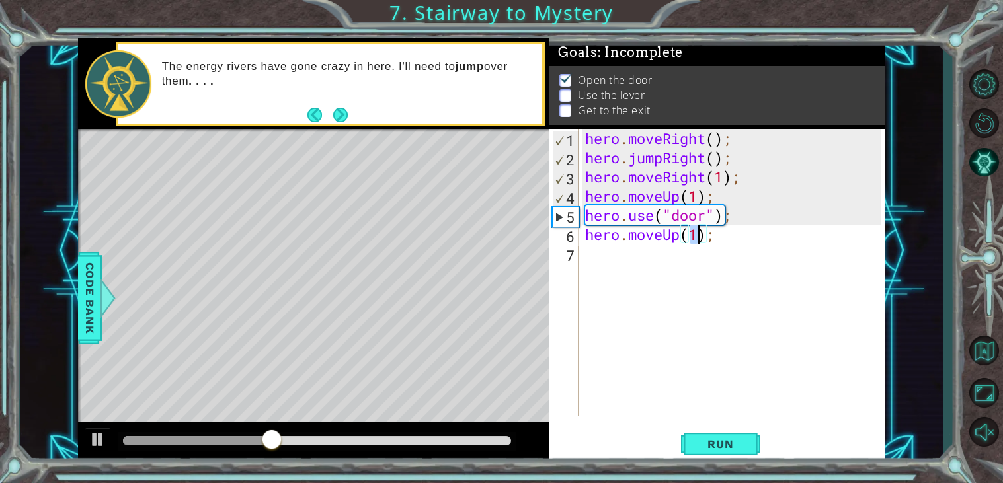
type textarea "hero.moveUp(2);"
click at [649, 256] on div "hero . moveRight ( ) ; hero . jumpRight ( ) ; hero . moveRight ( 1 ) ; hero . m…" at bounding box center [735, 292] width 305 height 326
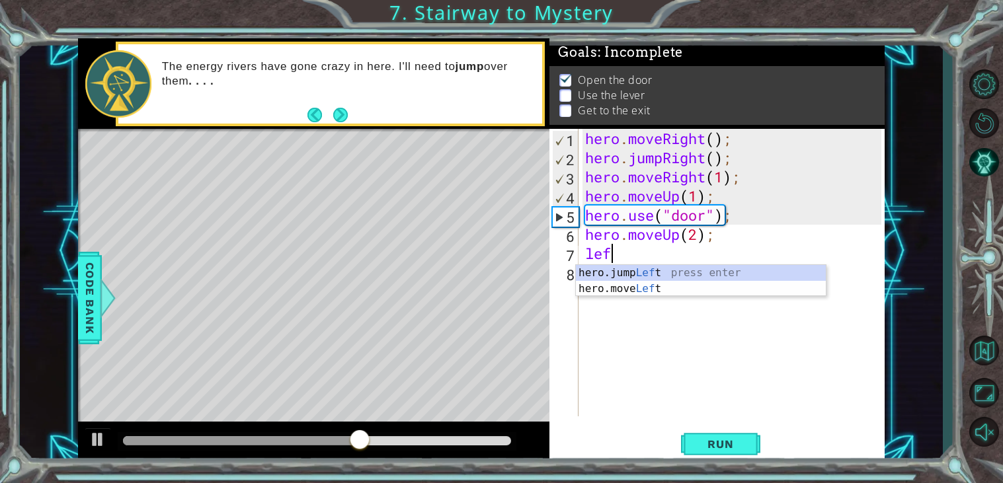
scroll to position [0, 1]
click at [622, 288] on div "hero.jump Left press enter hero.move Left press enter" at bounding box center [701, 296] width 250 height 63
type textarea "hero.moveLeft(1);"
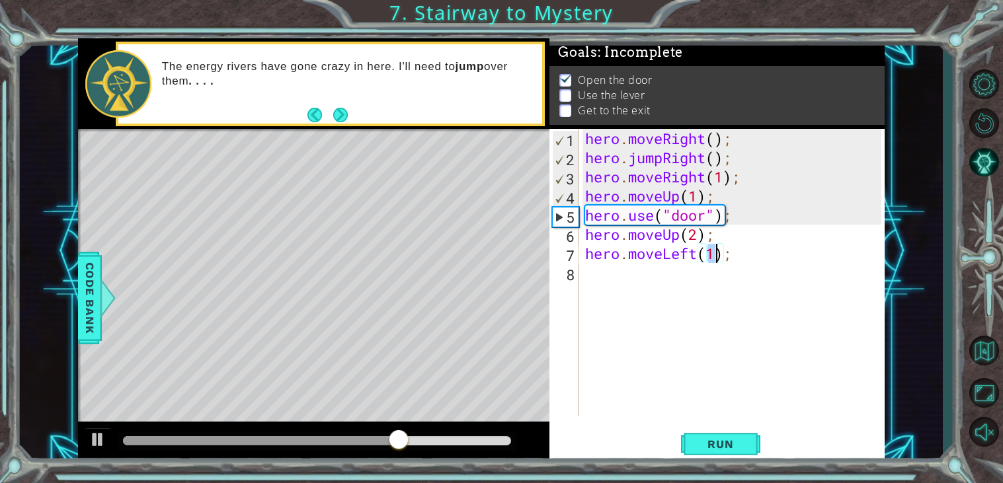
click at [640, 285] on div "hero . moveRight ( ) ; hero . jumpRight ( ) ; hero . moveRight ( 1 ) ; hero . m…" at bounding box center [735, 292] width 305 height 326
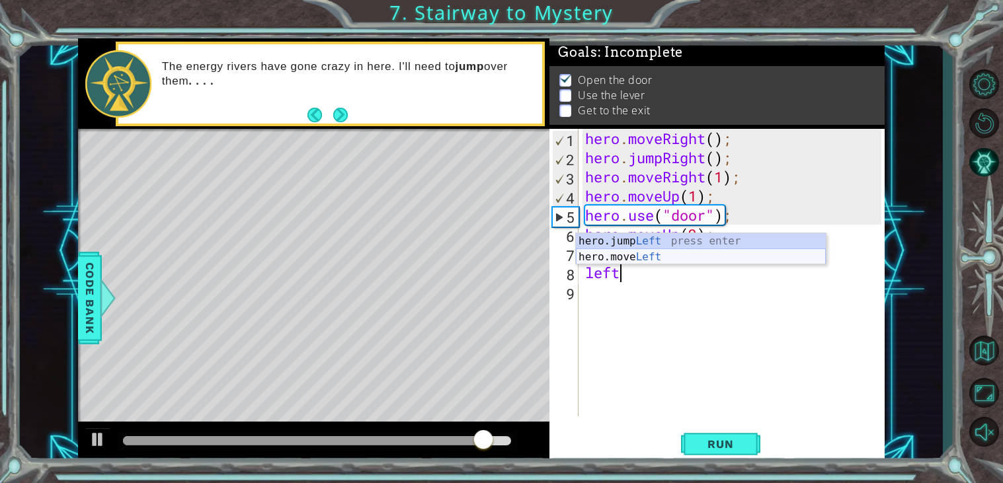
click at [647, 256] on div "hero.jump Left press enter hero.move Left press enter" at bounding box center [701, 264] width 250 height 63
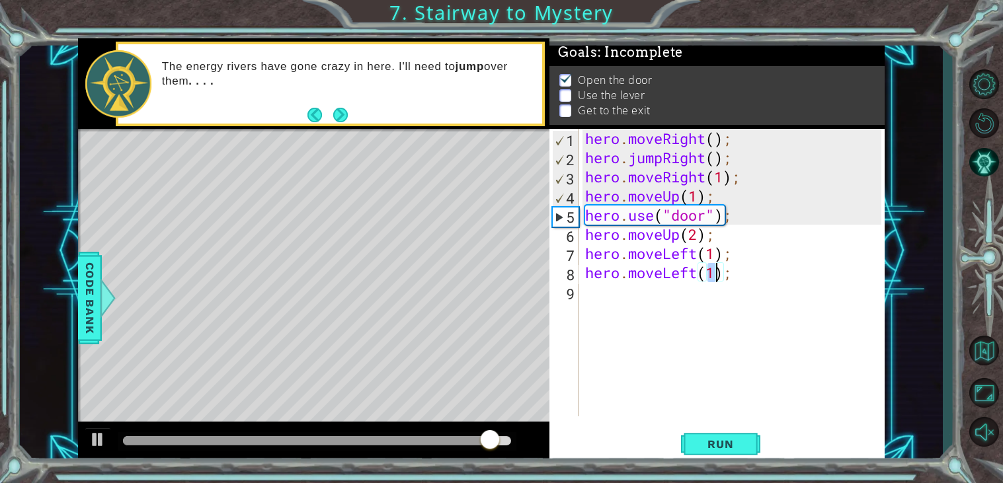
type textarea "hero.moveLeft(2);"
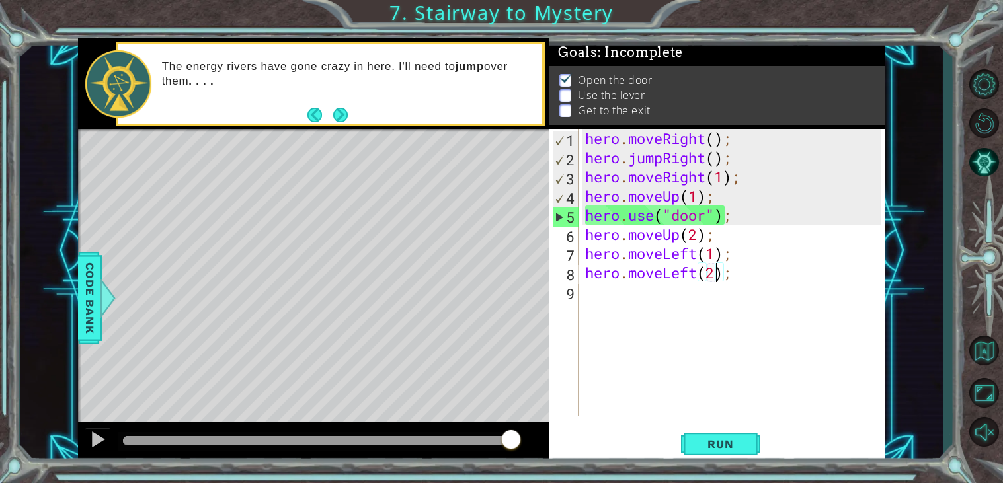
click at [666, 292] on div "hero . moveRight ( ) ; hero . jumpRight ( ) ; hero . moveRight ( 1 ) ; hero . m…" at bounding box center [735, 292] width 305 height 326
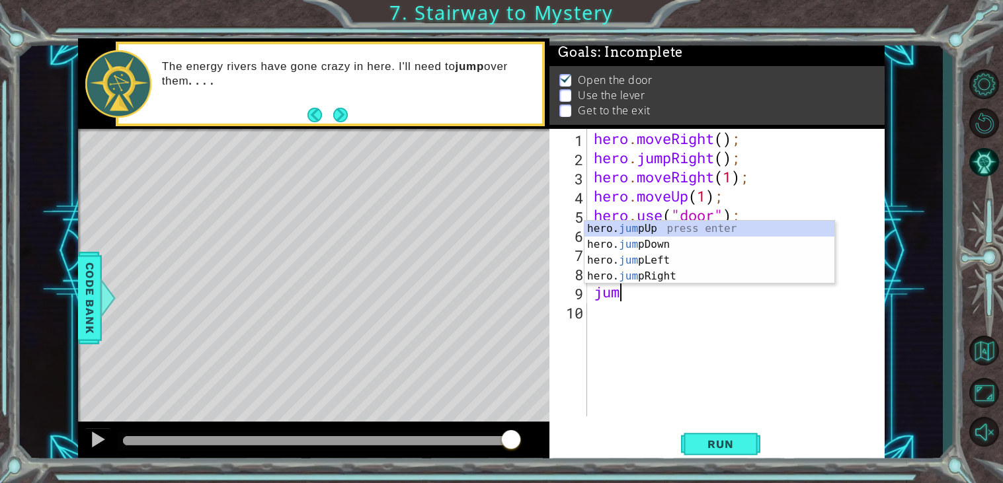
scroll to position [0, 1]
type textarea "jump"
click at [667, 231] on div "hero. jump Up press enter hero. jump Down press enter hero. jump Left press ent…" at bounding box center [710, 268] width 250 height 95
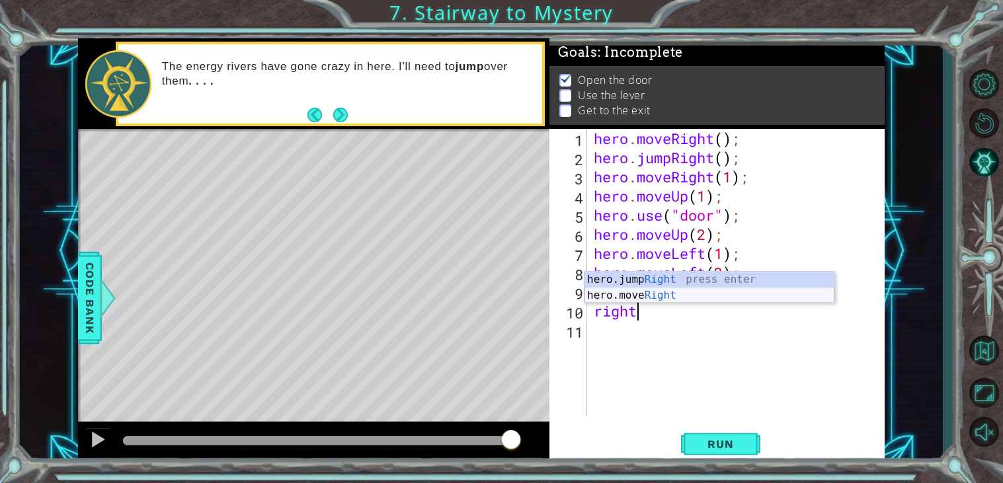
click at [680, 294] on div "hero.jump Right press enter hero.move Right press enter" at bounding box center [710, 303] width 250 height 63
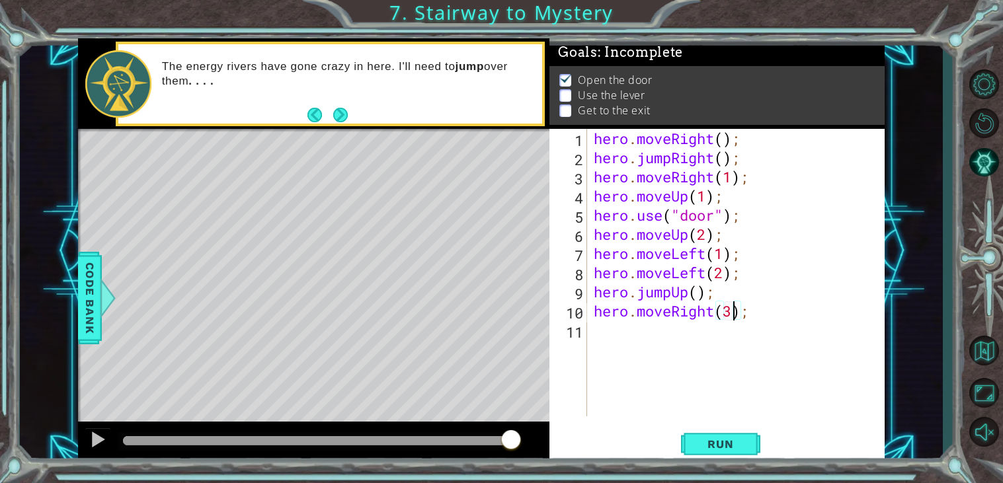
scroll to position [0, 5]
type textarea "hero.moveRight(2);"
click at [688, 329] on div "hero . moveRight ( ) ; hero . jumpRight ( ) ; hero . moveRight ( 1 ) ; hero . m…" at bounding box center [740, 292] width 298 height 326
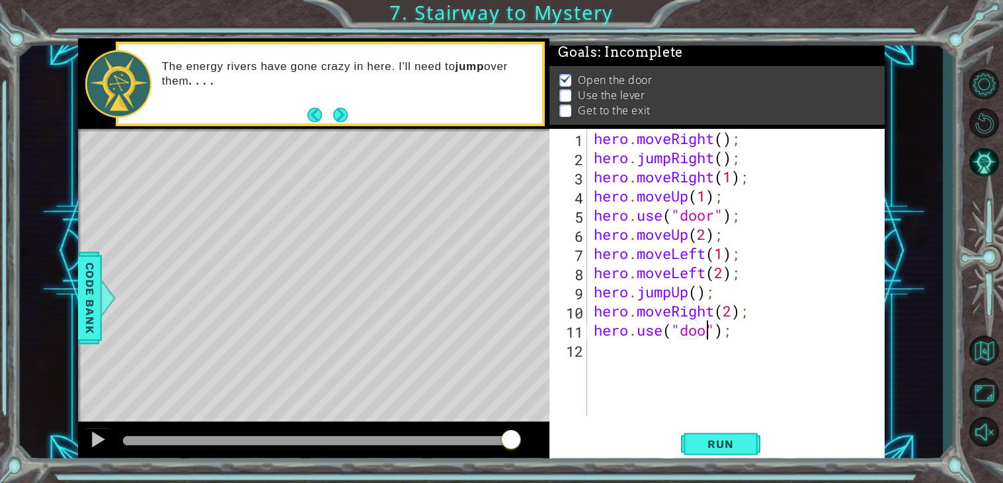
type textarea "hero.use("door");"
click at [730, 446] on span "Run" at bounding box center [720, 444] width 52 height 13
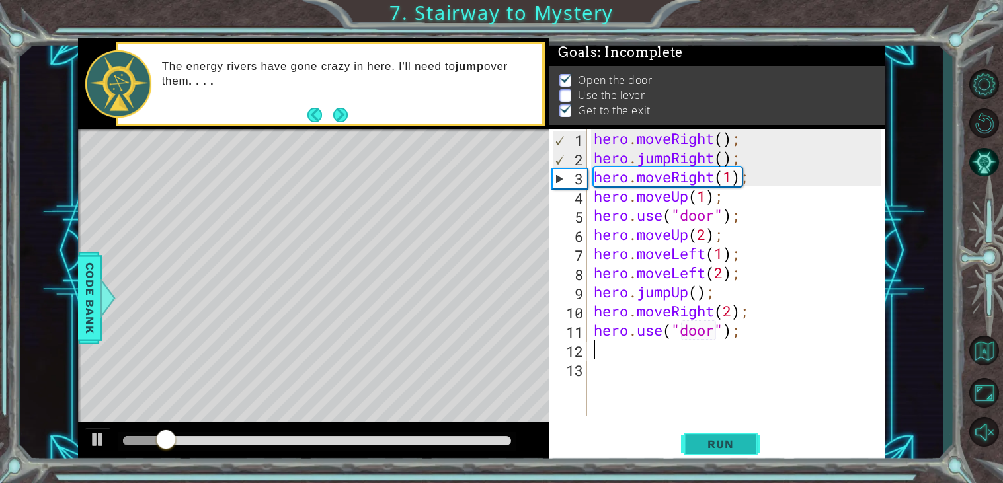
click at [731, 443] on span "Run" at bounding box center [720, 444] width 52 height 13
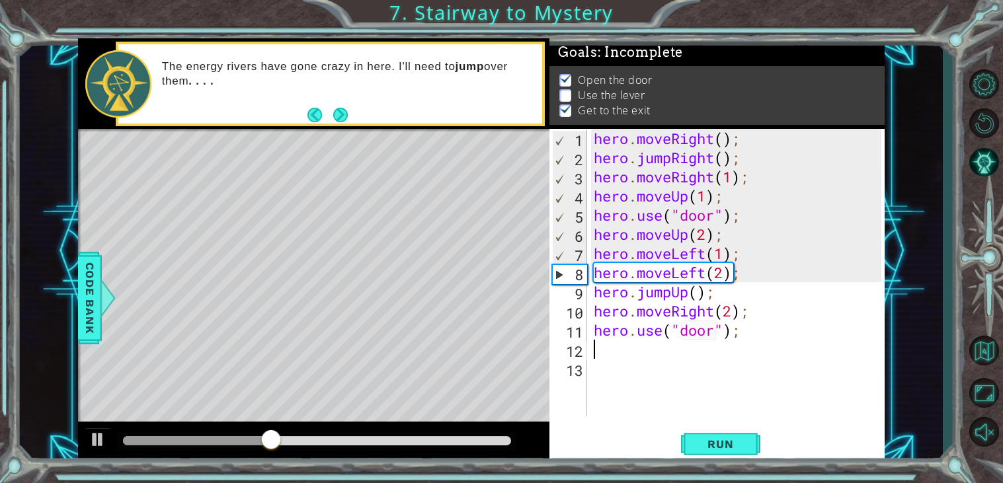
click at [757, 275] on div "hero . moveRight ( ) ; hero . jumpRight ( ) ; hero . moveRight ( 1 ) ; hero . m…" at bounding box center [740, 292] width 298 height 326
type textarea "hero.moveLeft(2);"
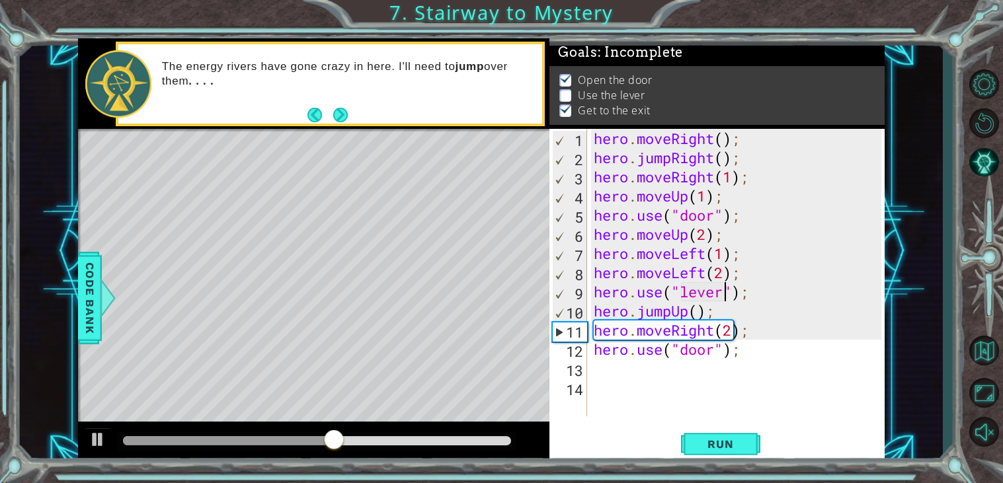
scroll to position [0, 5]
click at [693, 471] on div "1 ההההההההההההההההההההההההההההההההההההההההההההההההההההההההההההההההההההההההההההה…" at bounding box center [501, 241] width 1003 height 483
click at [692, 458] on button "Run" at bounding box center [720, 445] width 79 height 34
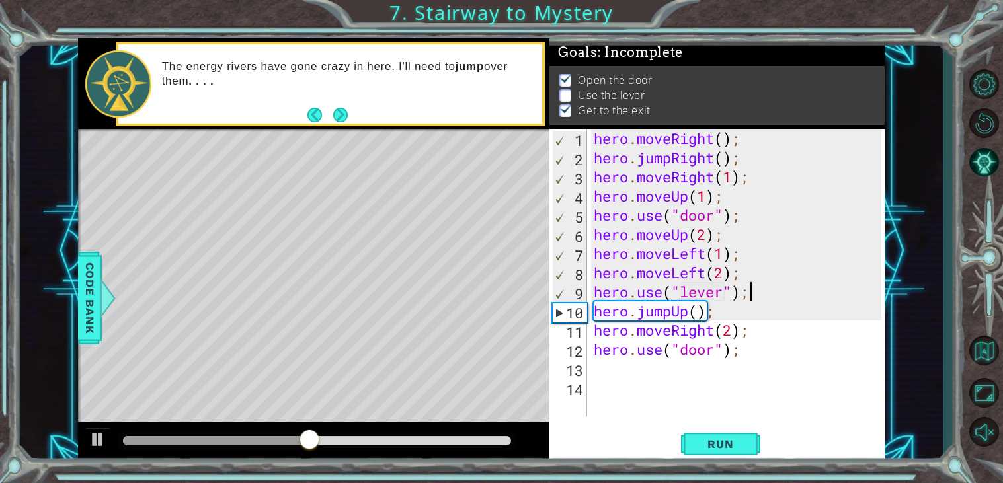
click at [750, 295] on div "hero . moveRight ( ) ; hero . jumpRight ( ) ; hero . moveRight ( 1 ) ; hero . m…" at bounding box center [740, 292] width 298 height 326
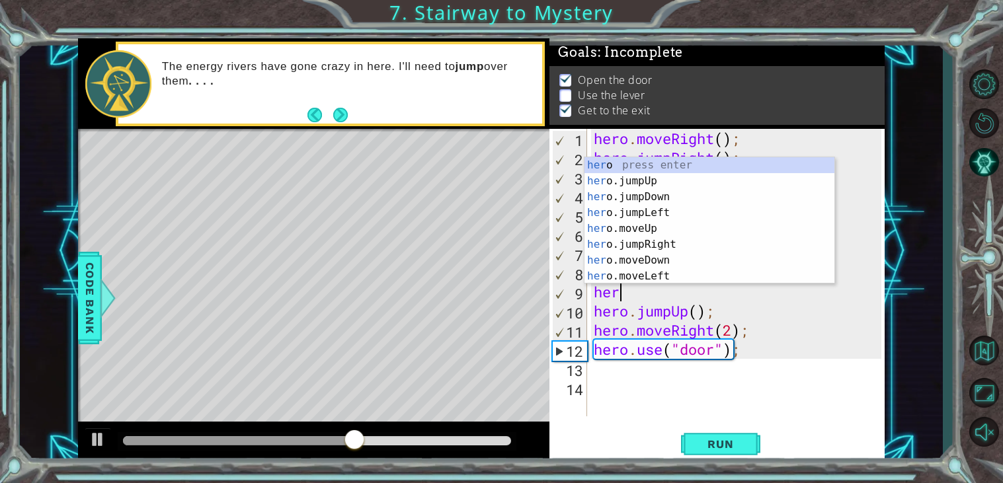
scroll to position [0, 0]
type textarea "h"
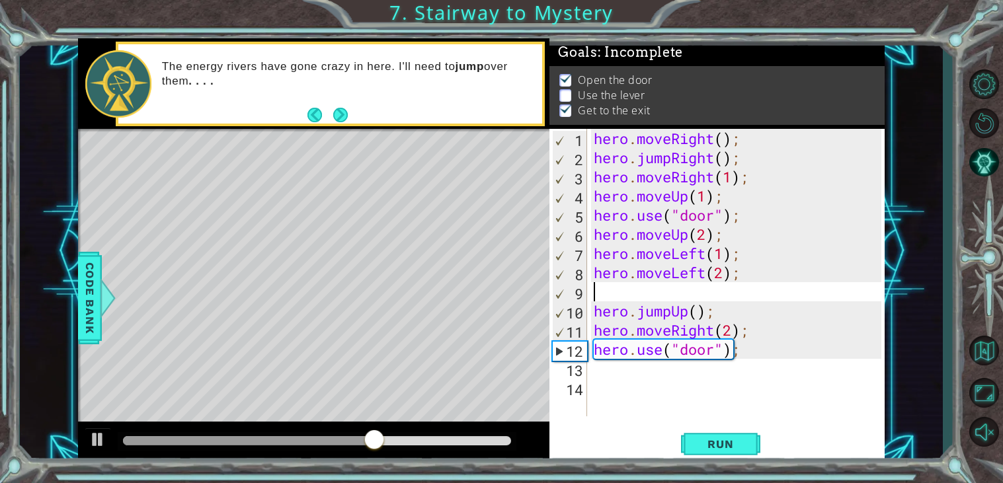
click at [741, 257] on div "hero . moveRight ( ) ; hero . jumpRight ( ) ; hero . moveRight ( 1 ) ; hero . m…" at bounding box center [740, 292] width 298 height 326
type textarea "hero.moveLeft(1);"
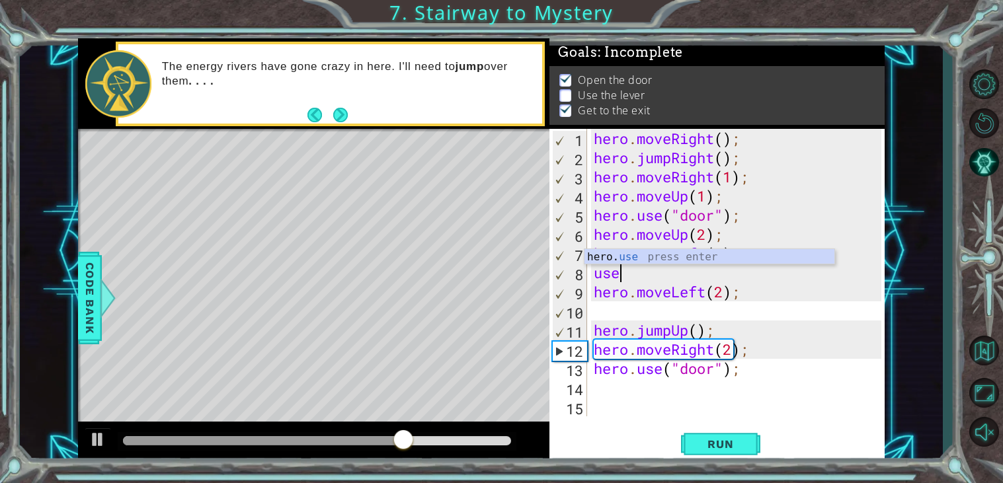
scroll to position [0, 1]
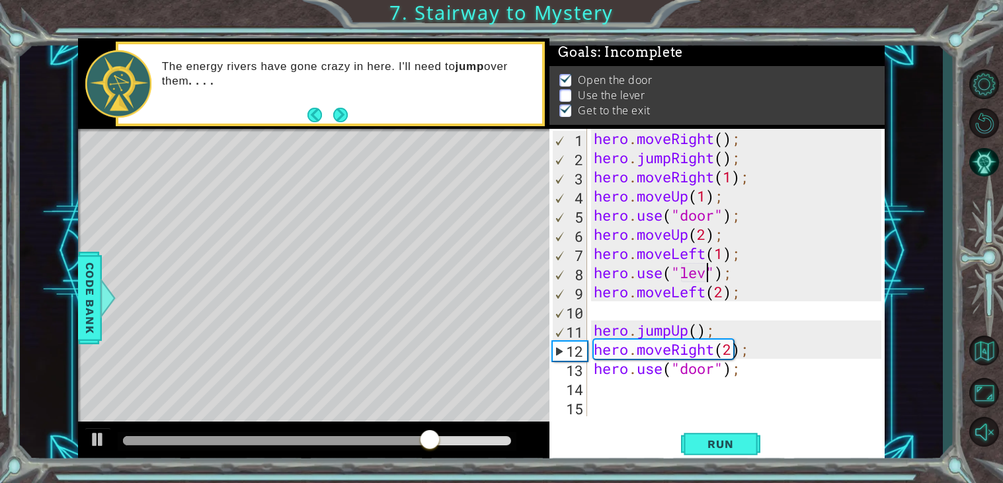
type textarea "hero.use("lever");"
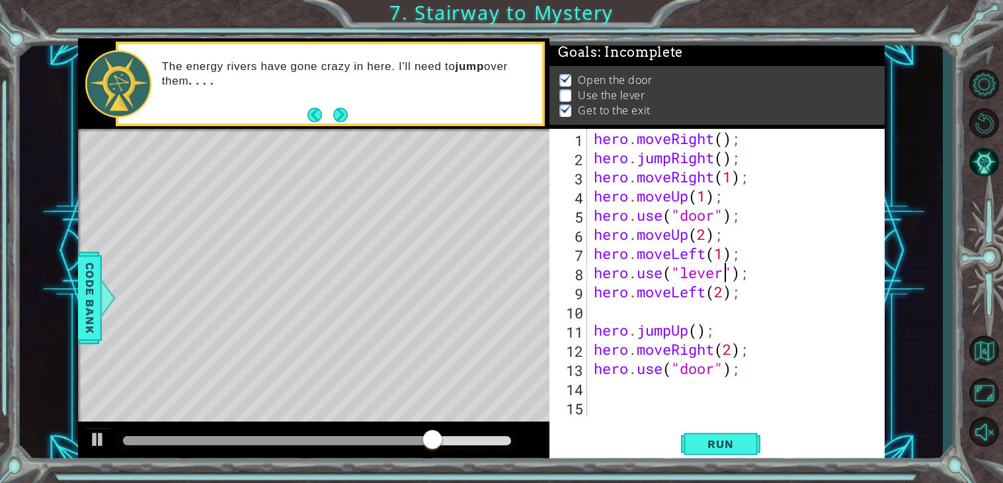
scroll to position [0, 5]
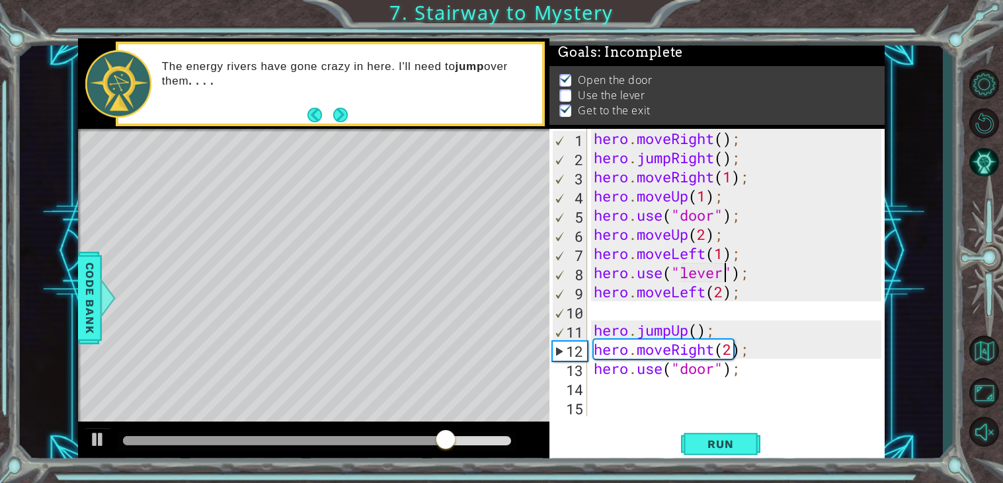
click at [699, 311] on div "hero . moveRight ( ) ; hero . jumpRight ( ) ; hero . moveRight ( 1 ) ; hero . m…" at bounding box center [740, 292] width 298 height 326
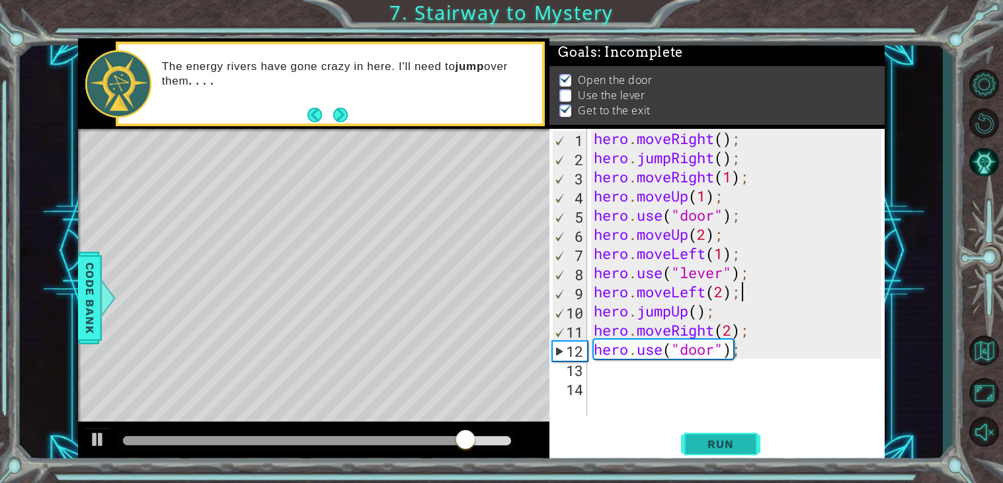
type textarea "hero.moveLeft(2);"
click at [713, 454] on button "Run" at bounding box center [720, 445] width 79 height 34
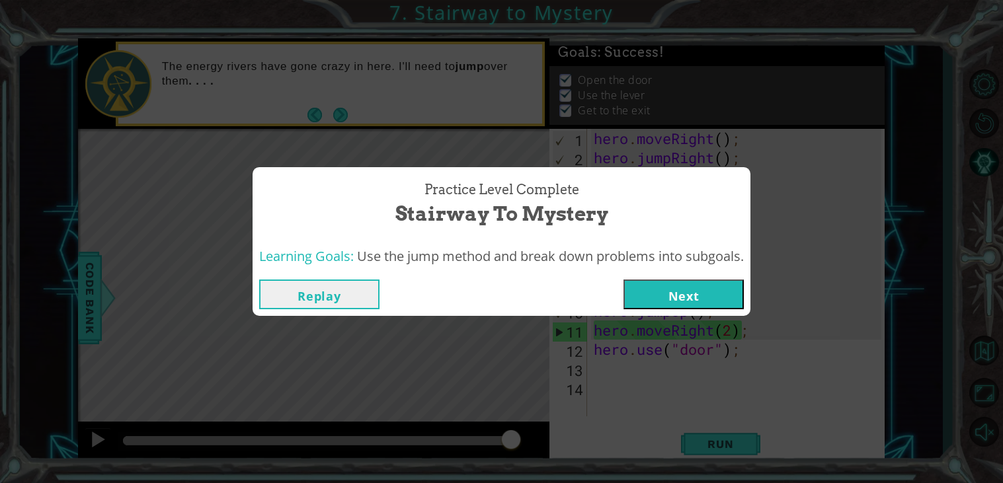
click at [682, 298] on button "Next" at bounding box center [684, 295] width 120 height 30
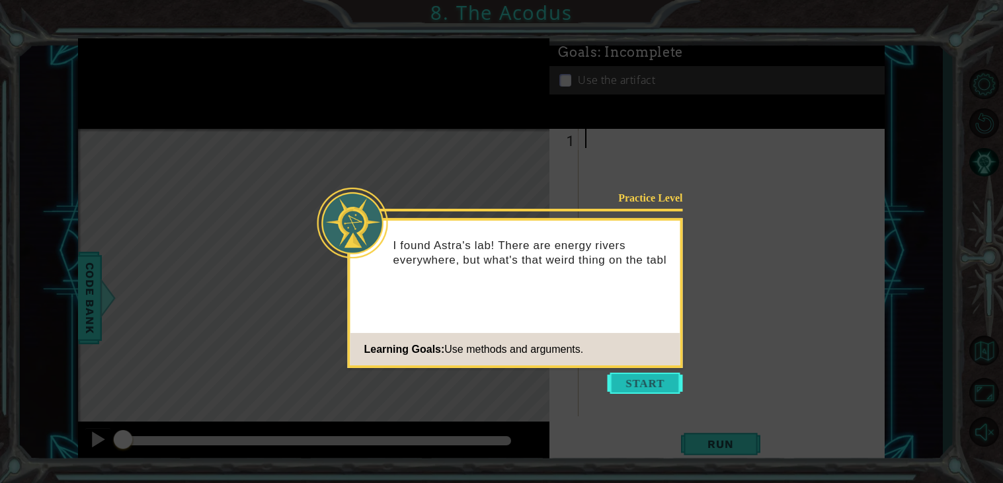
click at [625, 386] on button "Start" at bounding box center [645, 383] width 75 height 21
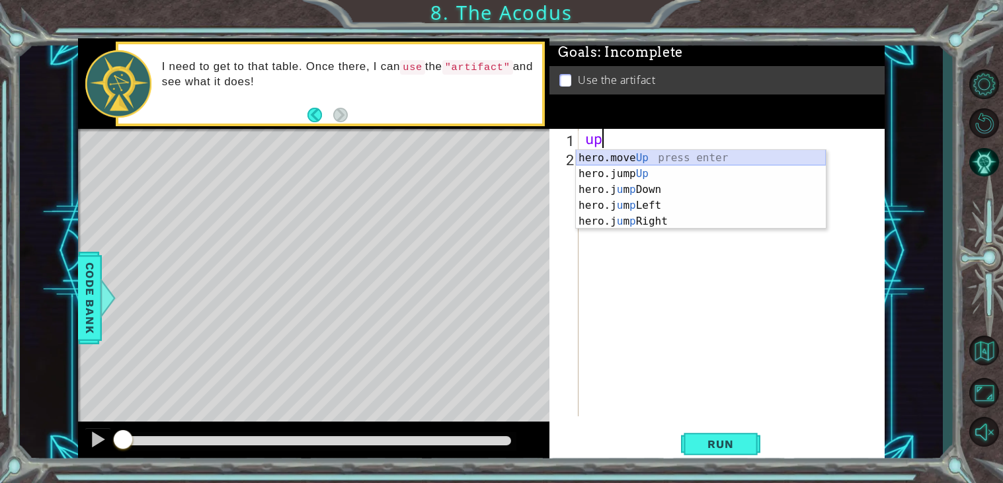
click at [657, 161] on div "hero.move Up press enter hero.jump Up press enter hero.j u m p Down press enter…" at bounding box center [701, 205] width 250 height 111
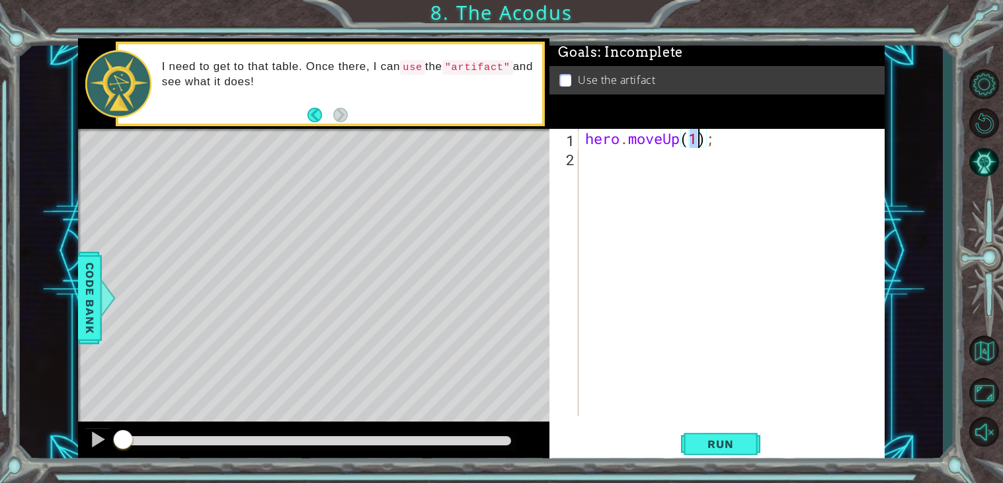
type textarea "hero.moveUp(2);"
click at [661, 167] on div "hero . moveUp ( 2 ) ;" at bounding box center [735, 292] width 305 height 326
type textarea ";"
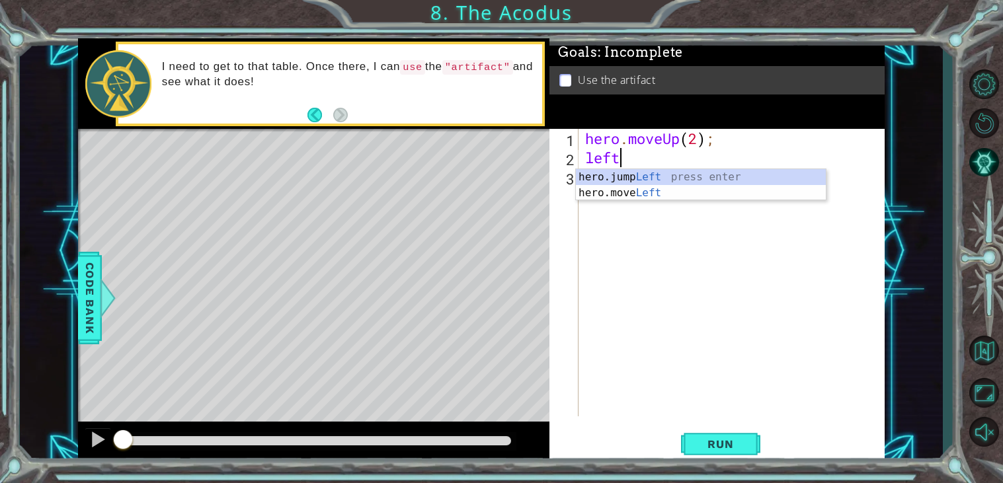
scroll to position [0, 1]
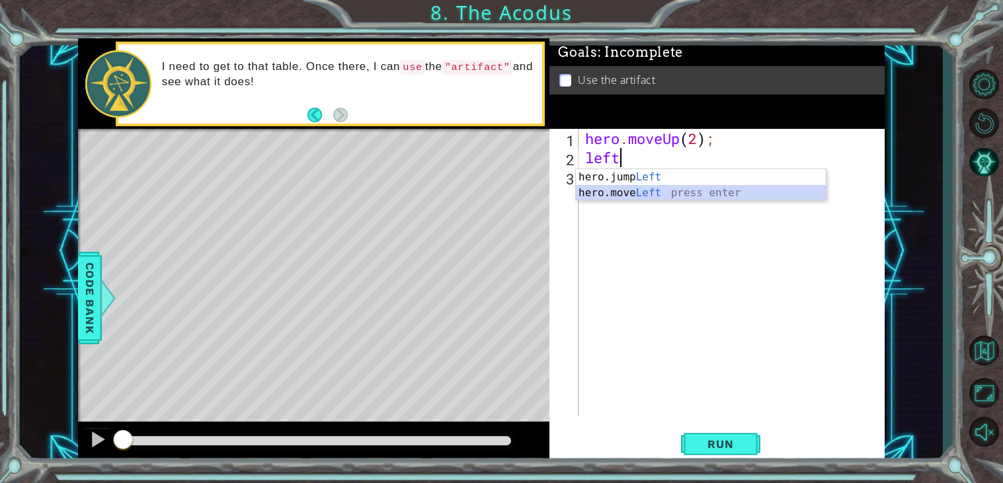
click at [654, 194] on div "hero.jump Left press enter hero.move Left press enter" at bounding box center [701, 200] width 250 height 63
type textarea "hero.moveLeft(1);"
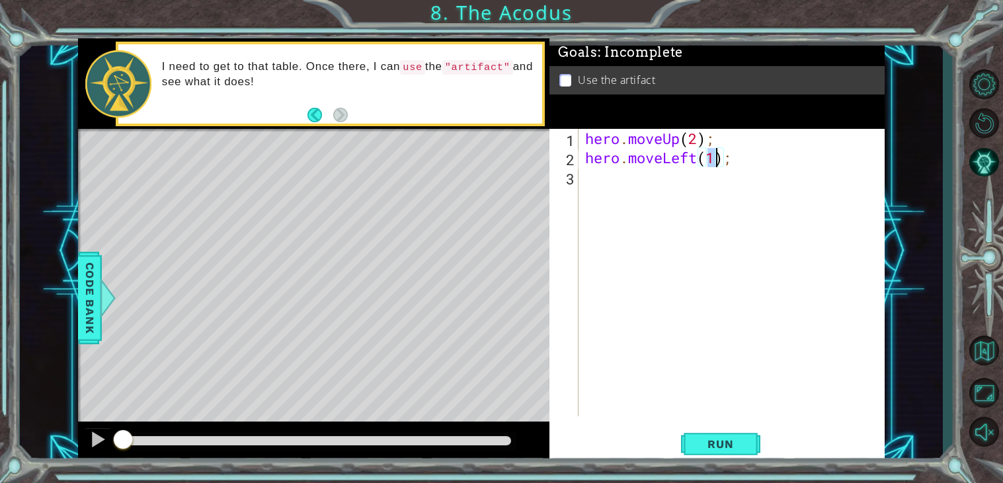
click at [647, 188] on div "hero . moveUp ( 2 ) ; hero . moveLeft ( 1 ) ;" at bounding box center [735, 292] width 305 height 326
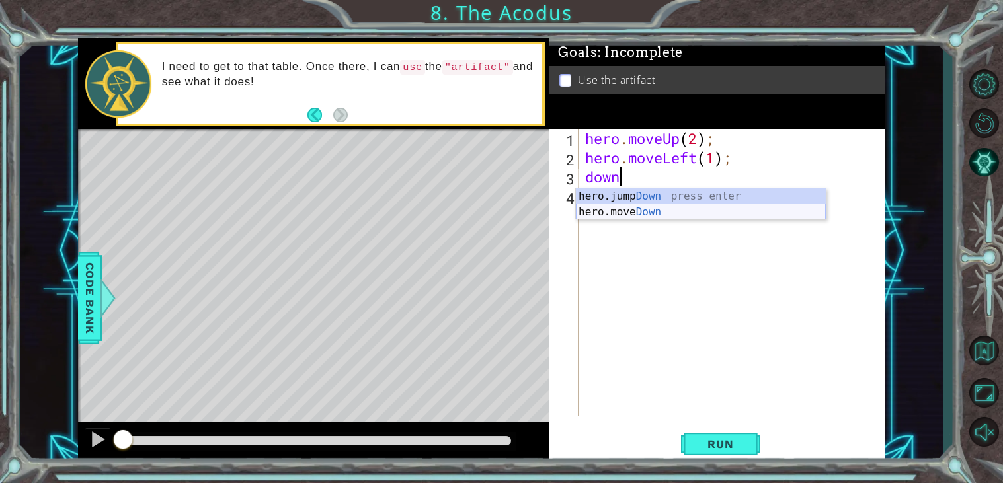
click at [647, 213] on div "hero.jump Down press enter hero.move Down press enter" at bounding box center [701, 219] width 250 height 63
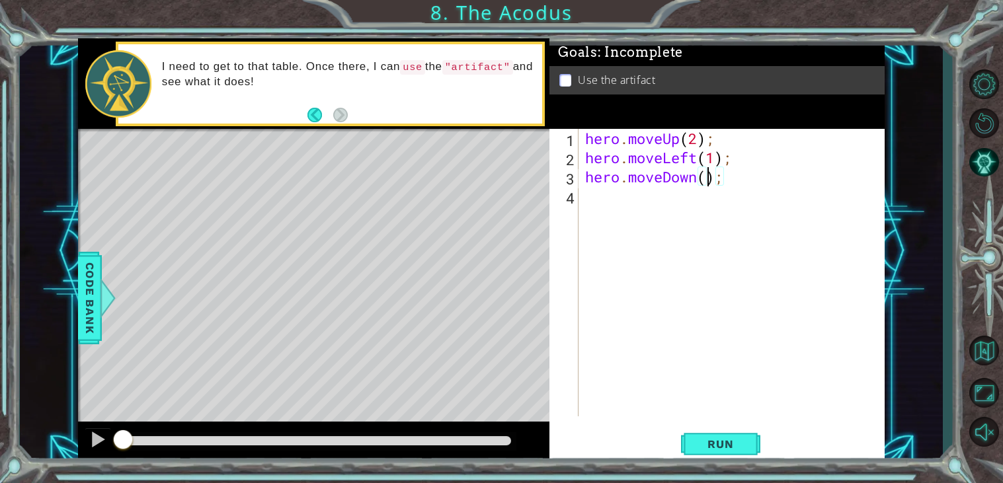
type textarea "hero.moveDown(2);"
click at [618, 201] on div "hero . moveUp ( 2 ) ; hero . moveLeft ( 1 ) ; hero . moveDown ( 2 ) ;" at bounding box center [735, 292] width 305 height 326
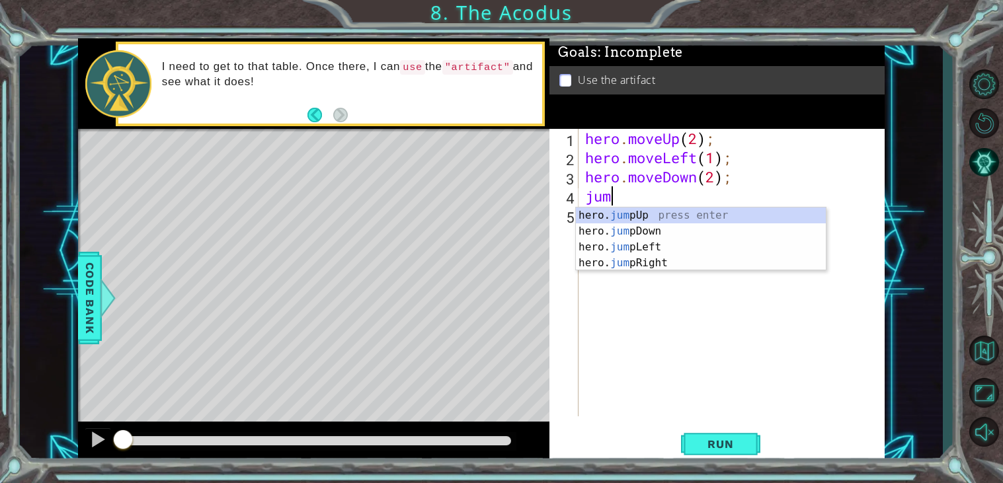
type textarea "jump"
click at [612, 248] on div "hero. jump Up press enter hero. jump Down press enter hero. jump Left press ent…" at bounding box center [701, 255] width 250 height 95
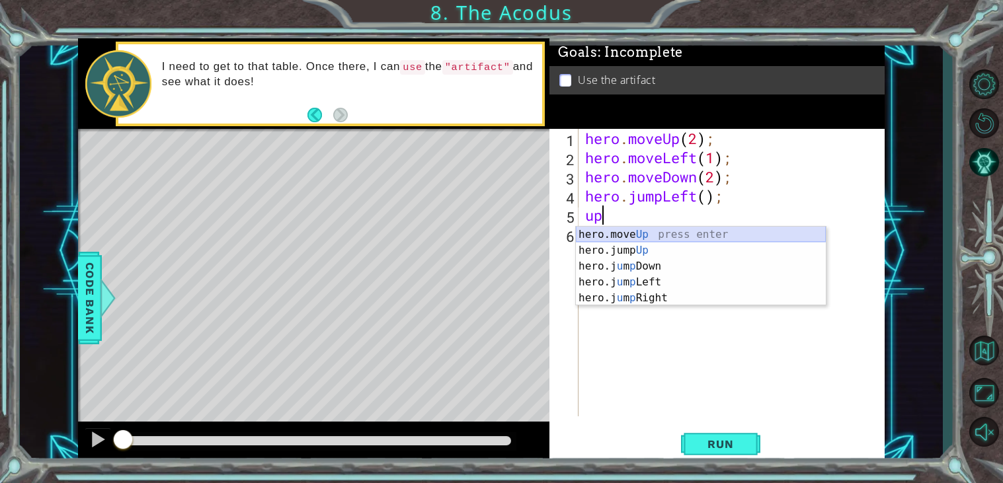
click at [676, 239] on div "hero.move Up press enter hero.jump Up press enter hero.j u m p Down press enter…" at bounding box center [701, 282] width 250 height 111
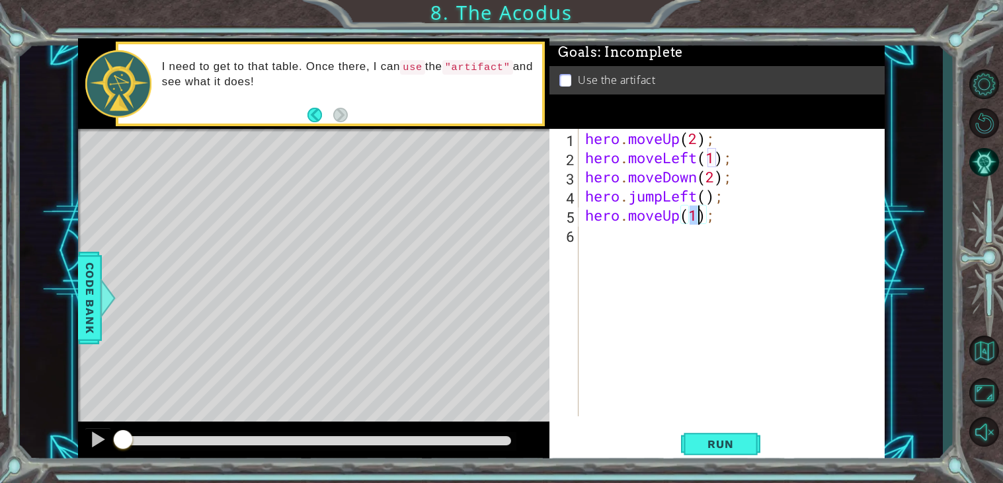
type textarea "hero.moveUp(2);"
click at [618, 246] on div "hero . moveUp ( 2 ) ; hero . moveLeft ( 1 ) ; hero . moveDown ( 2 ) ; hero . ju…" at bounding box center [735, 292] width 305 height 326
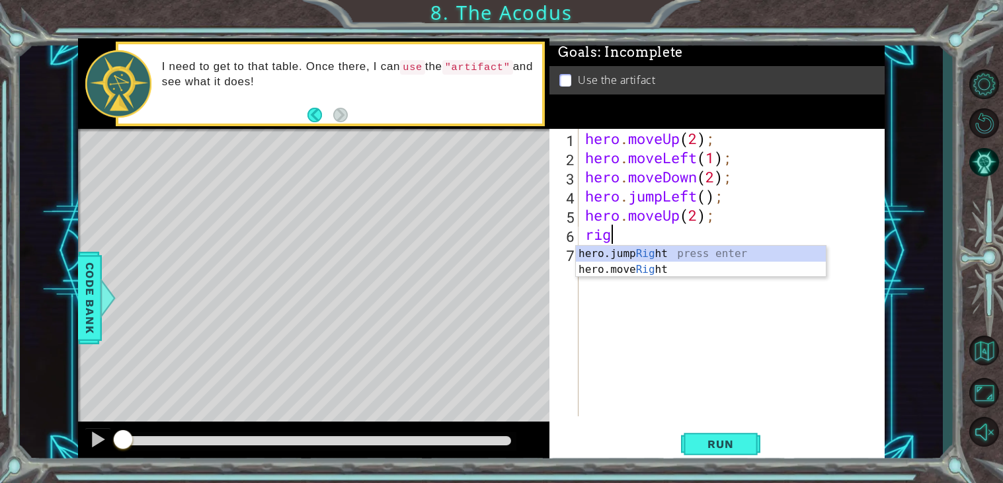
scroll to position [0, 1]
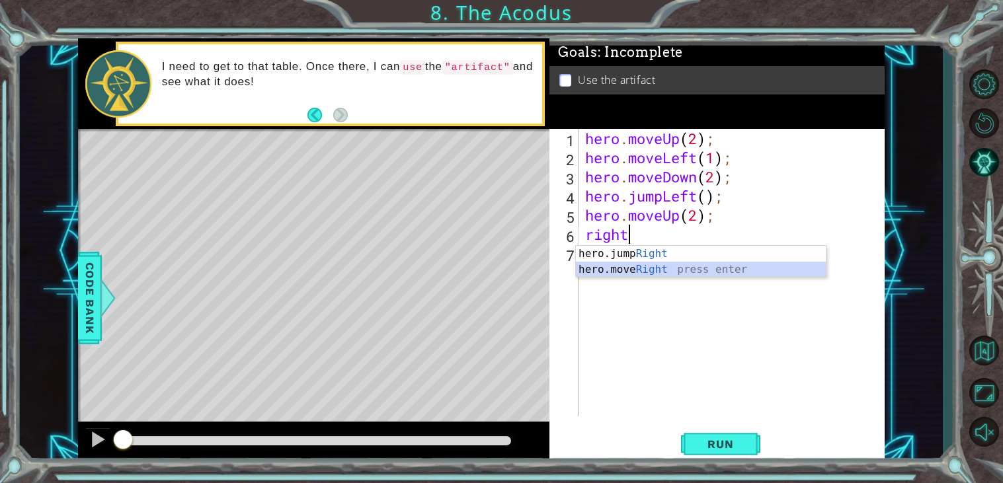
click at [610, 267] on div "hero.jump Right press enter hero.move Right press enter" at bounding box center [701, 277] width 250 height 63
type textarea "hero.moveRight(1);"
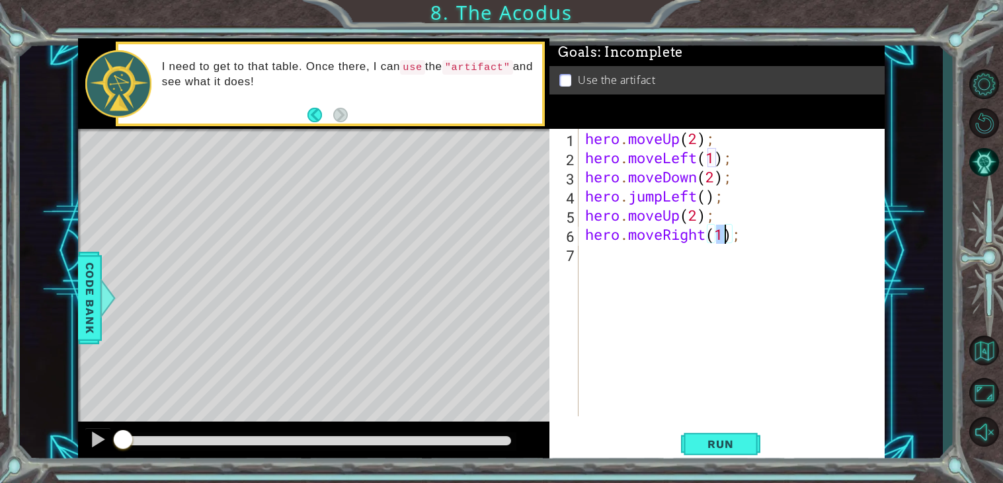
scroll to position [0, 6]
click at [597, 263] on div "hero . moveUp ( 2 ) ; hero . moveLeft ( 1 ) ; hero . moveDown ( 2 ) ; hero . ju…" at bounding box center [735, 292] width 305 height 326
type textarea "hero.use("artifact");"
click at [705, 436] on button "Run" at bounding box center [720, 445] width 79 height 34
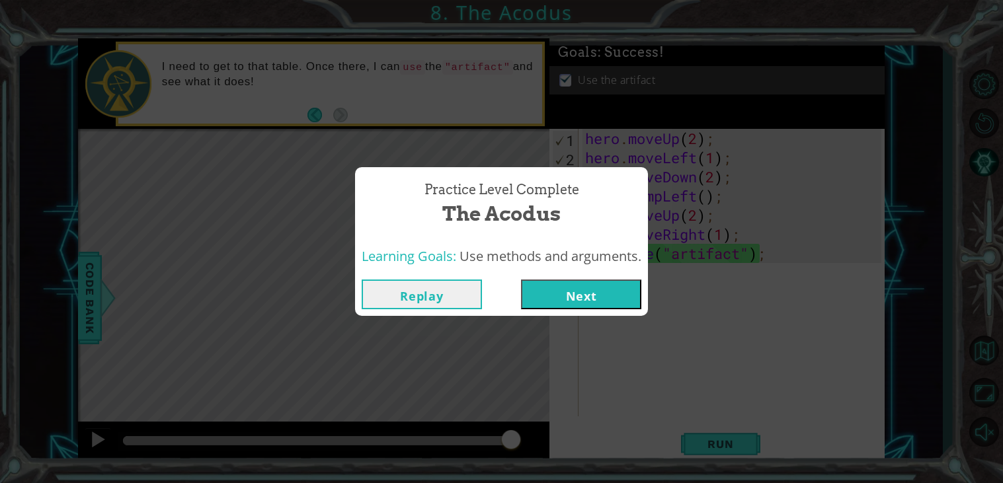
click at [571, 285] on button "Next" at bounding box center [581, 295] width 120 height 30
